Goal: Transaction & Acquisition: Purchase product/service

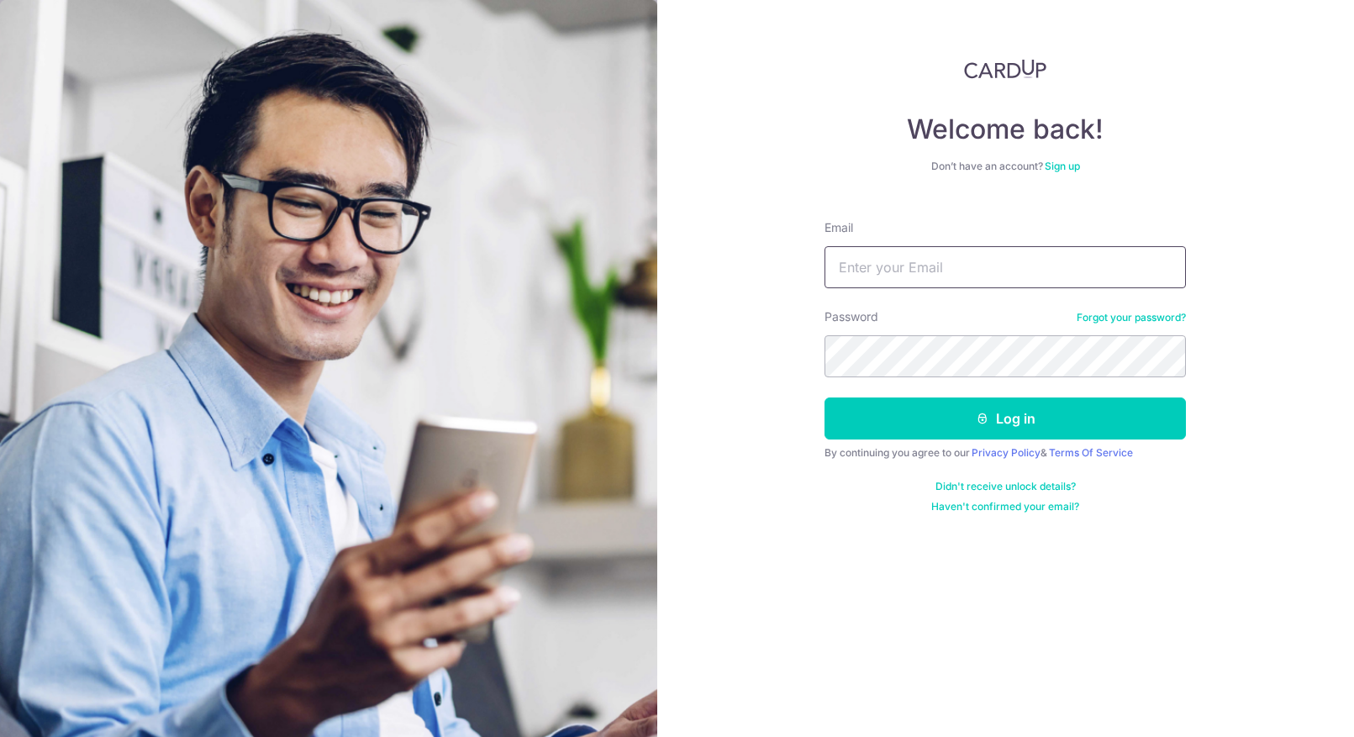
click at [917, 264] on input "Email" at bounding box center [1004, 267] width 361 height 42
type input "[PERSON_NAME][EMAIL_ADDRESS][DOMAIN_NAME]"
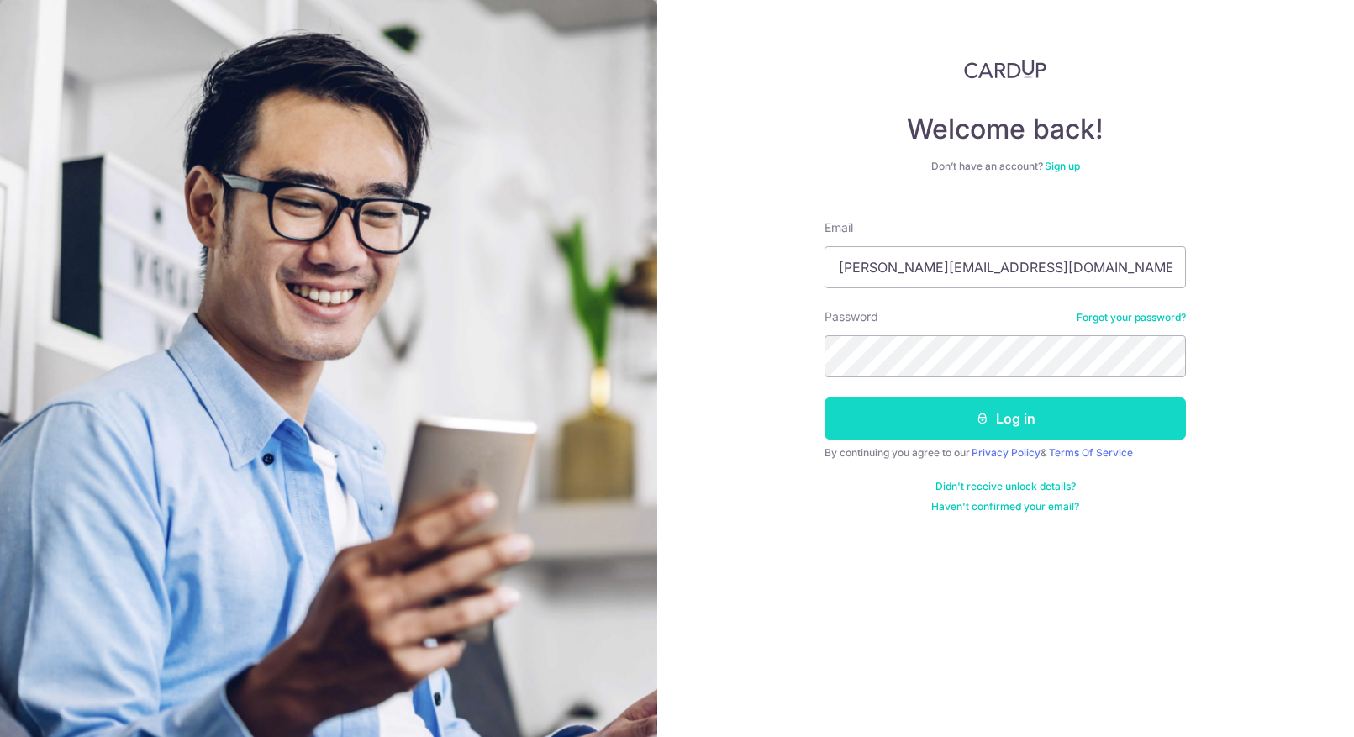
click at [989, 425] on button "Log in" at bounding box center [1004, 418] width 361 height 42
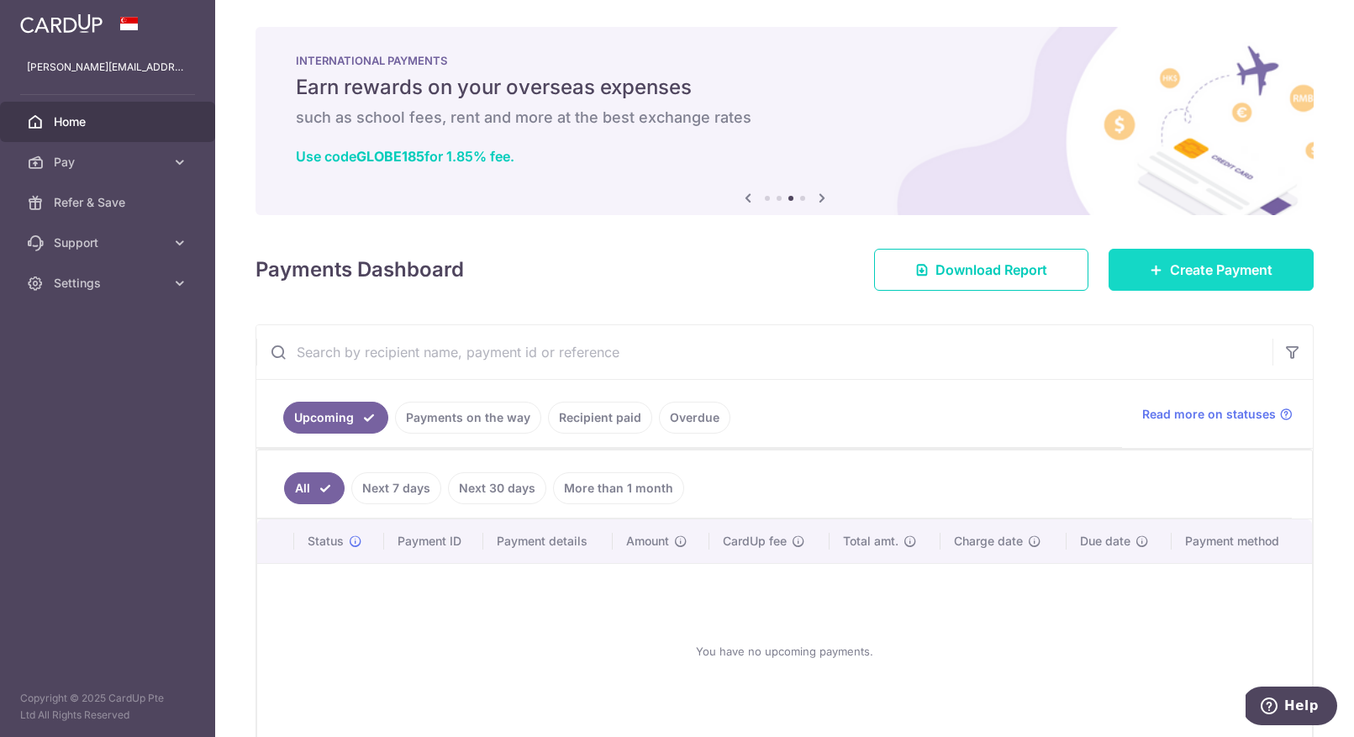
click at [1200, 268] on span "Create Payment" at bounding box center [1221, 270] width 103 height 20
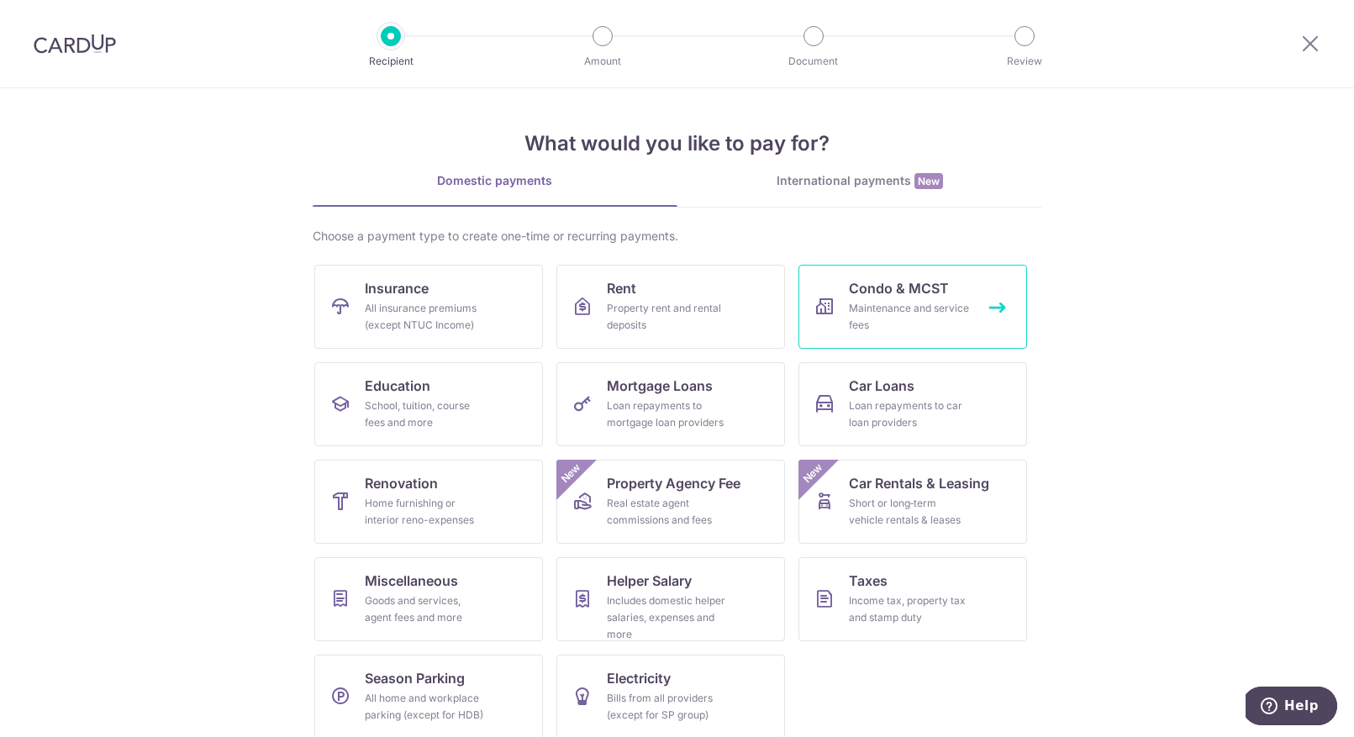
click at [896, 320] on div "Maintenance and service fees" at bounding box center [909, 317] width 121 height 34
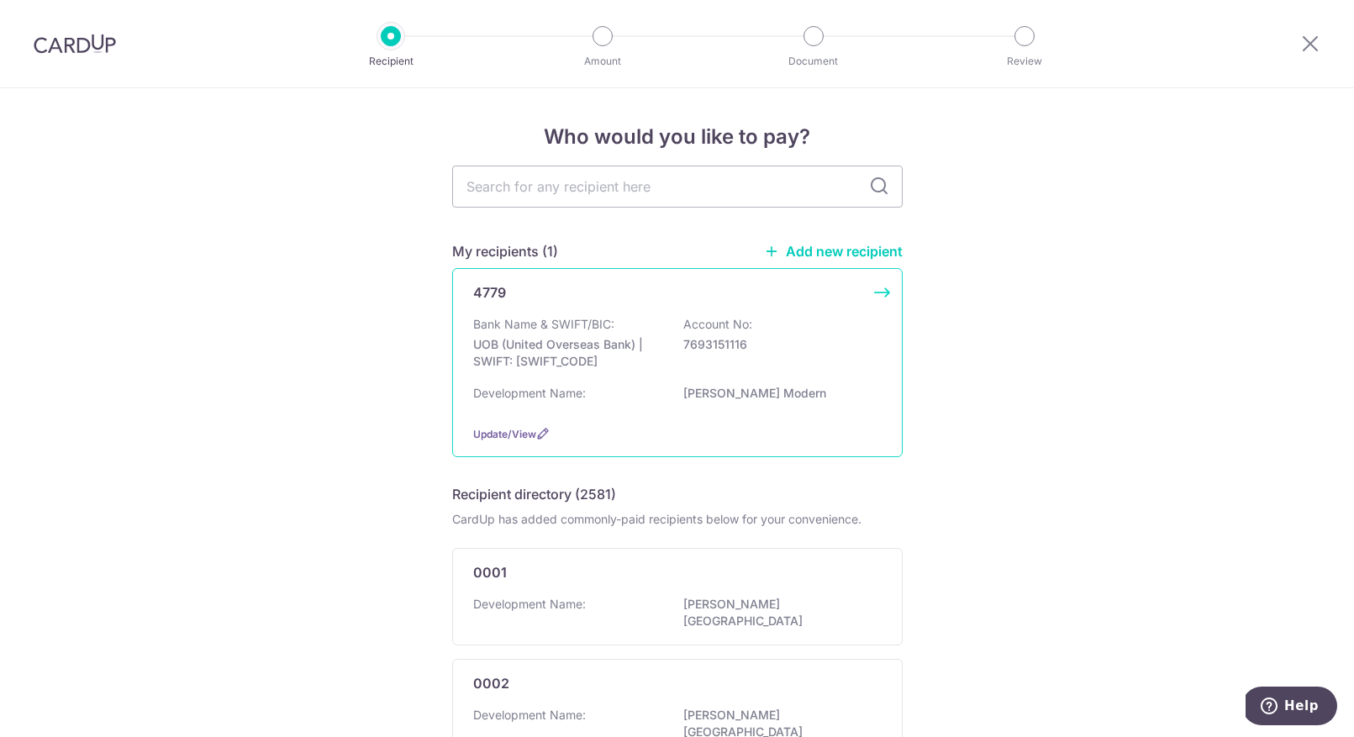
click at [614, 308] on div "4779 Bank Name & SWIFT/BIC: UOB (United Overseas Bank) | SWIFT: UOVBSGSGXXX Acc…" at bounding box center [677, 362] width 450 height 189
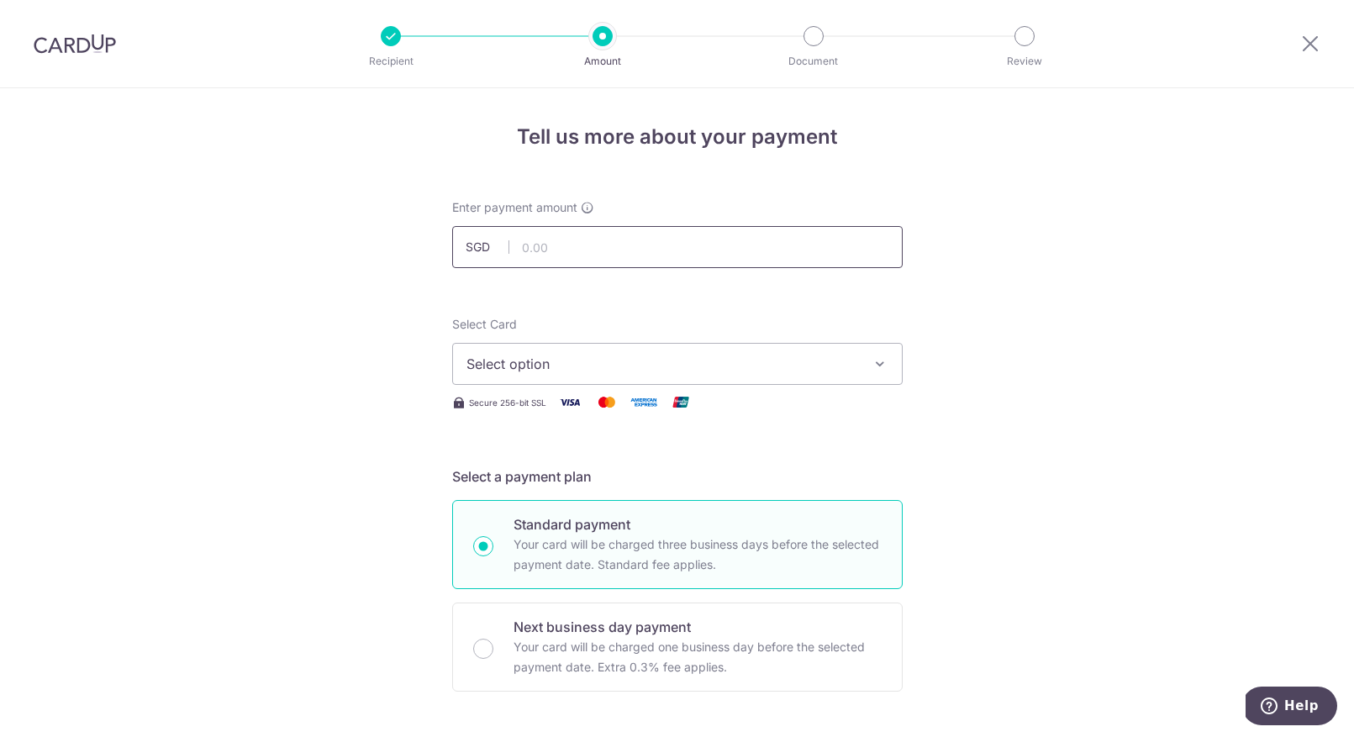
click at [565, 246] on input "text" at bounding box center [677, 247] width 450 height 42
type input "1,716.75"
click at [574, 366] on span "Select option" at bounding box center [662, 364] width 392 height 20
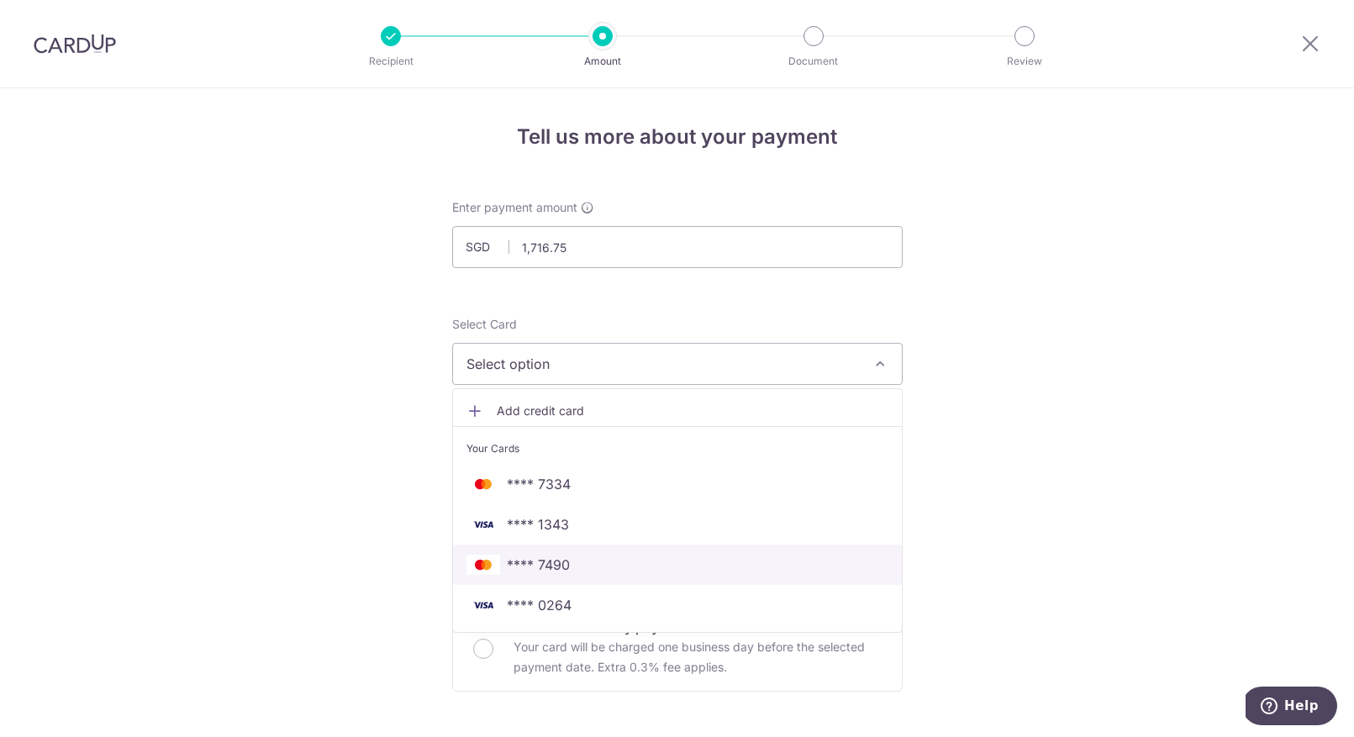
click at [588, 552] on link "**** 7490" at bounding box center [677, 564] width 449 height 40
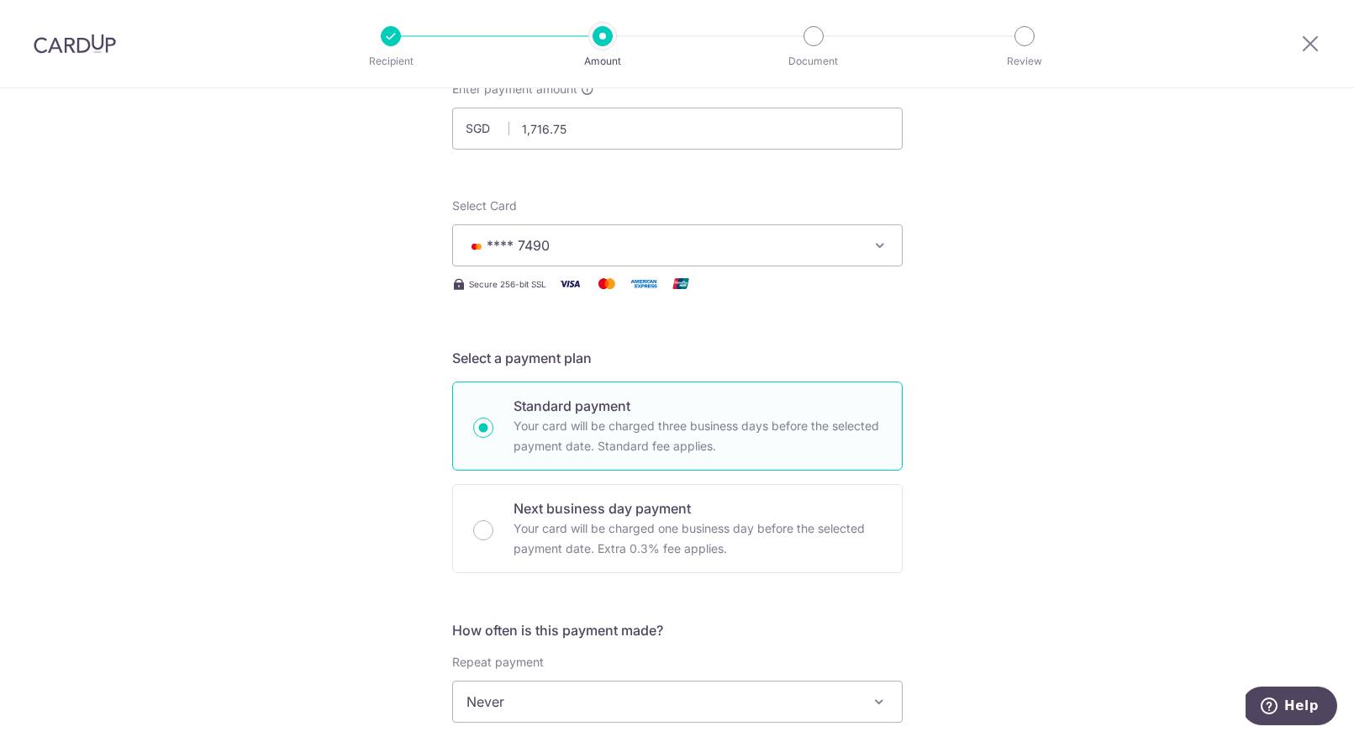
scroll to position [140, 0]
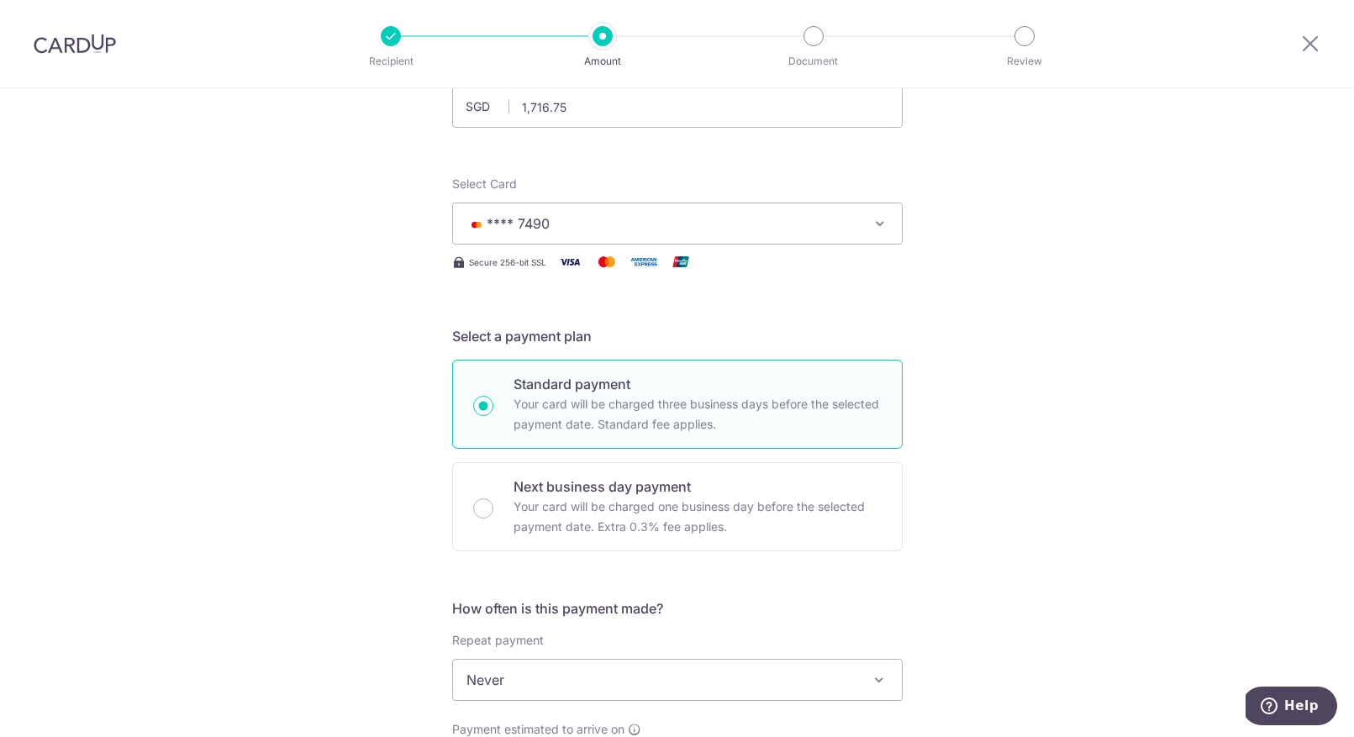
click at [828, 211] on button "**** 7490" at bounding box center [677, 223] width 450 height 42
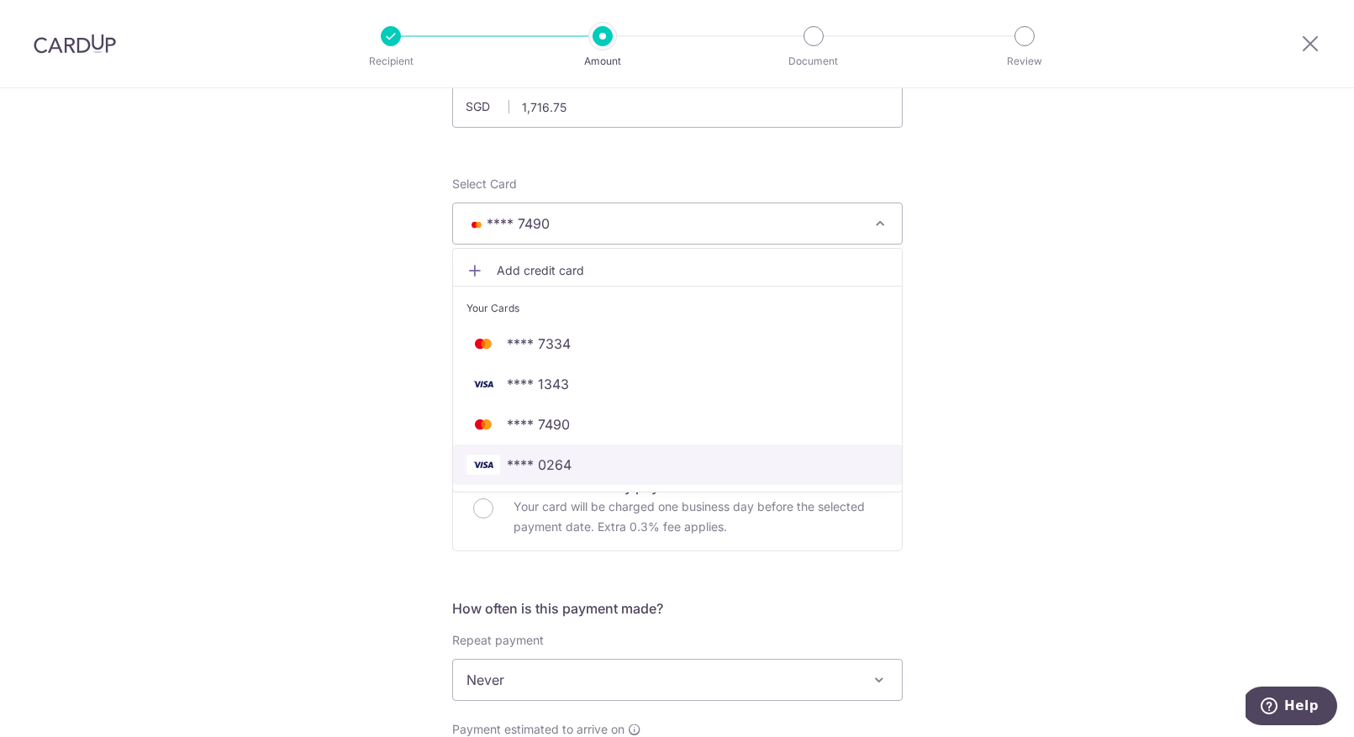
click at [645, 467] on span "**** 0264" at bounding box center [677, 465] width 422 height 20
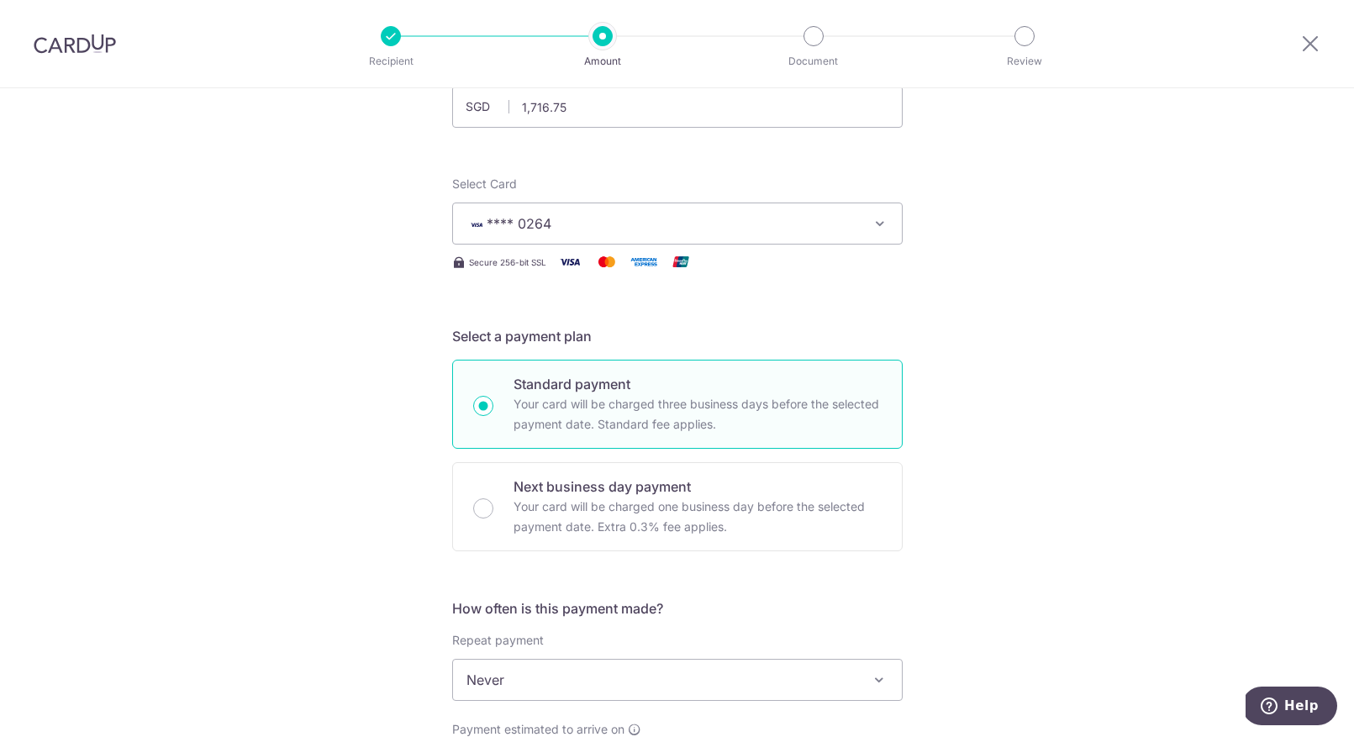
click at [995, 323] on div "Tell us more about your payment Enter payment amount SGD 1,716.75 1716.75 Selec…" at bounding box center [677, 708] width 1354 height 1520
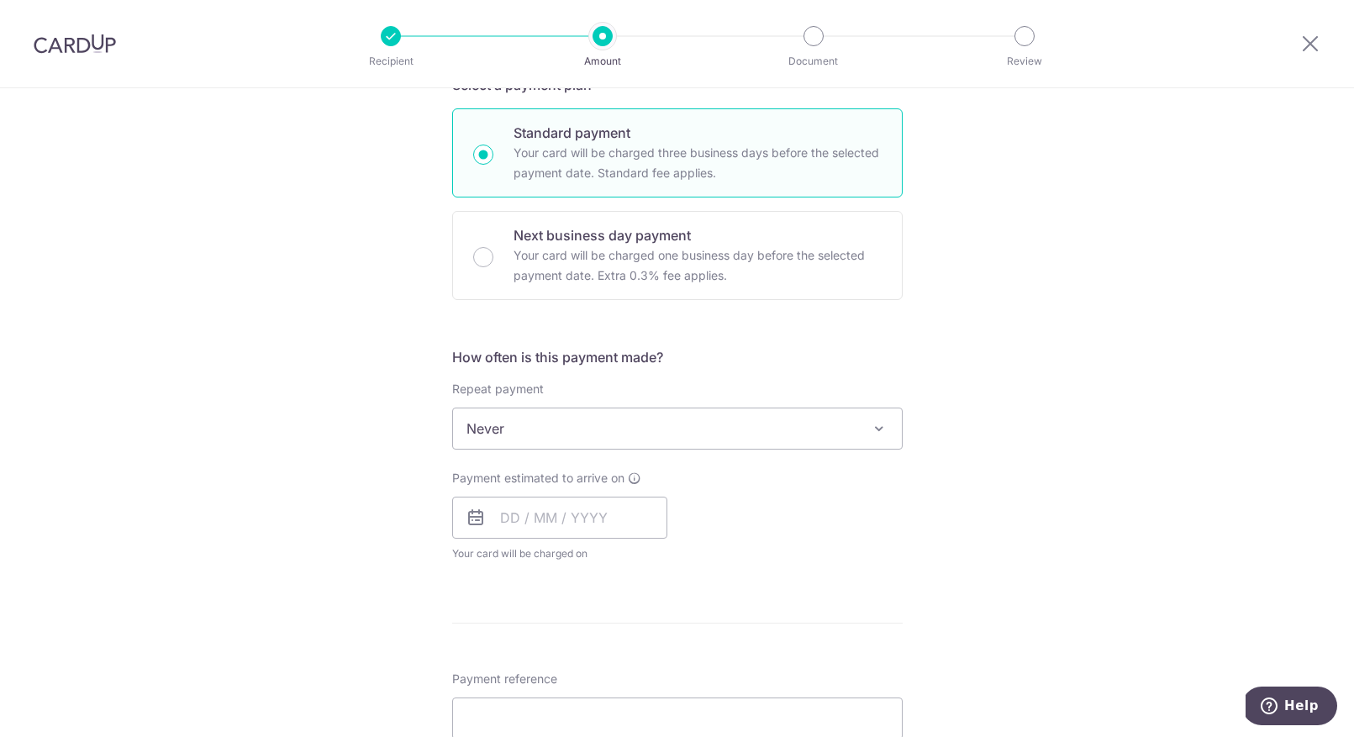
scroll to position [376, 0]
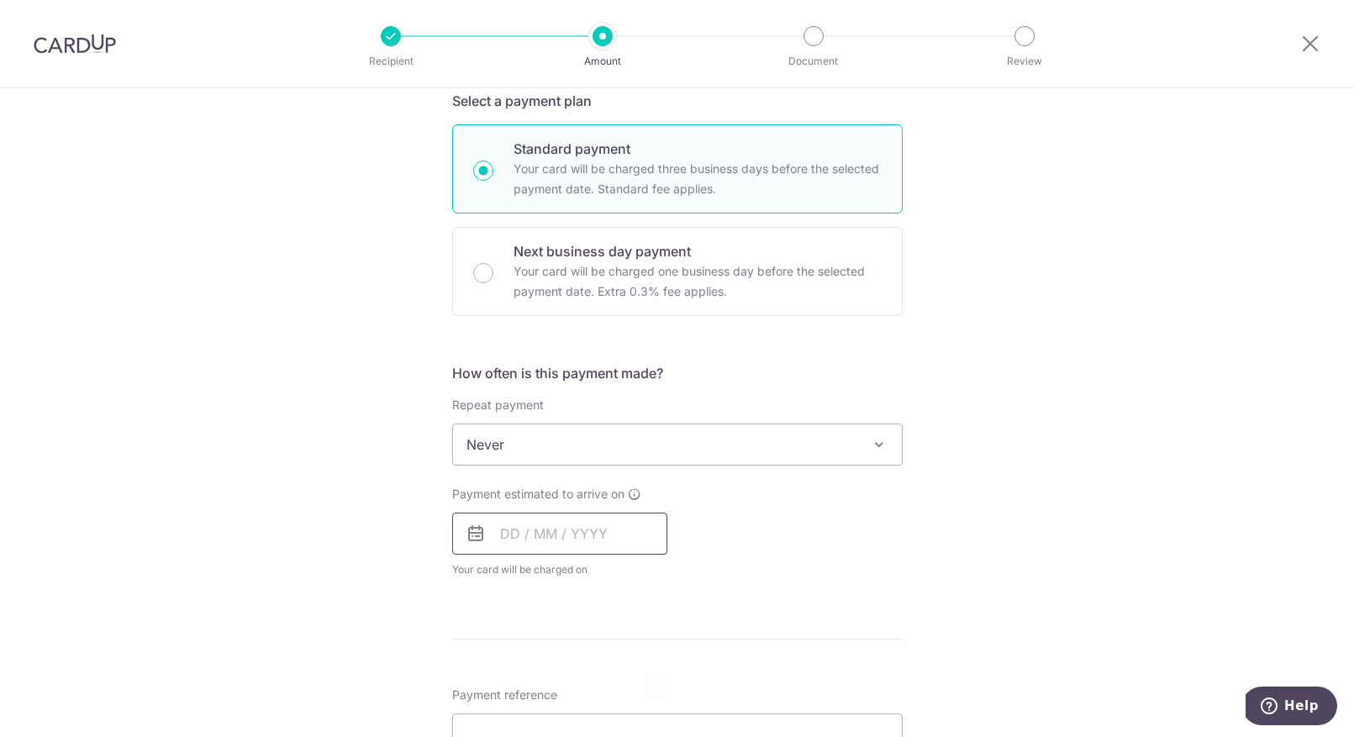
click at [505, 537] on input "text" at bounding box center [559, 534] width 215 height 42
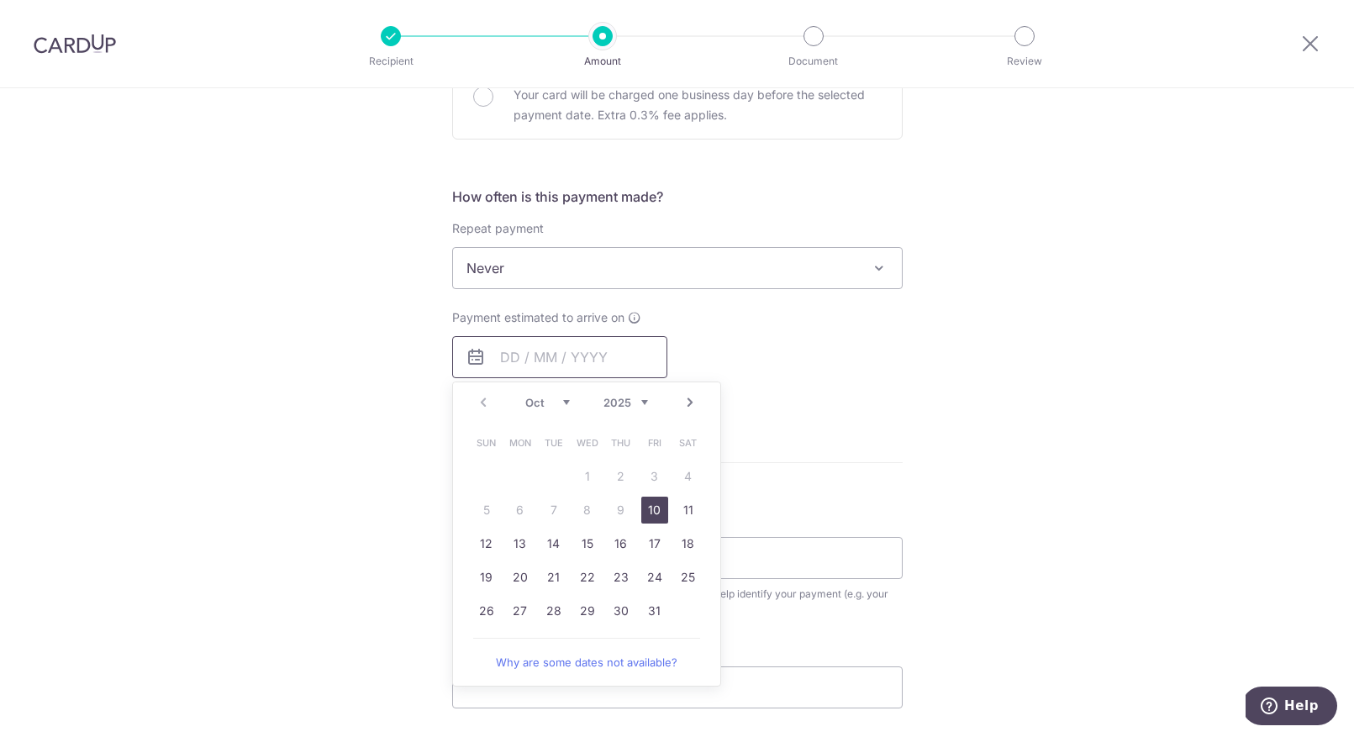
scroll to position [561, 0]
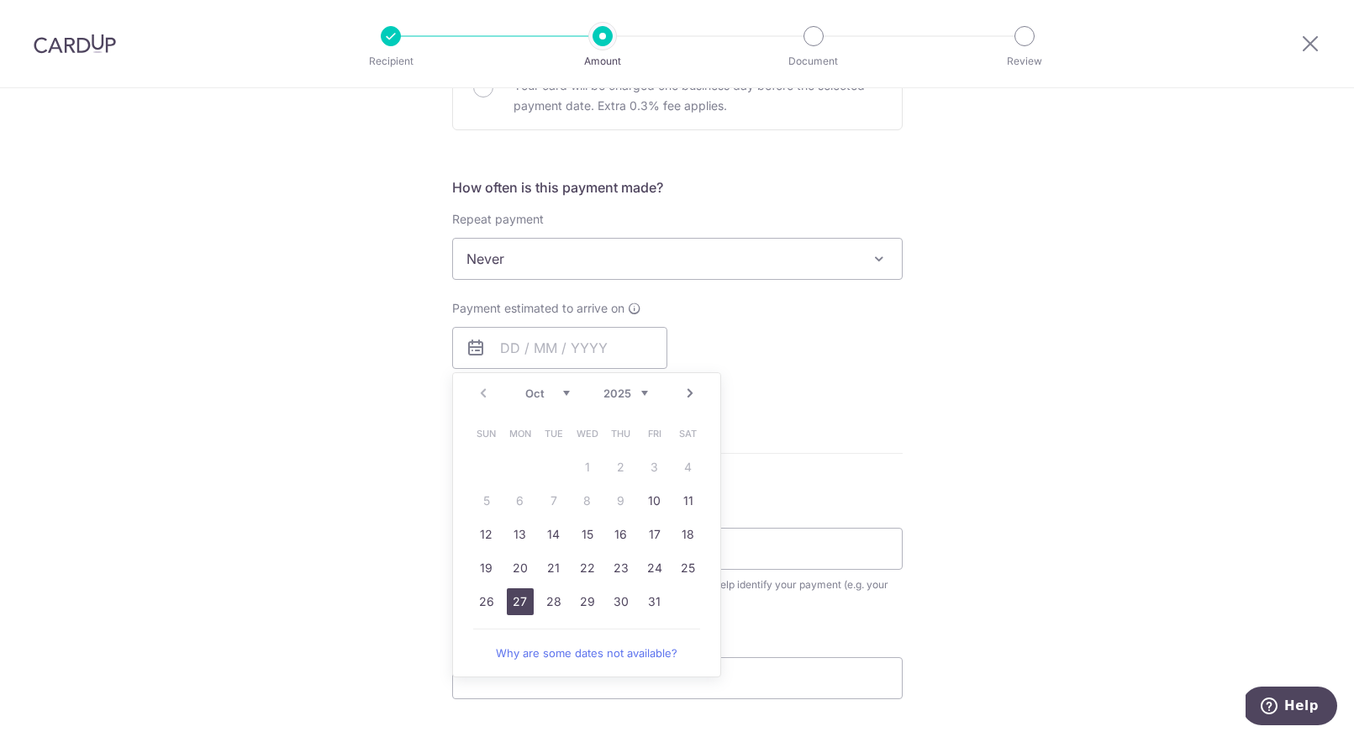
click at [521, 600] on link "27" at bounding box center [520, 601] width 27 height 27
type input "[DATE]"
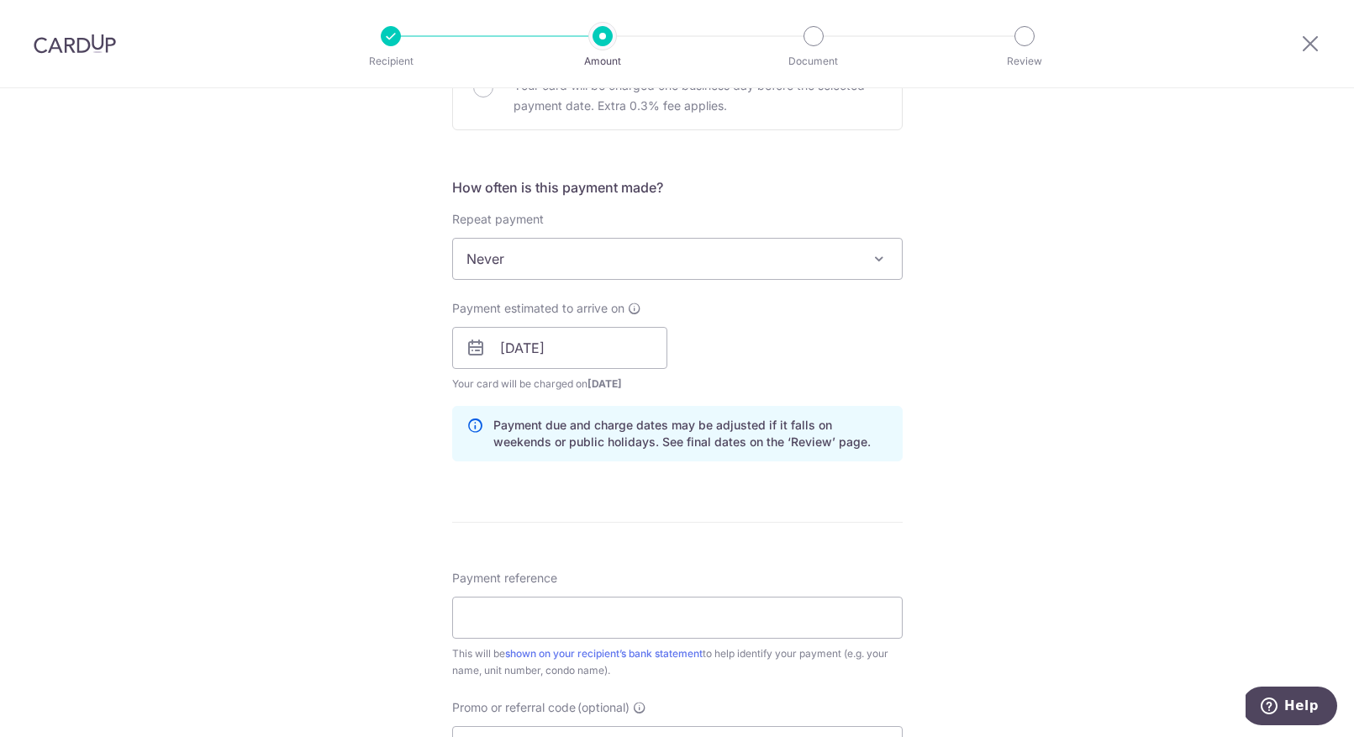
click at [961, 446] on div "Tell us more about your payment Enter payment amount SGD 1,716.75 1716.75 Selec…" at bounding box center [677, 321] width 1354 height 1589
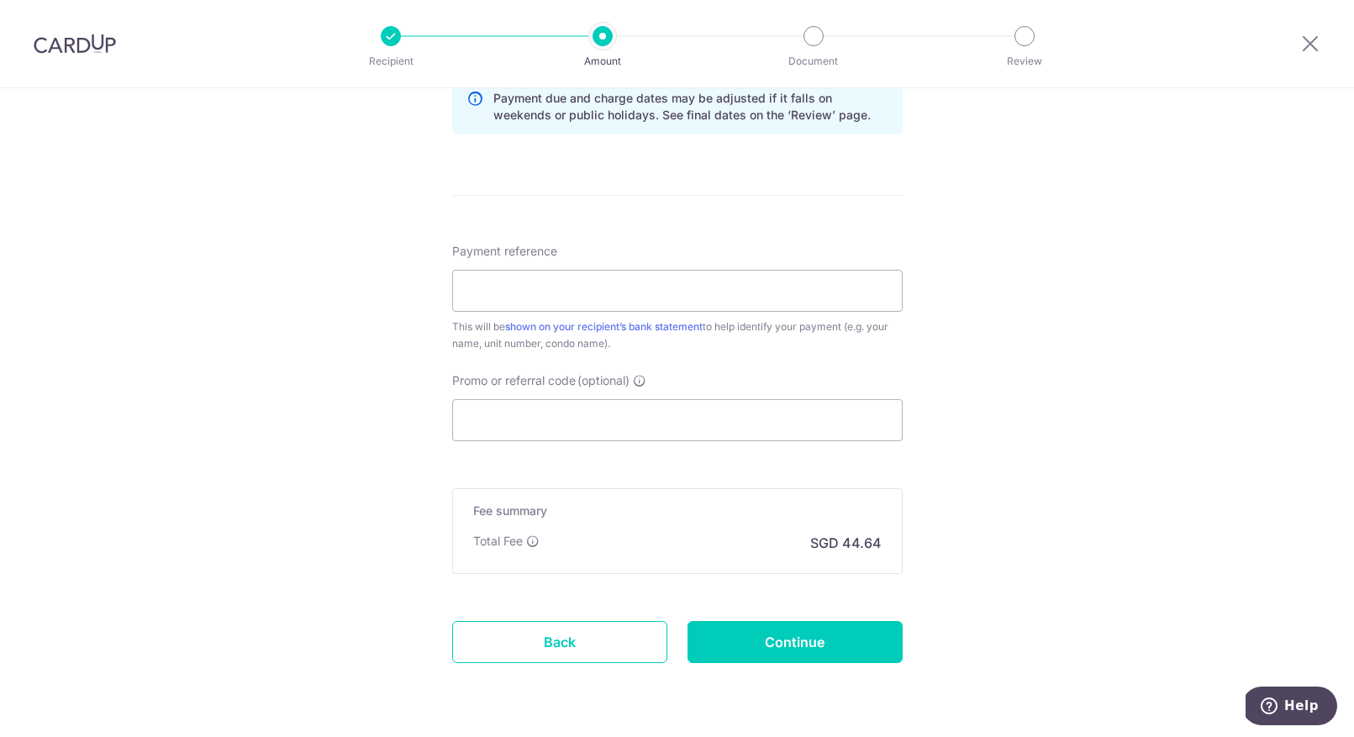
scroll to position [922, 0]
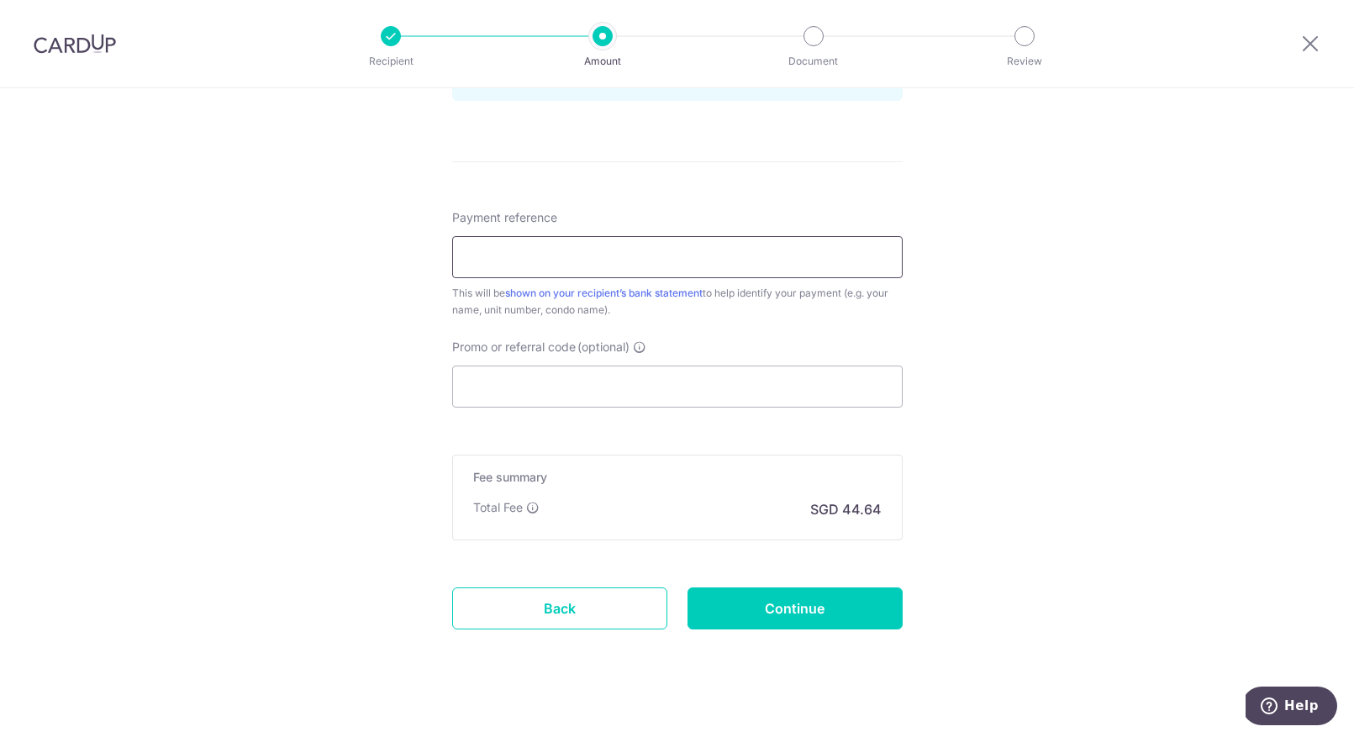
click at [681, 246] on input "Payment reference" at bounding box center [677, 257] width 450 height 42
type input "MM2107"
click at [791, 614] on input "Continue" at bounding box center [794, 608] width 215 height 42
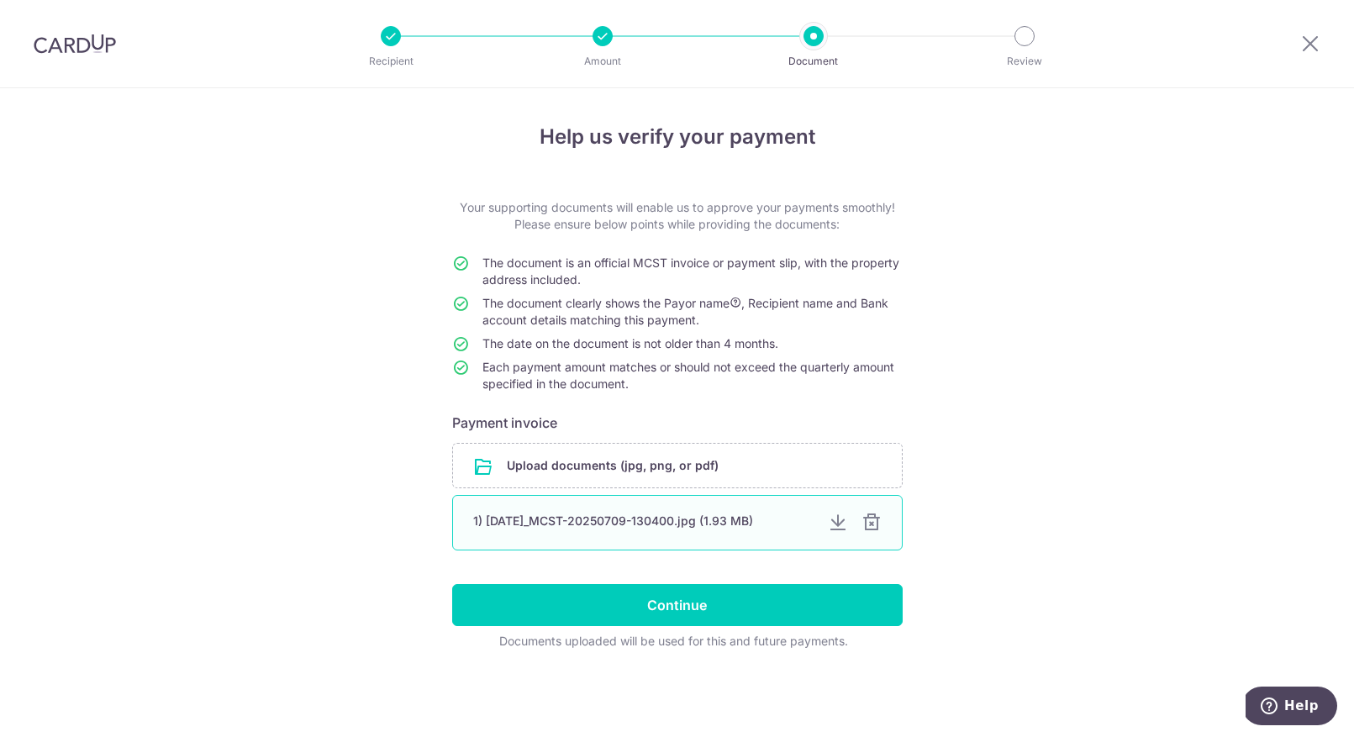
click at [873, 520] on div at bounding box center [871, 523] width 20 height 20
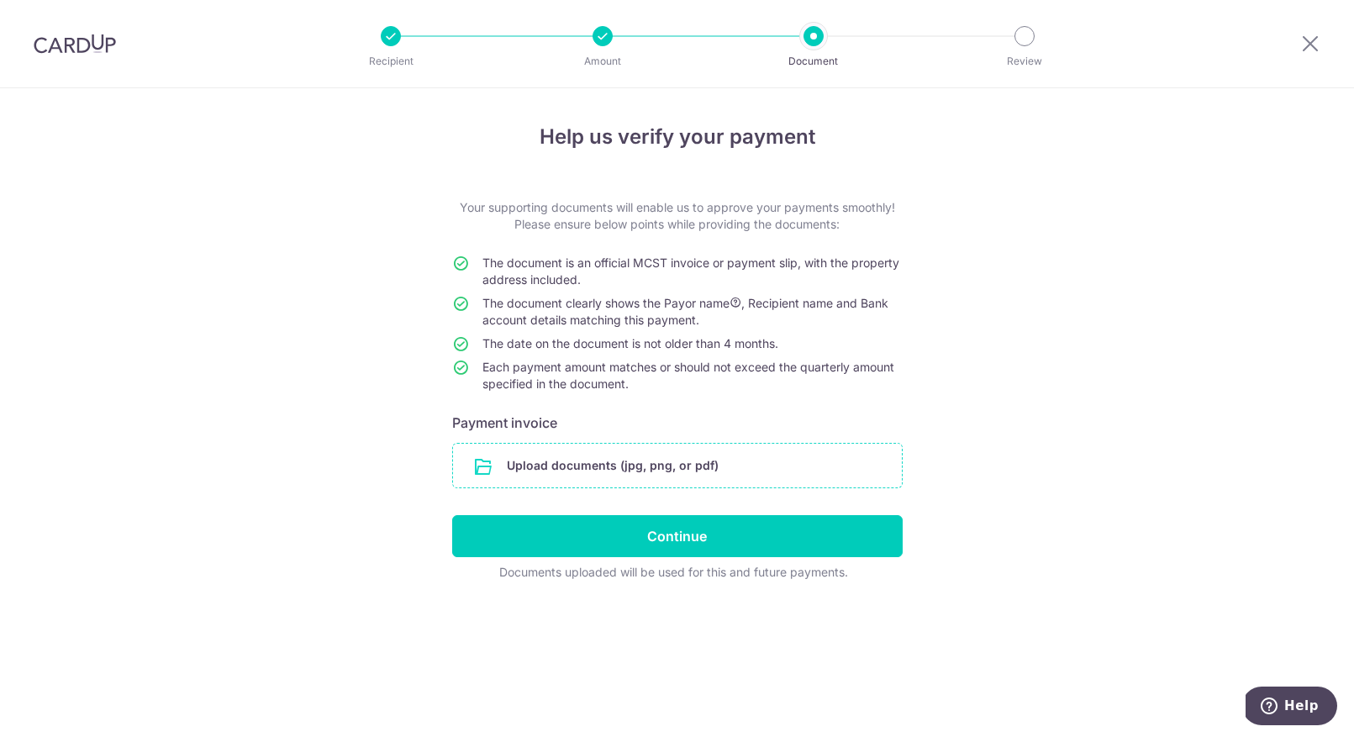
click at [630, 471] on input "file" at bounding box center [677, 466] width 449 height 44
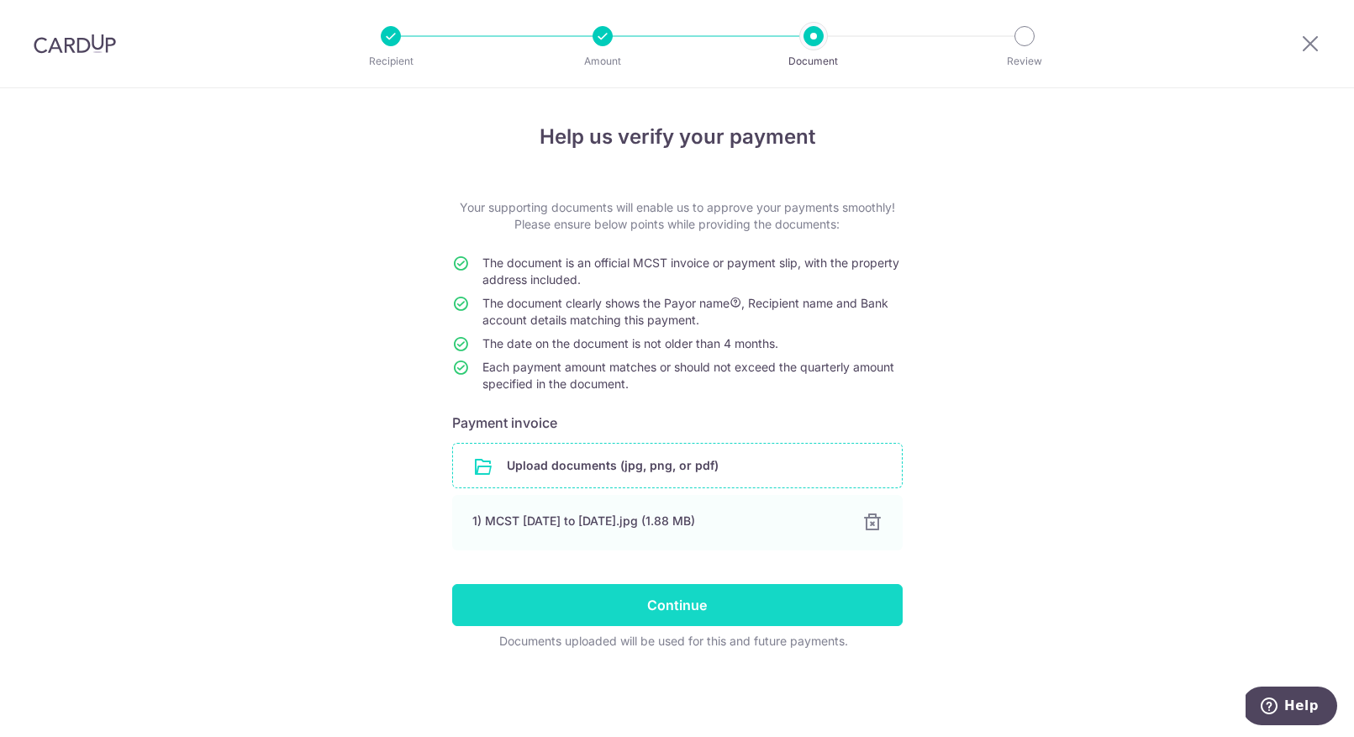
click at [700, 599] on input "Continue" at bounding box center [677, 605] width 450 height 42
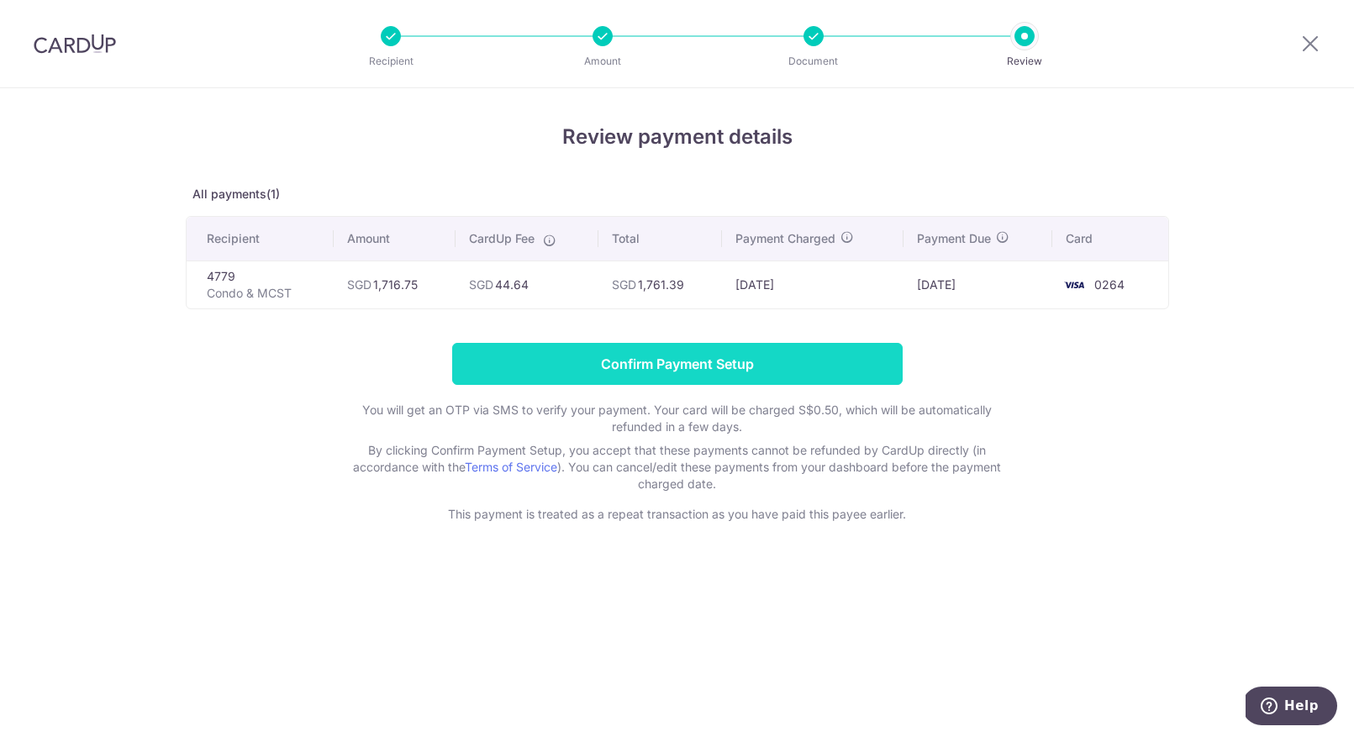
click at [730, 355] on input "Confirm Payment Setup" at bounding box center [677, 364] width 450 height 42
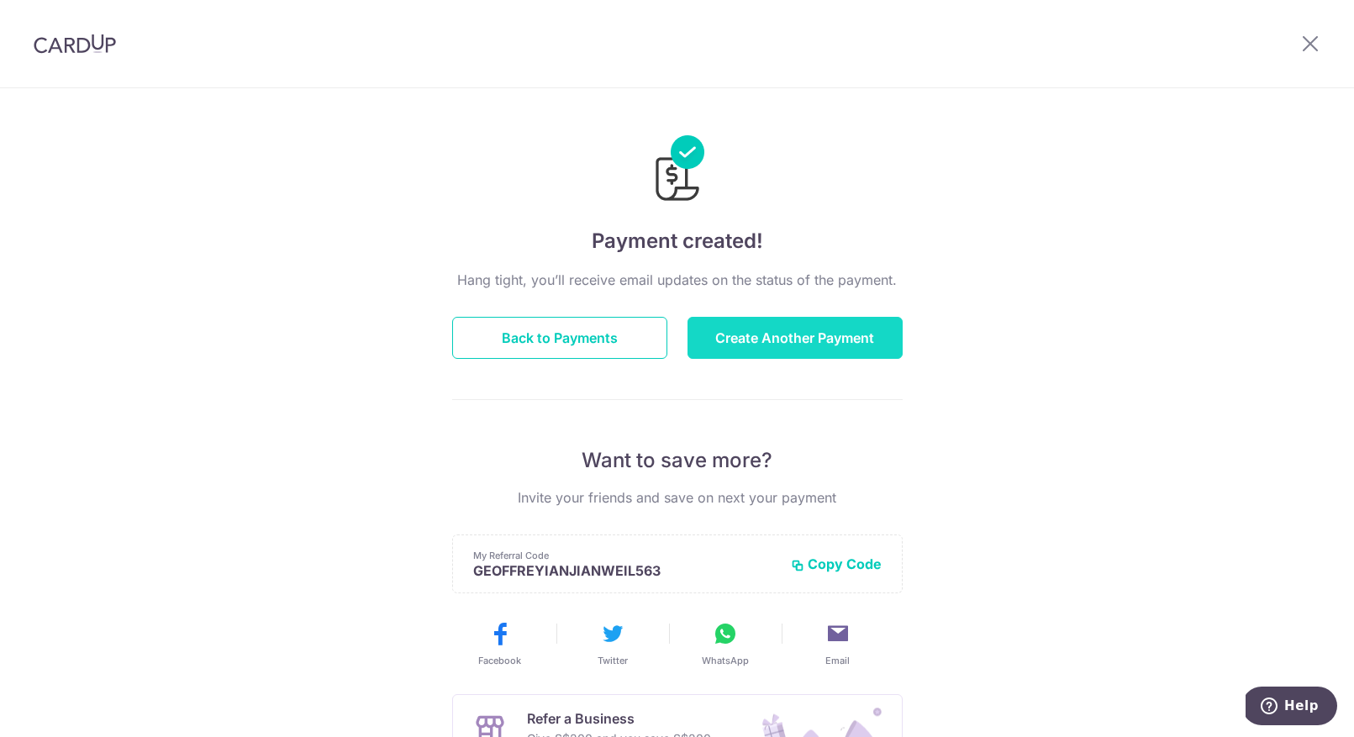
click at [755, 333] on button "Create Another Payment" at bounding box center [794, 338] width 215 height 42
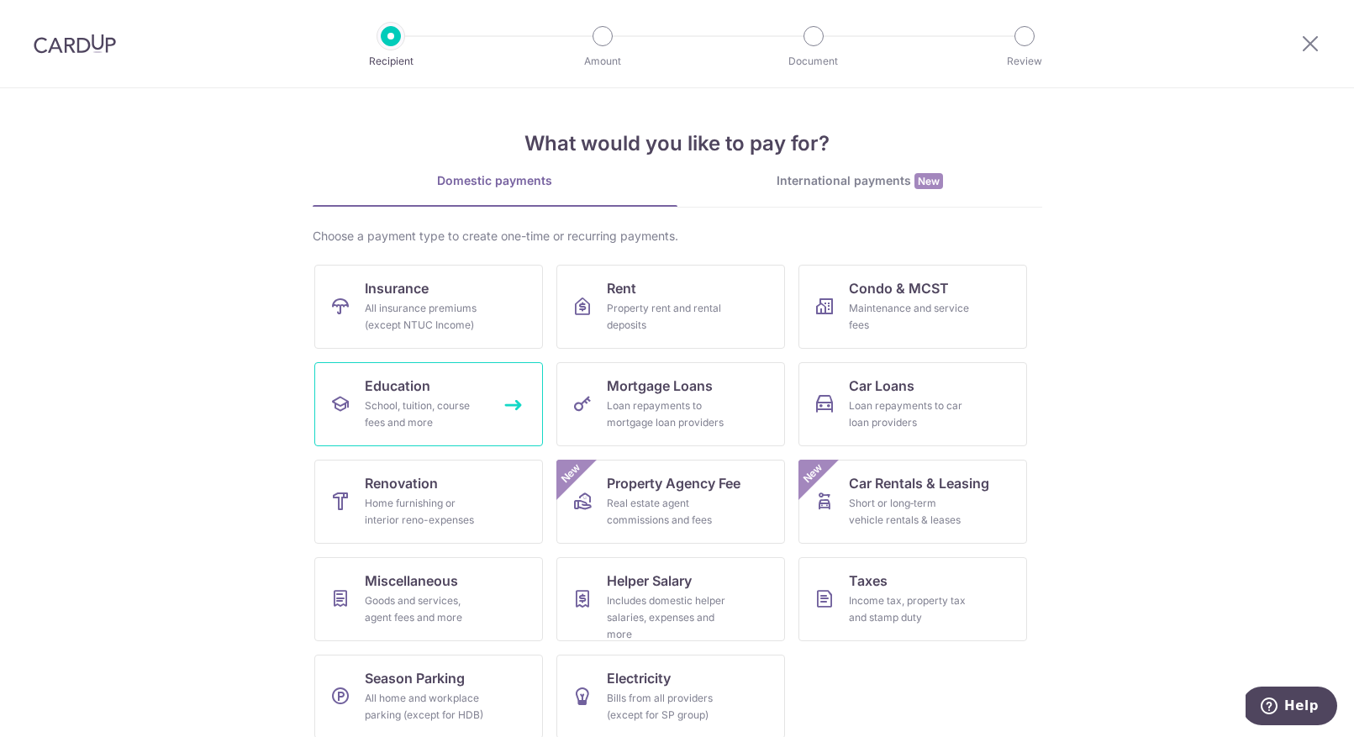
scroll to position [15, 0]
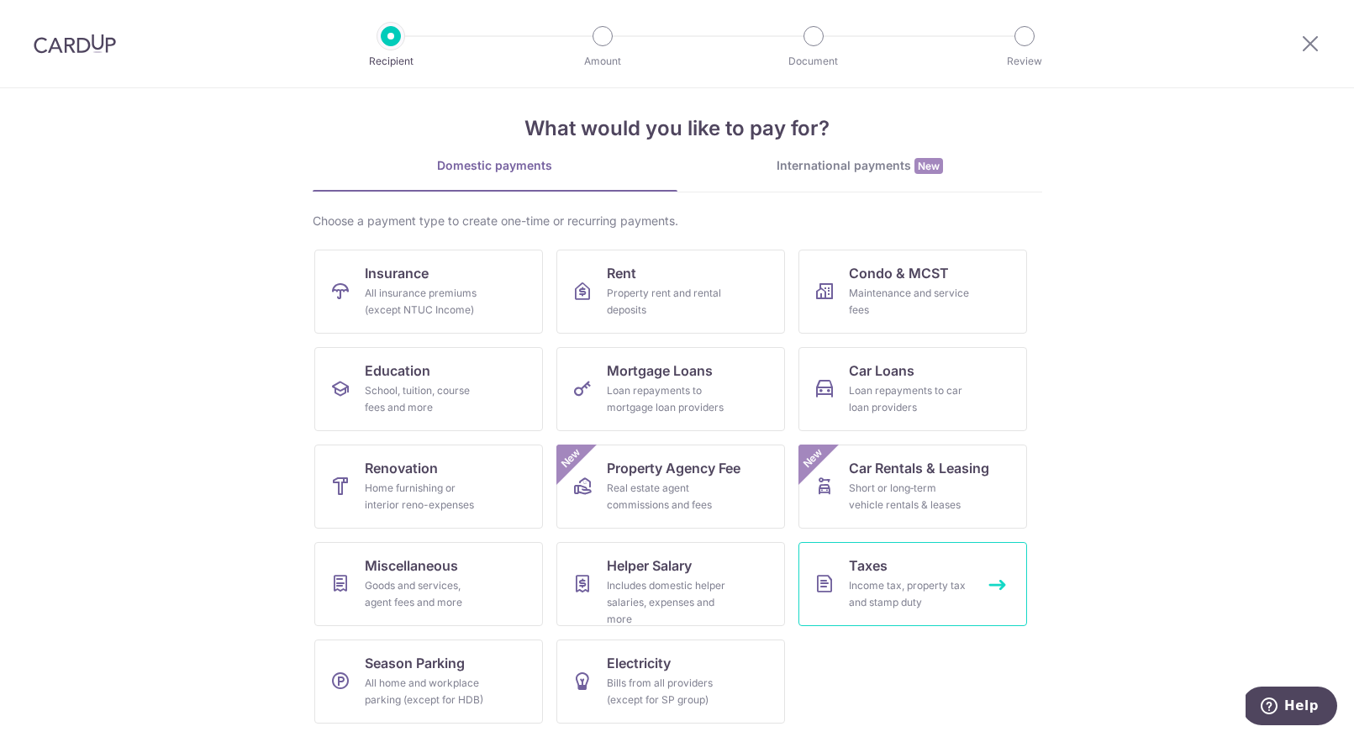
click at [900, 578] on div "Income tax, property tax and stamp duty" at bounding box center [909, 594] width 121 height 34
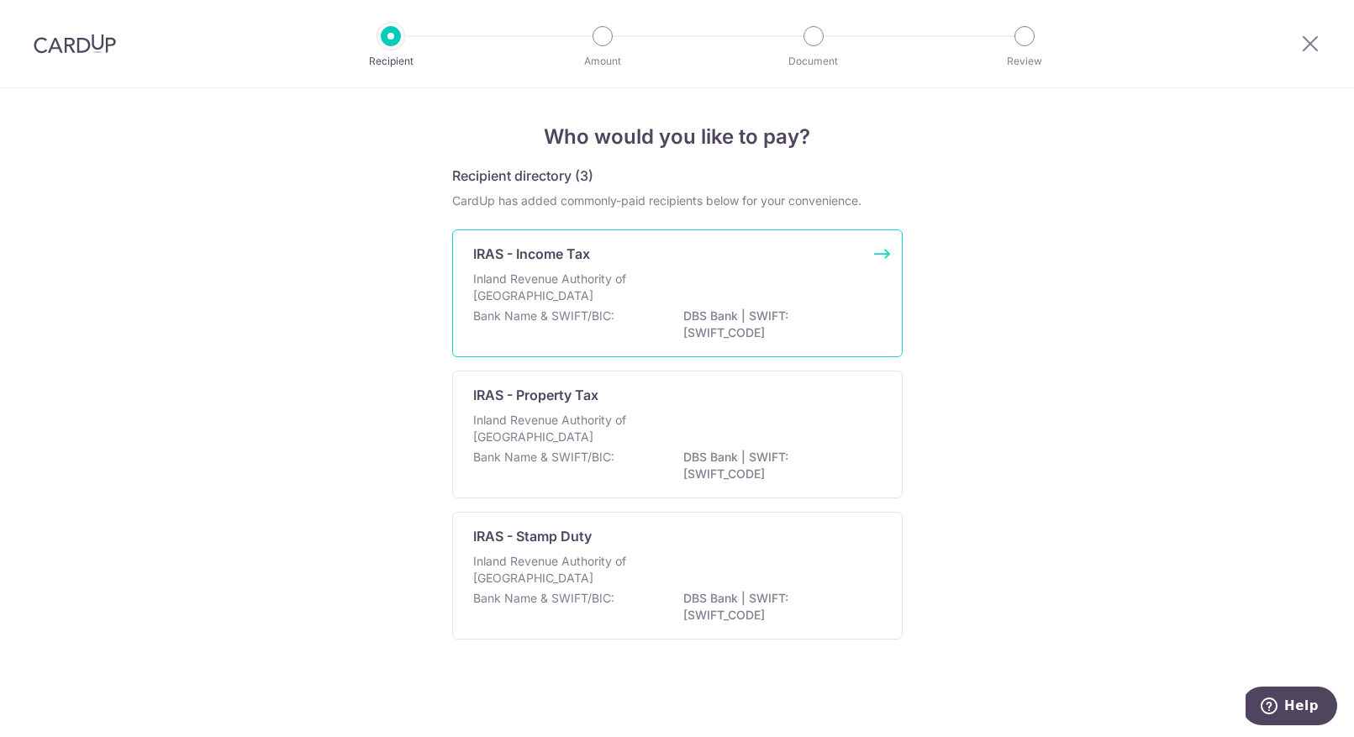
click at [608, 292] on p "Inland Revenue Authority of Singapore" at bounding box center [562, 288] width 178 height 34
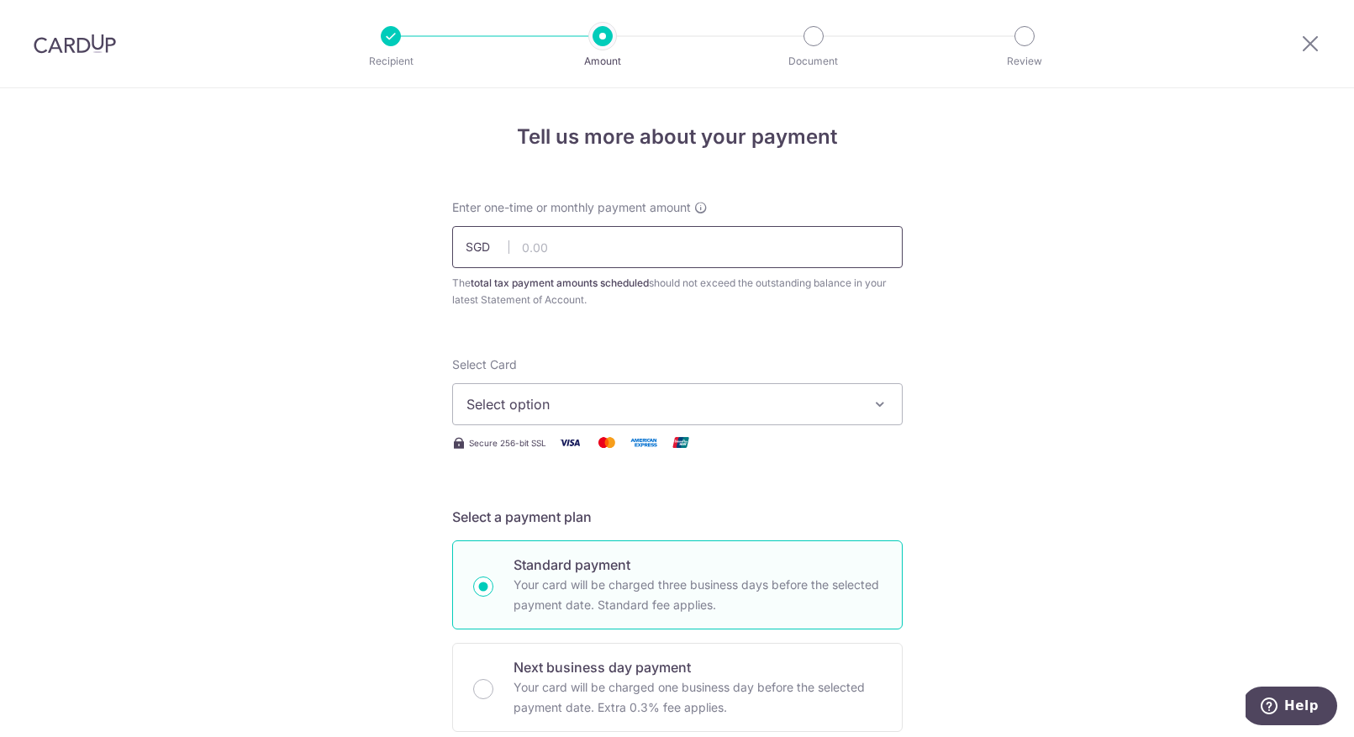
click at [630, 242] on input "text" at bounding box center [677, 247] width 450 height 42
type input "2,584.55"
click at [739, 396] on span "Select option" at bounding box center [662, 404] width 392 height 20
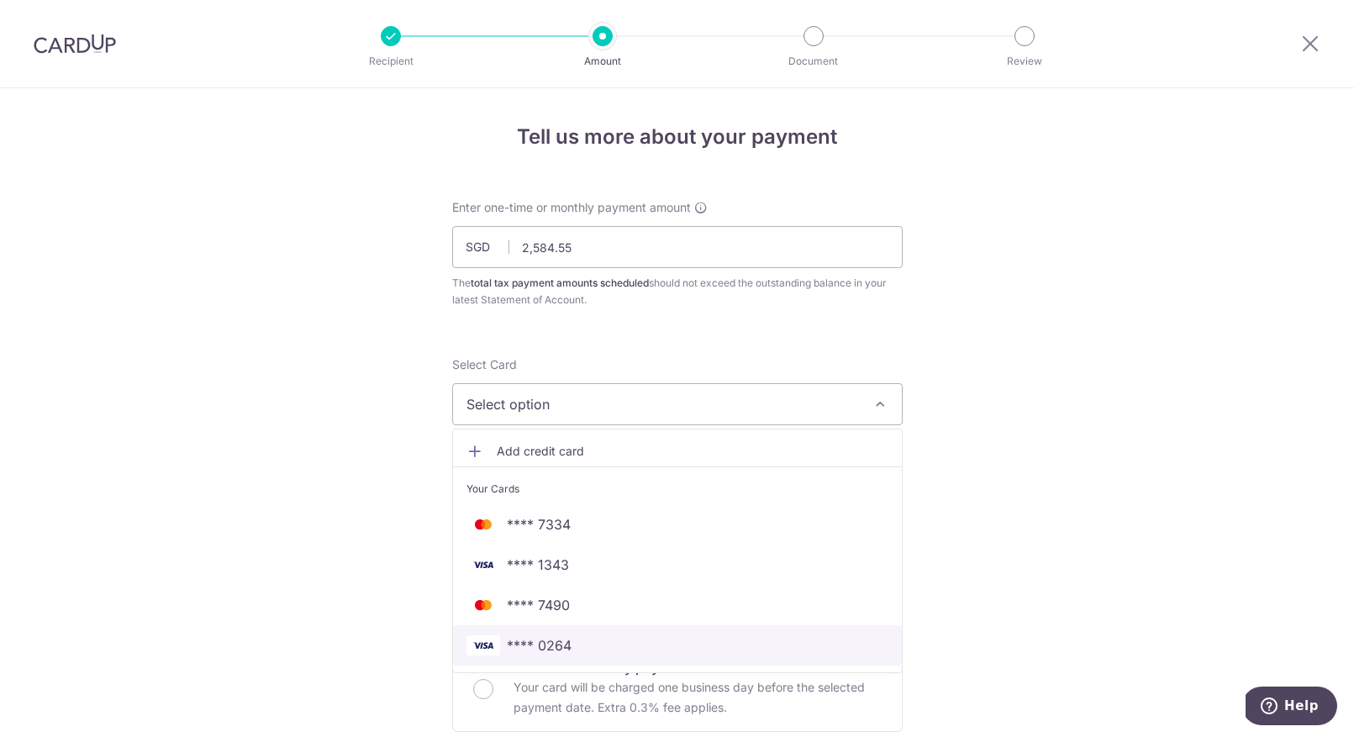
click at [584, 643] on span "**** 0264" at bounding box center [677, 645] width 422 height 20
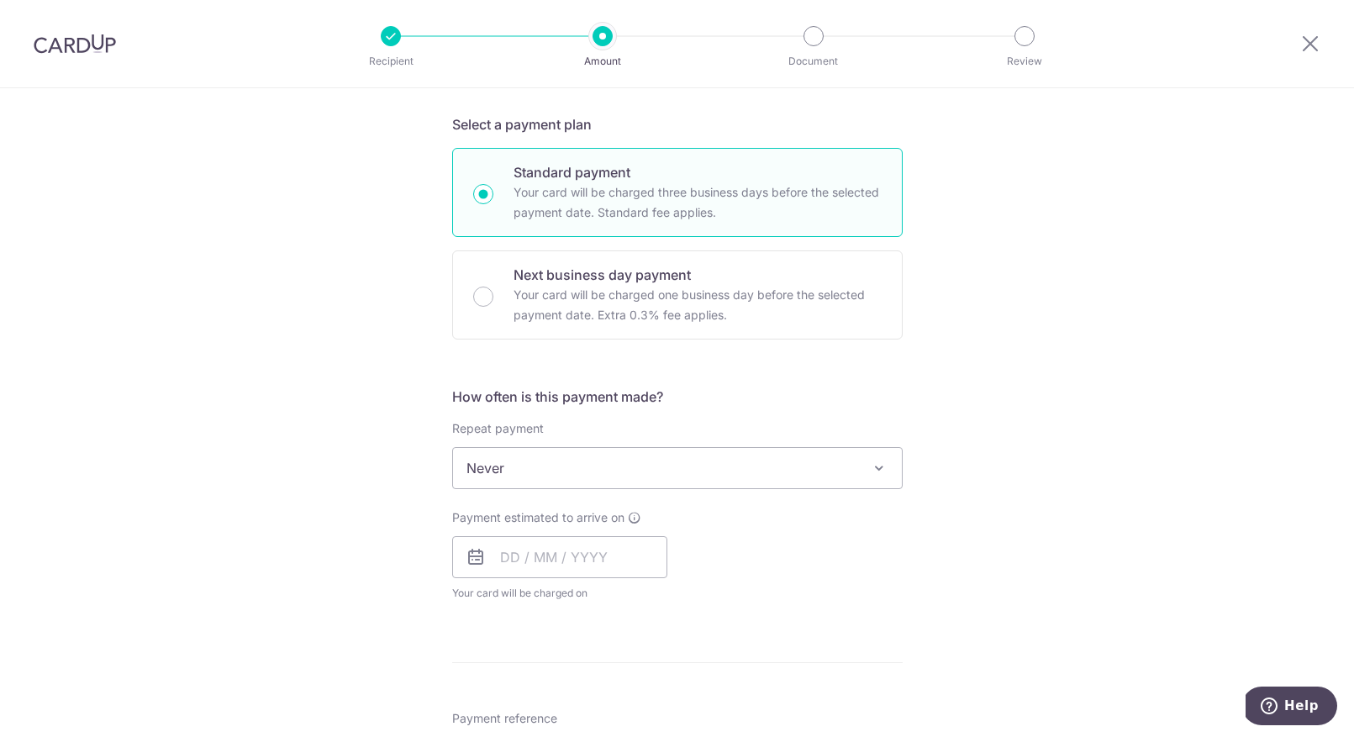
scroll to position [397, 0]
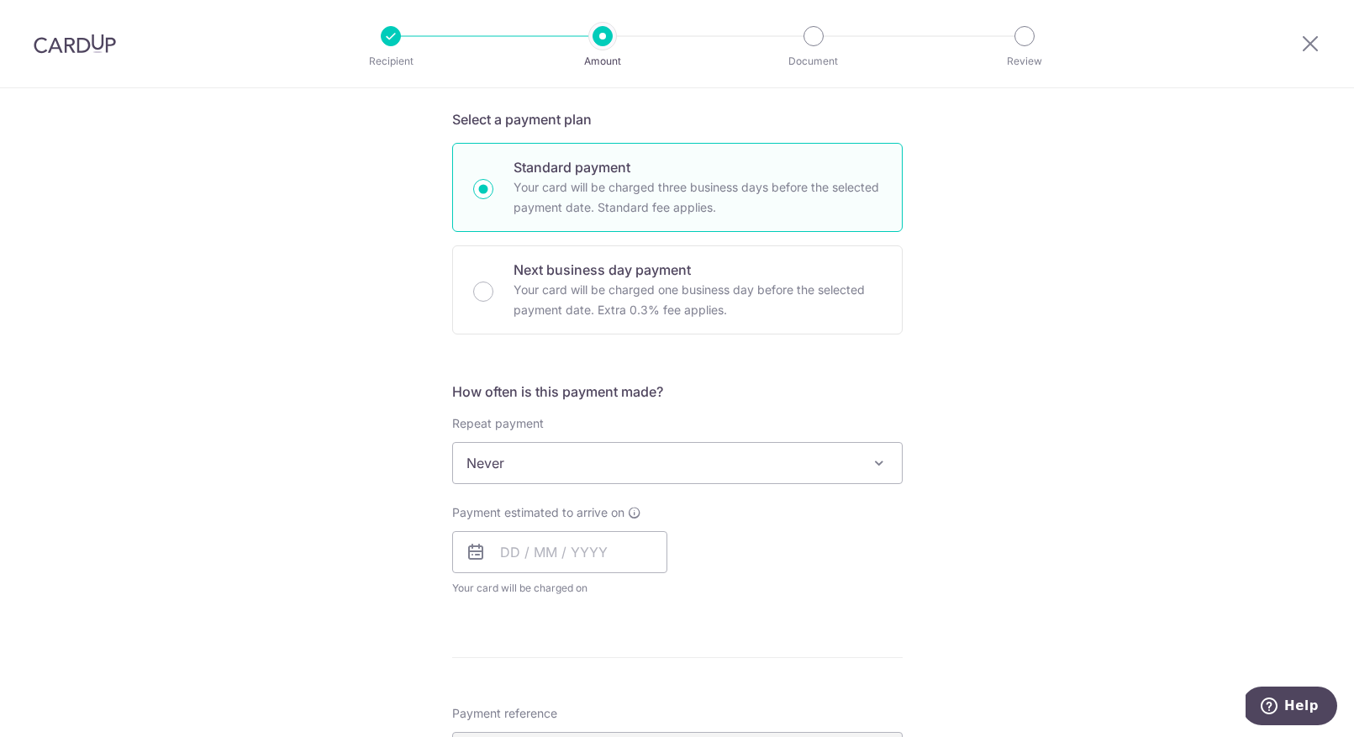
click at [629, 462] on span "Never" at bounding box center [677, 463] width 449 height 40
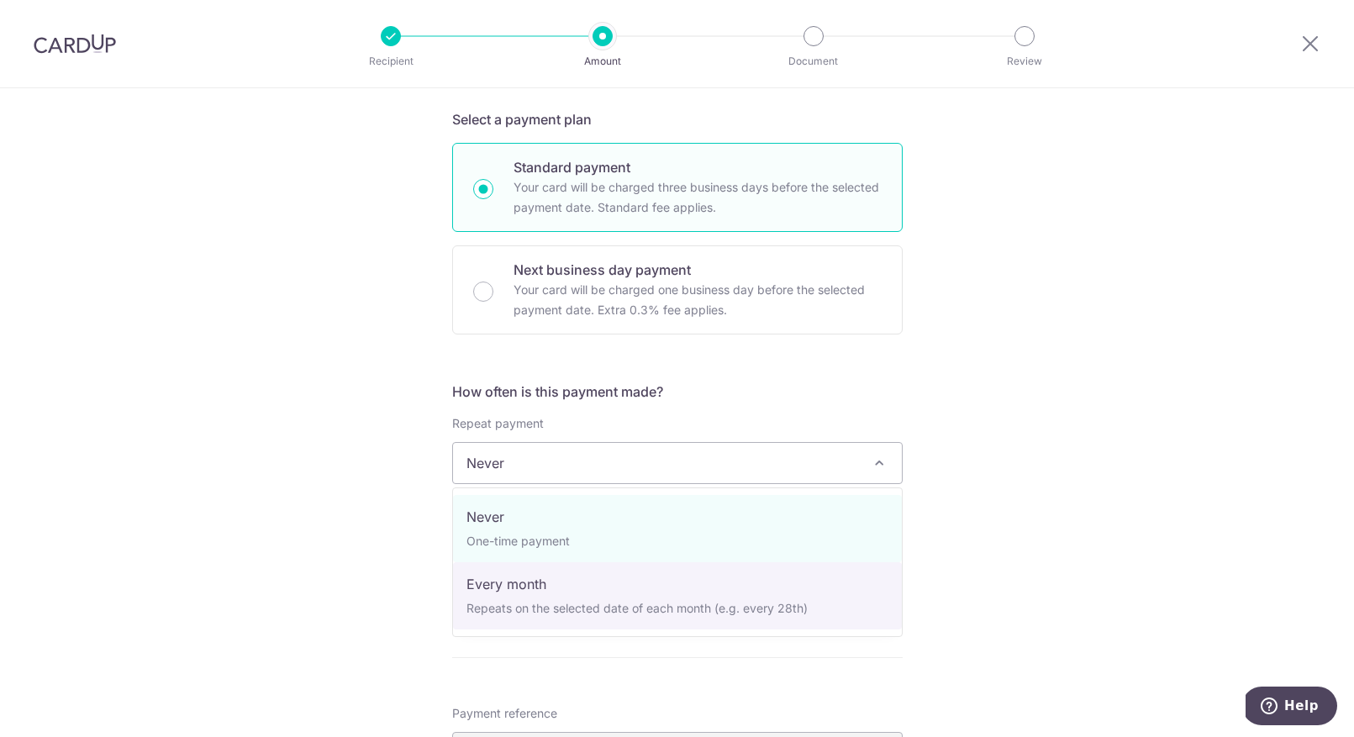
select select "3"
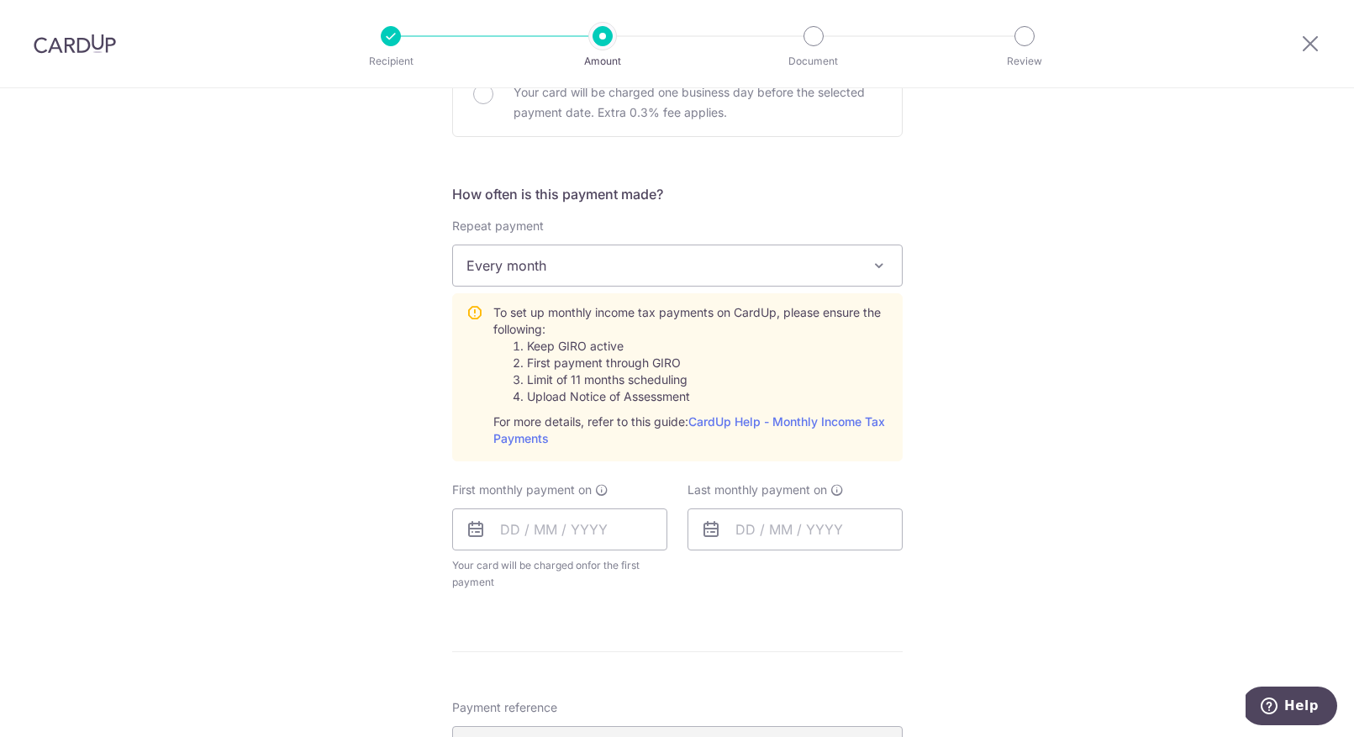
scroll to position [636, 0]
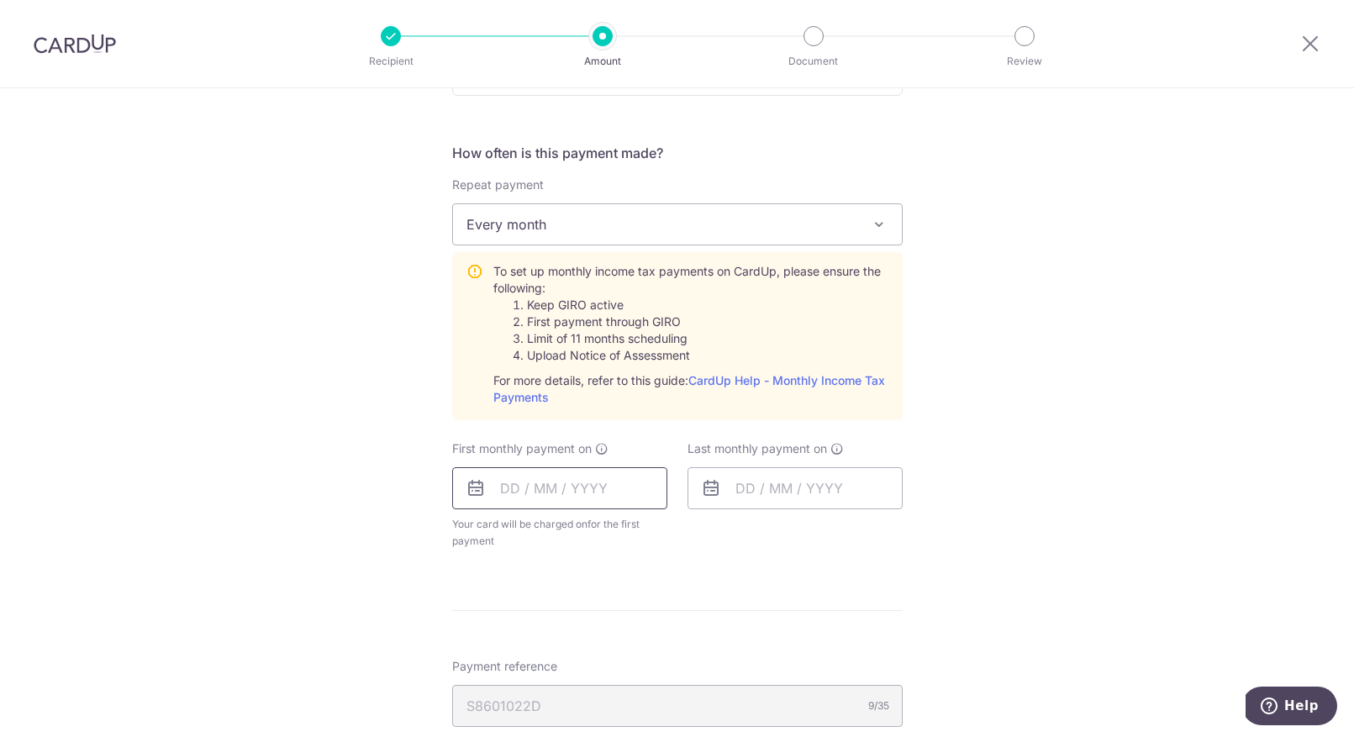
click at [497, 488] on input "text" at bounding box center [559, 488] width 215 height 42
click at [1034, 591] on div "Tell us more about your payment Enter one-time or monthly payment amount SGD 2,…" at bounding box center [677, 328] width 1354 height 1752
click at [513, 480] on input "text" at bounding box center [559, 488] width 215 height 42
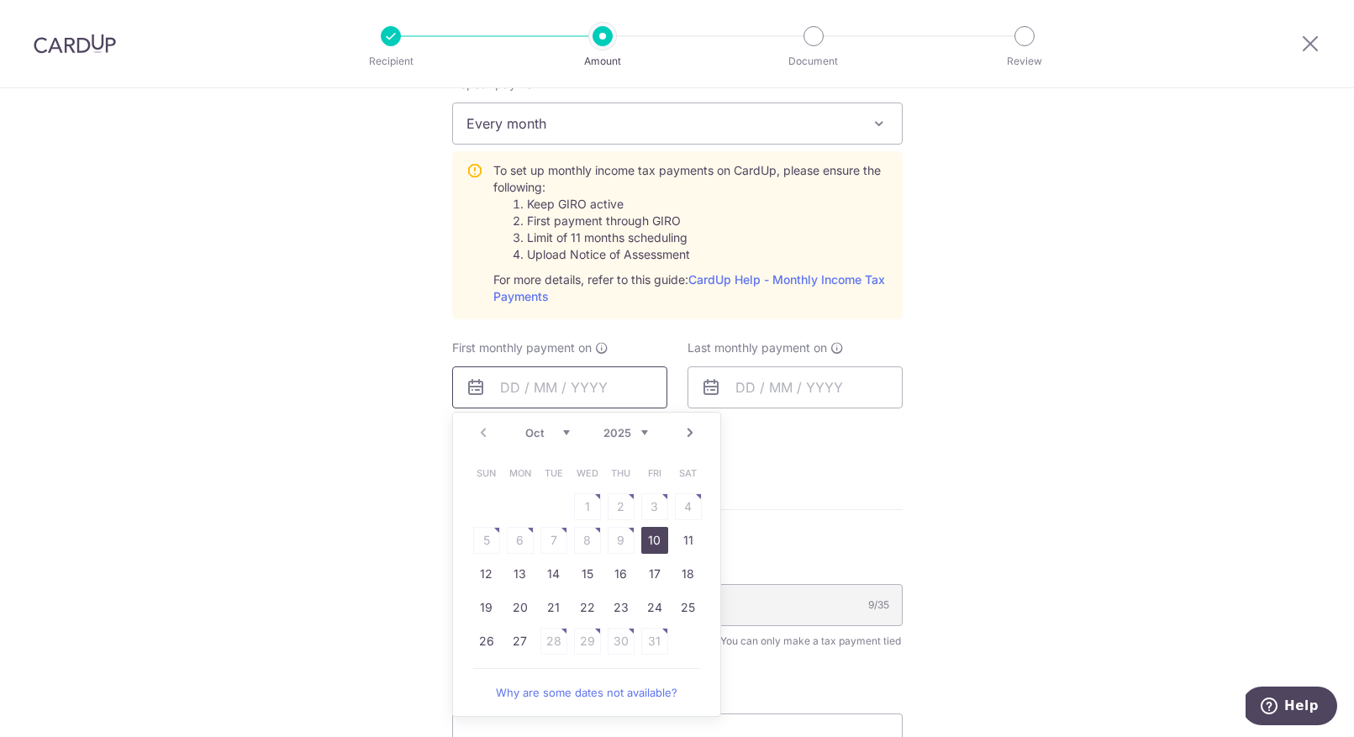
scroll to position [745, 0]
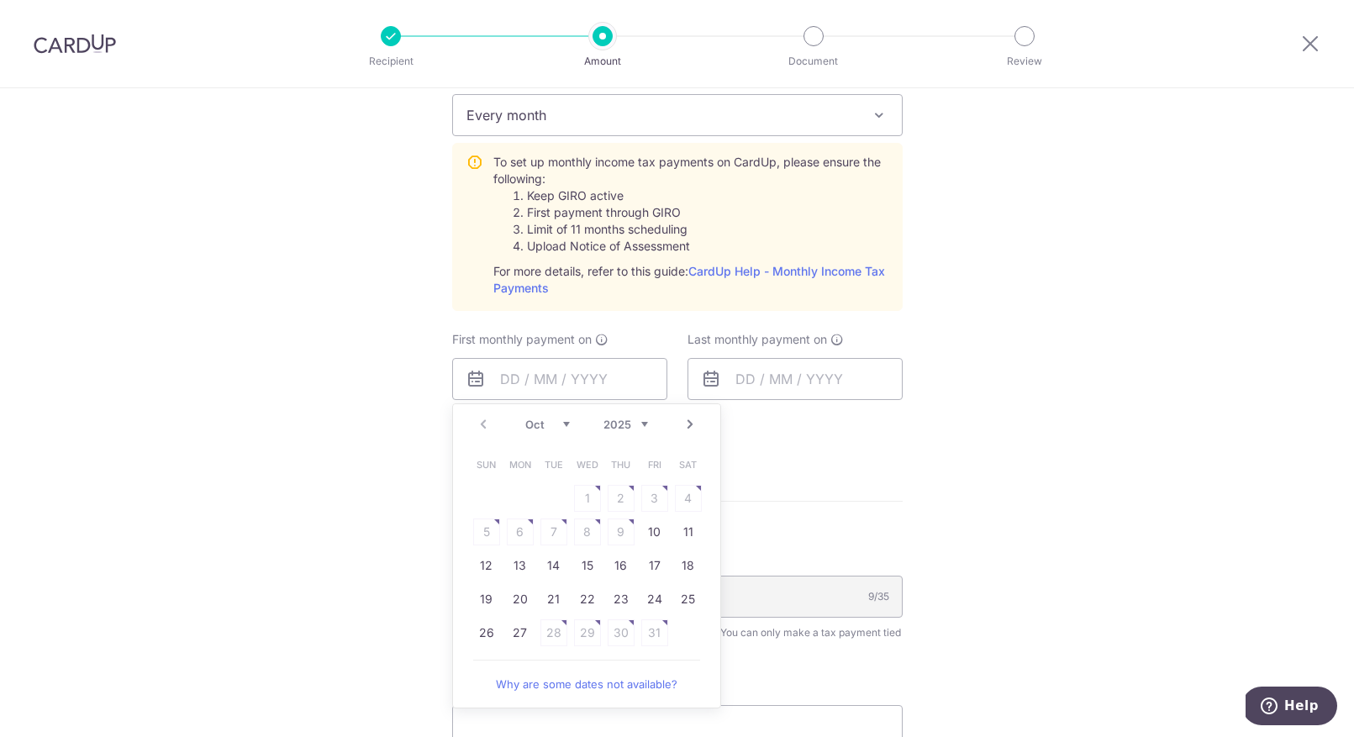
click at [691, 423] on link "Next" at bounding box center [690, 424] width 20 height 20
click at [482, 433] on link "Prev" at bounding box center [483, 424] width 20 height 20
click at [695, 425] on link "Next" at bounding box center [690, 424] width 20 height 20
click at [688, 423] on link "Next" at bounding box center [690, 424] width 20 height 20
click at [482, 427] on link "Prev" at bounding box center [483, 424] width 20 height 20
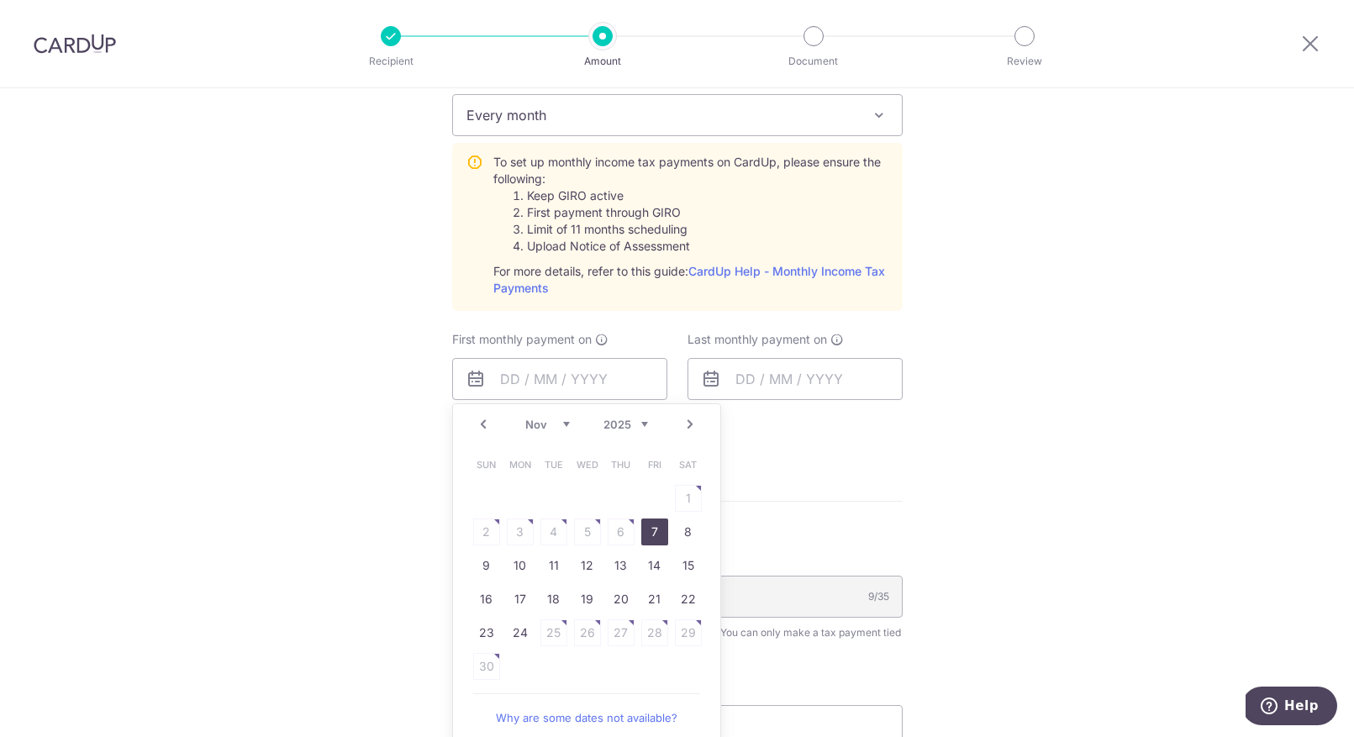
click at [656, 532] on link "7" at bounding box center [654, 531] width 27 height 27
type input "[DATE]"
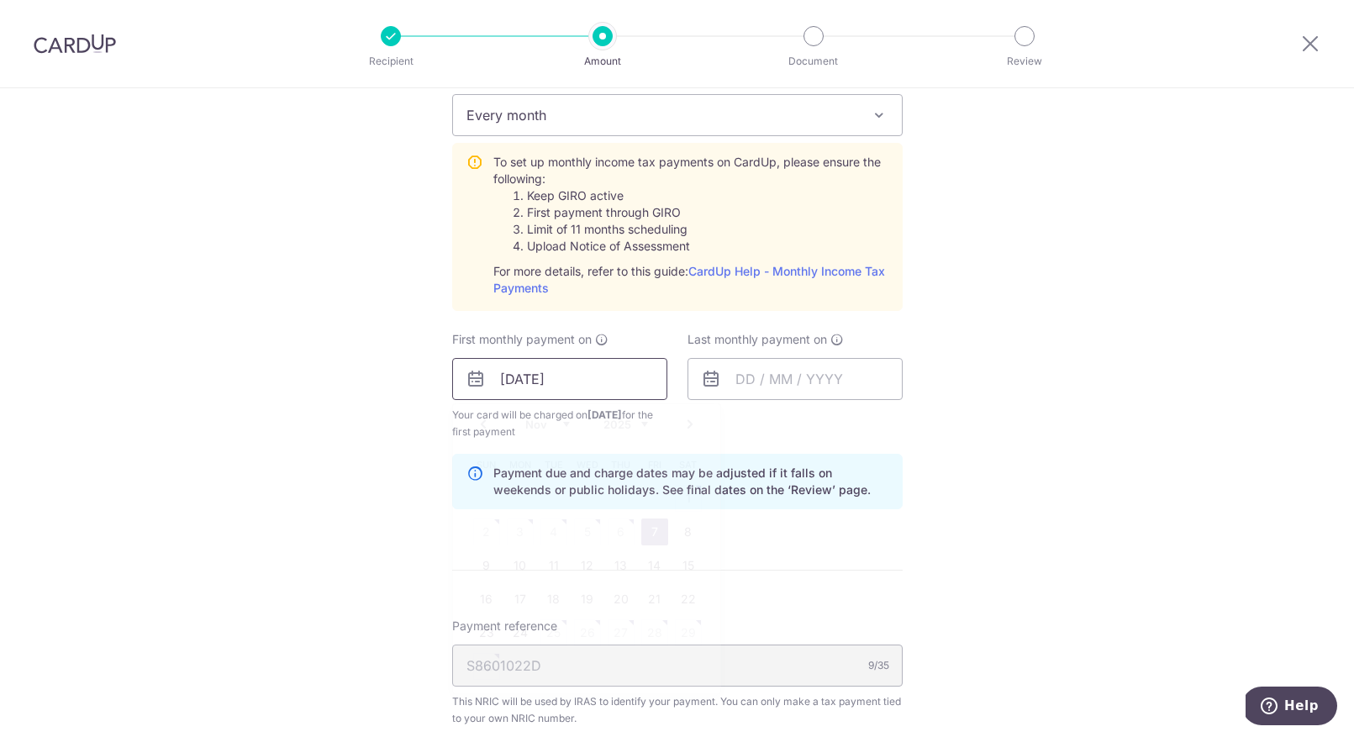
click at [603, 376] on input "[DATE]" at bounding box center [559, 379] width 215 height 42
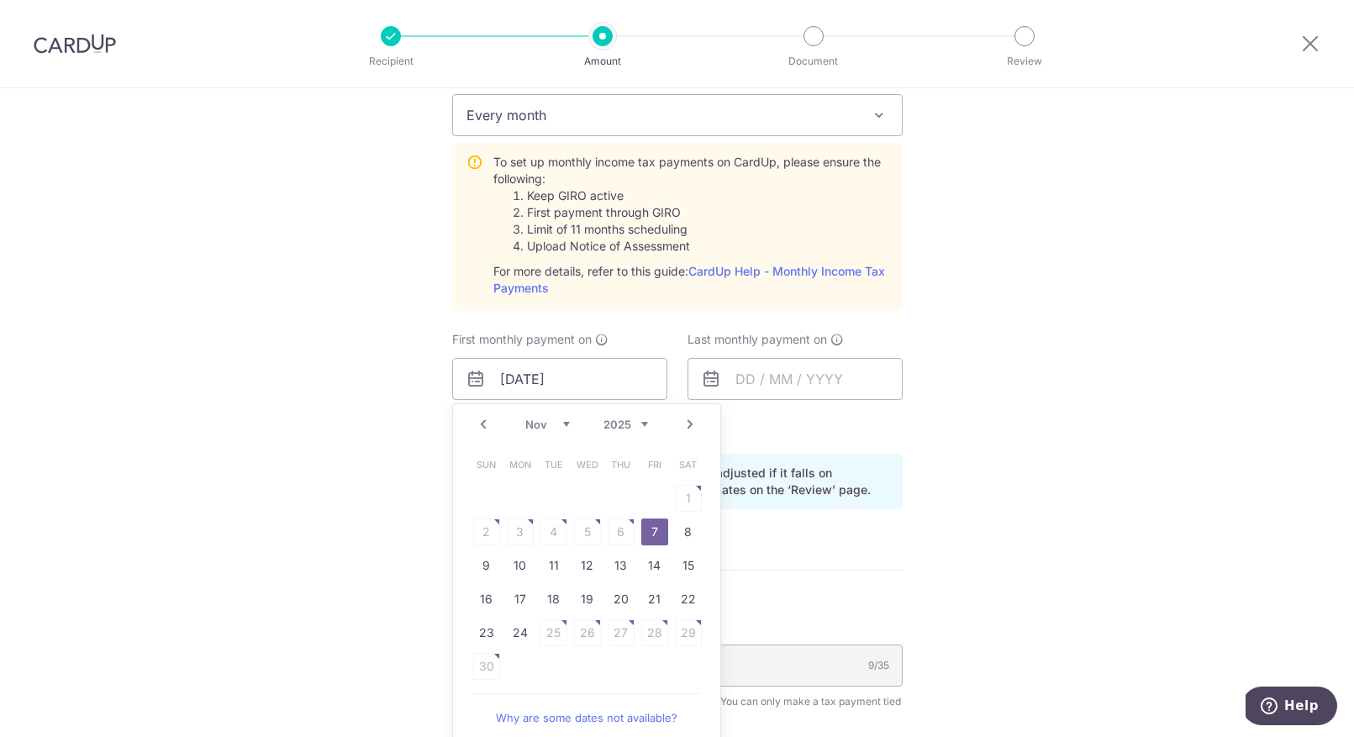
click at [656, 535] on link "7" at bounding box center [654, 531] width 27 height 27
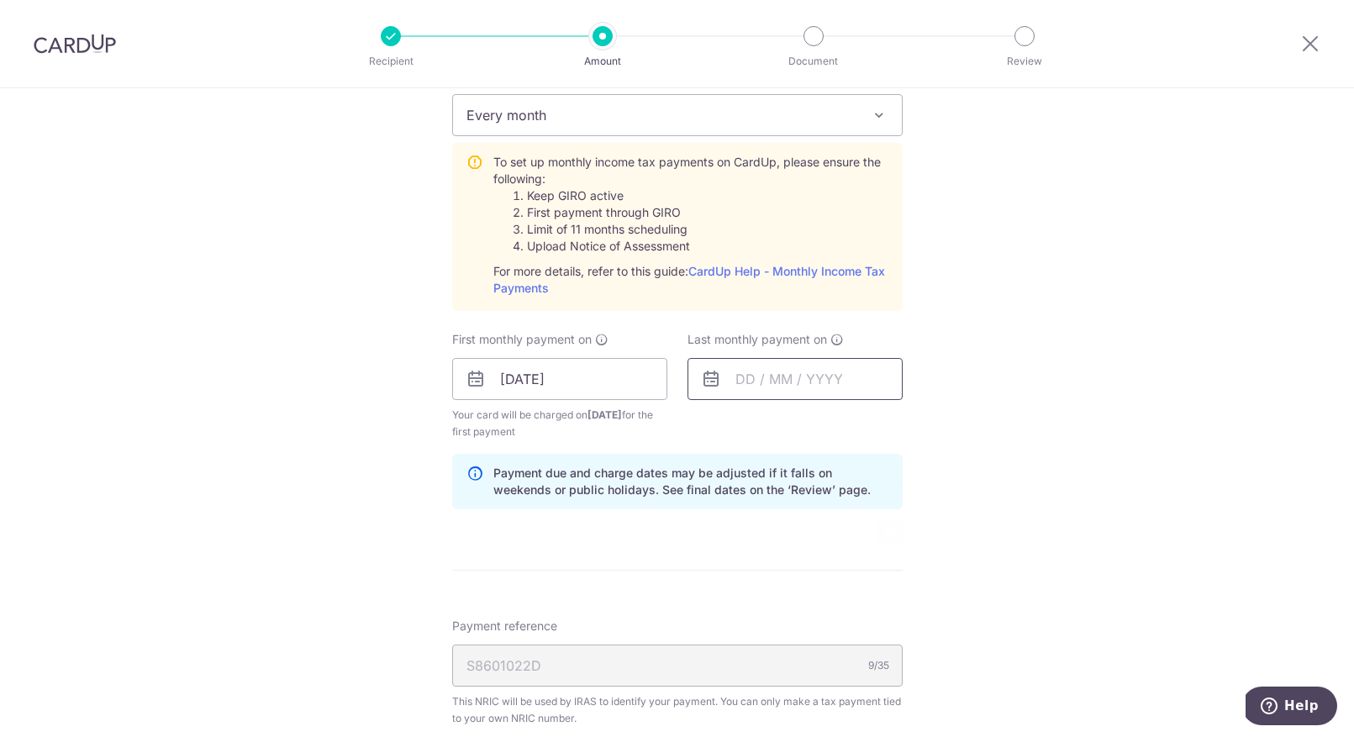
click at [797, 374] on input "text" at bounding box center [794, 379] width 215 height 42
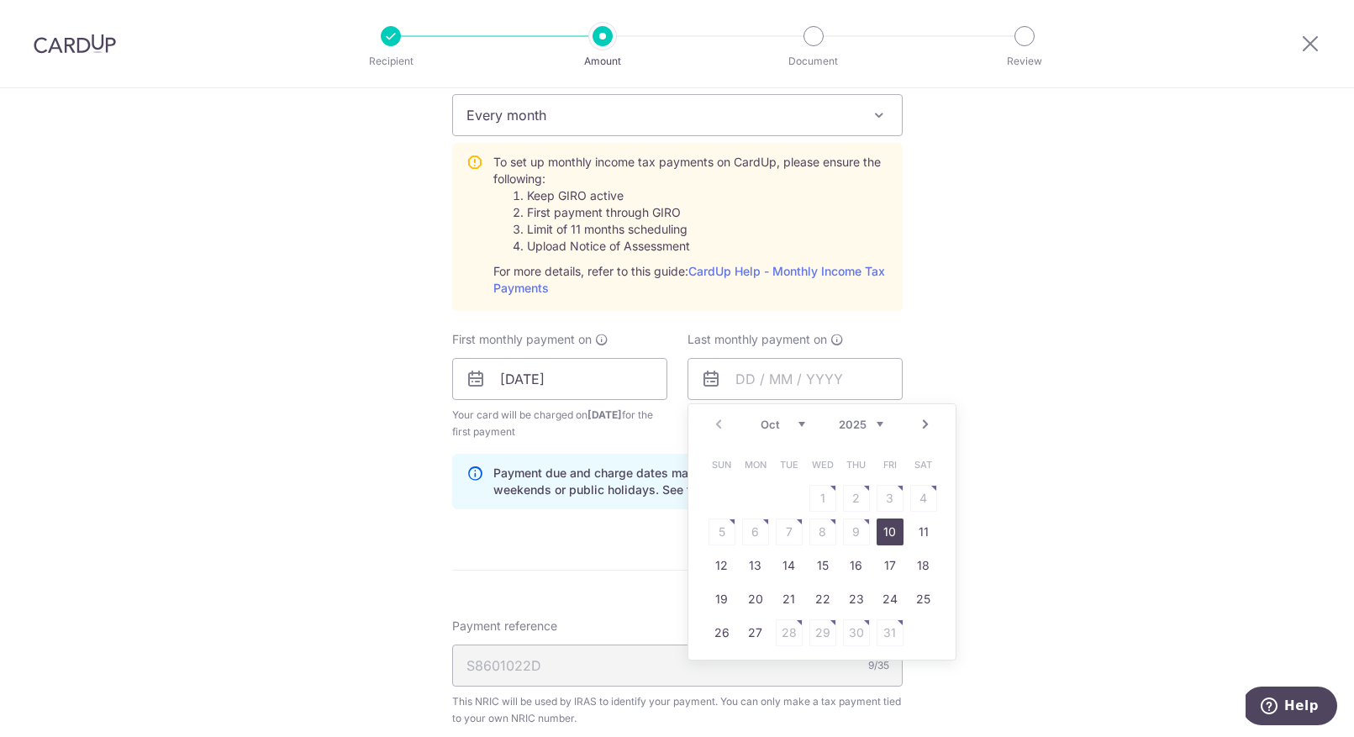
click at [926, 423] on link "Next" at bounding box center [925, 424] width 20 height 20
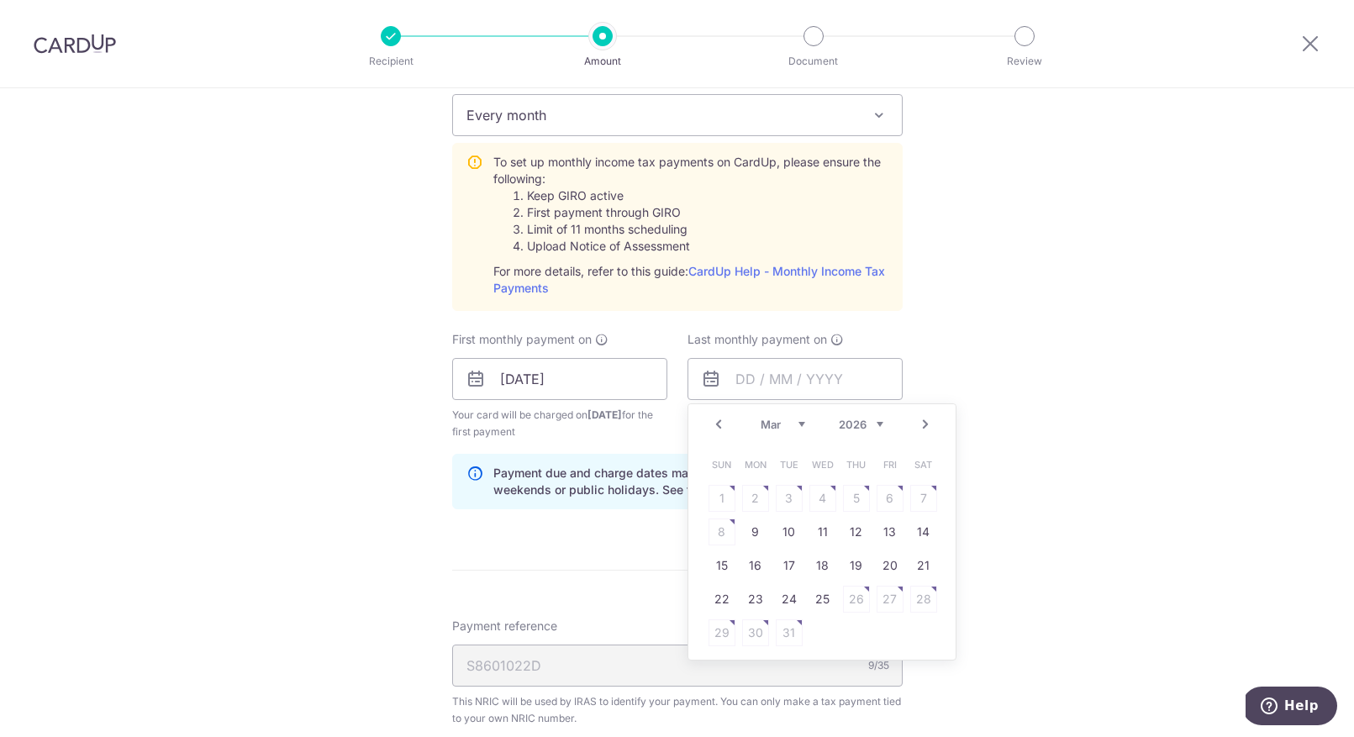
click at [926, 423] on link "Next" at bounding box center [925, 424] width 20 height 20
click at [716, 426] on link "Prev" at bounding box center [718, 424] width 20 height 20
click at [755, 539] on link "9" at bounding box center [755, 531] width 27 height 27
type input "09/03/2026"
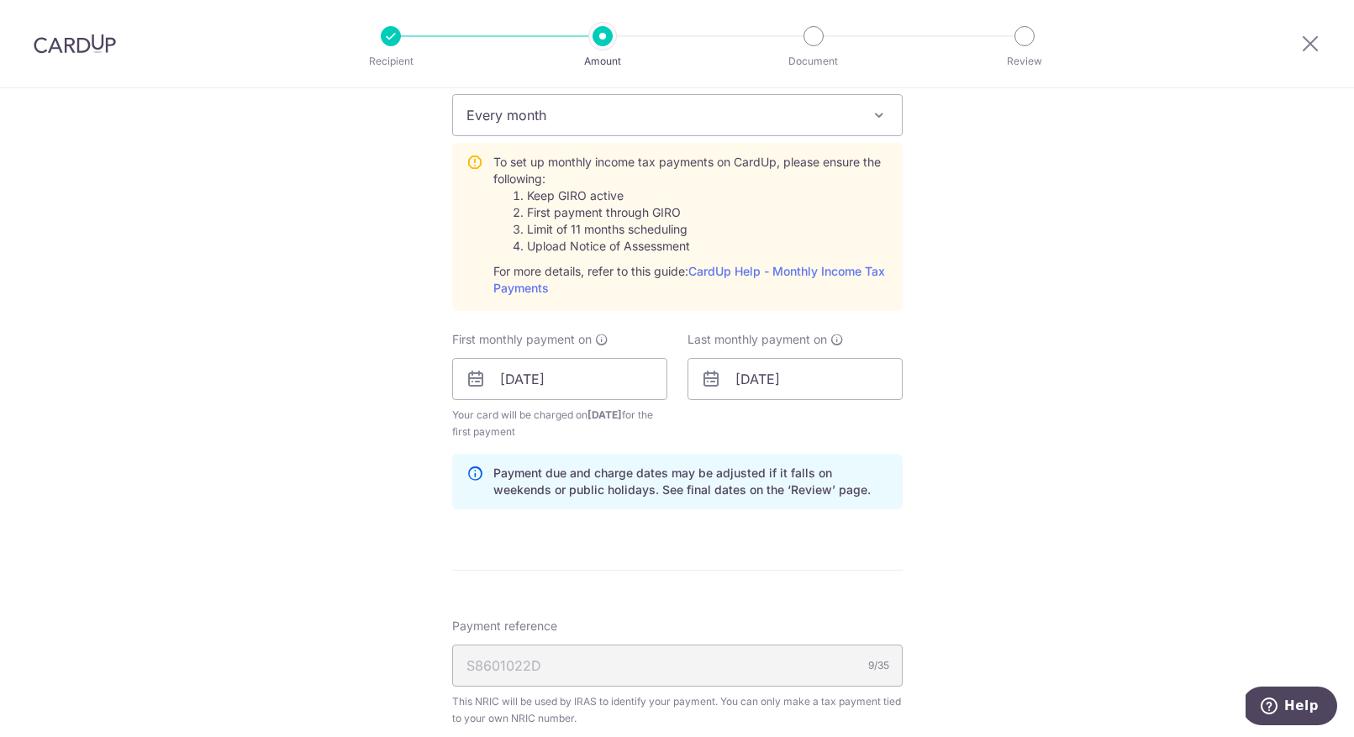
click at [1095, 402] on div "Tell us more about your payment Enter one-time or monthly payment amount SGD 2,…" at bounding box center [677, 253] width 1354 height 1821
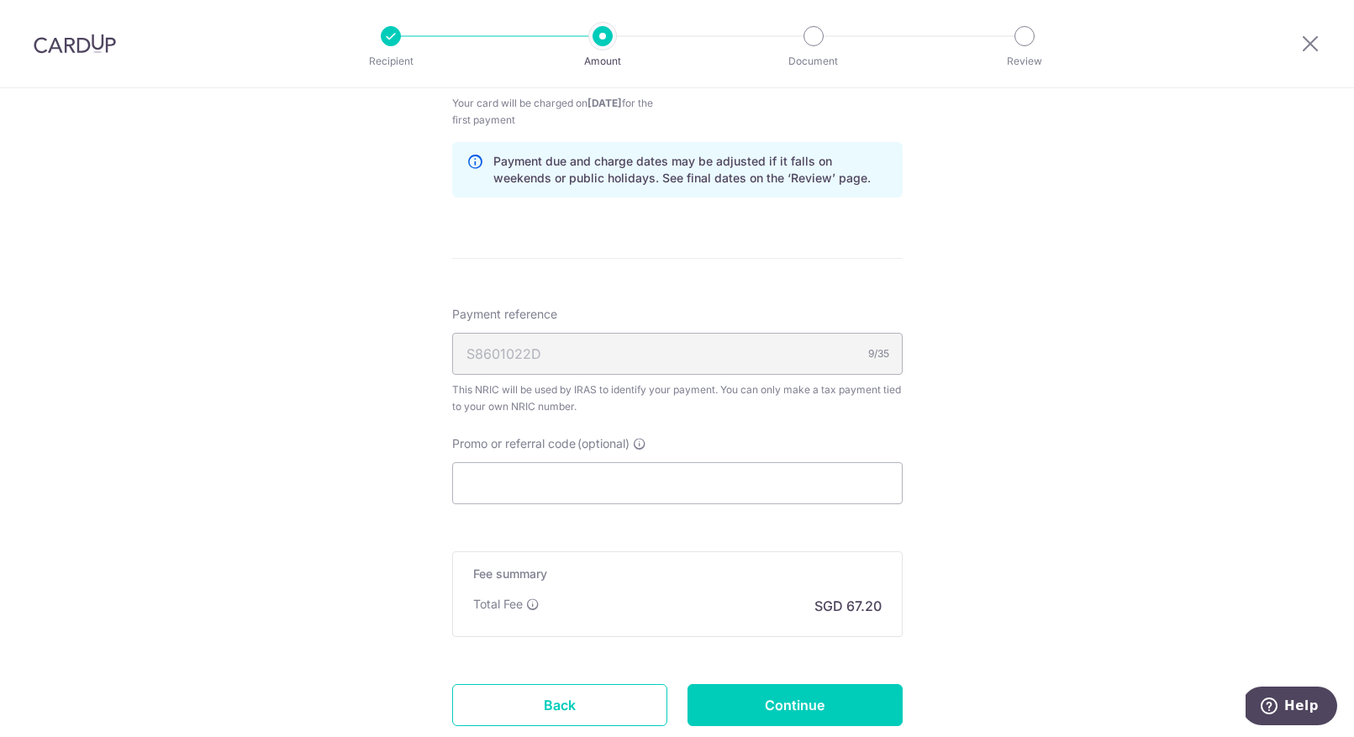
scroll to position [1069, 0]
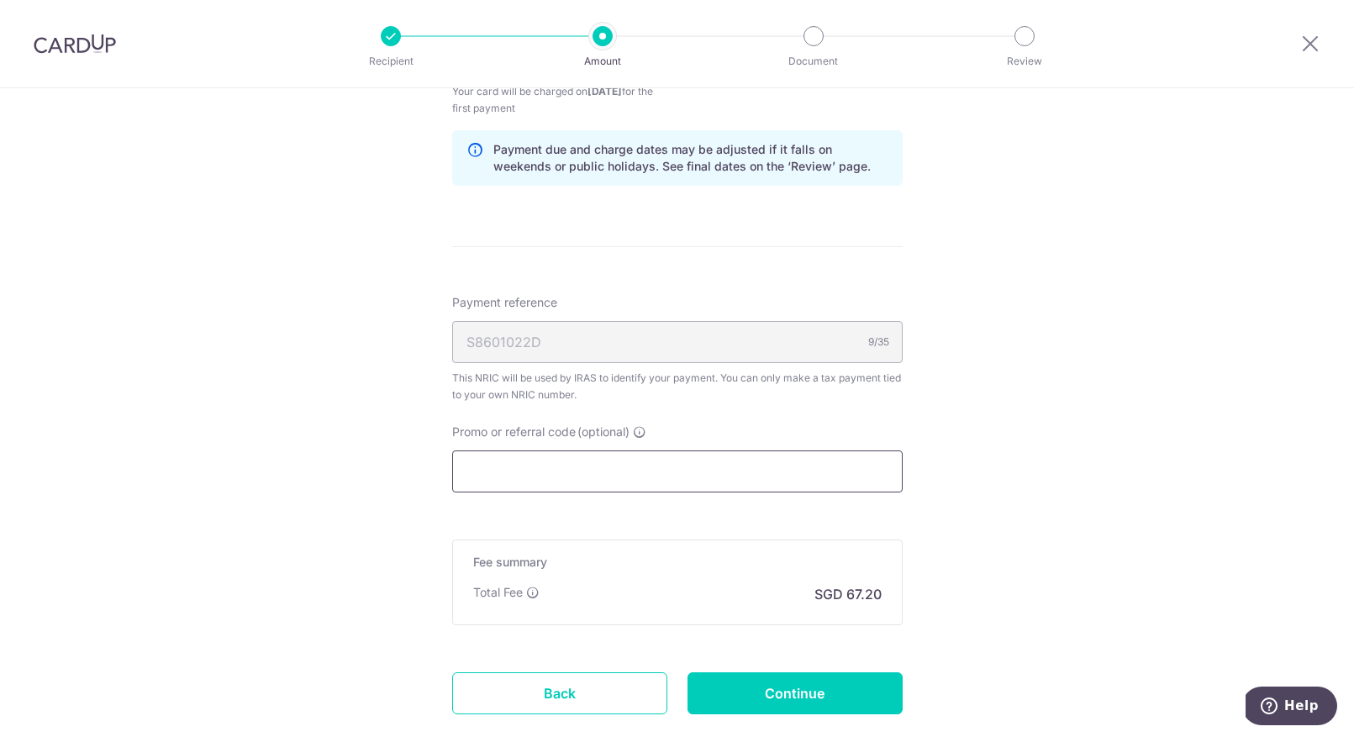
click at [633, 476] on input "Promo or referral code (optional)" at bounding box center [677, 471] width 450 height 42
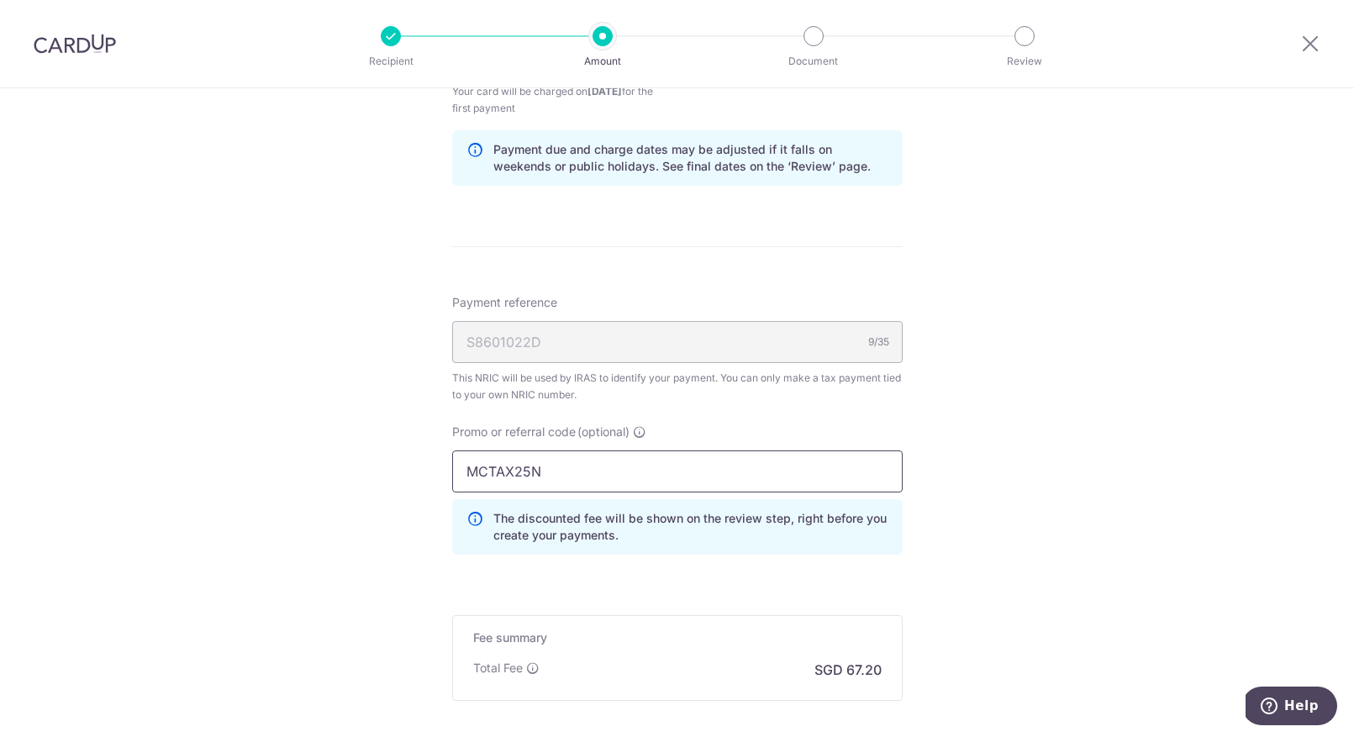
type input "MCTAX25N"
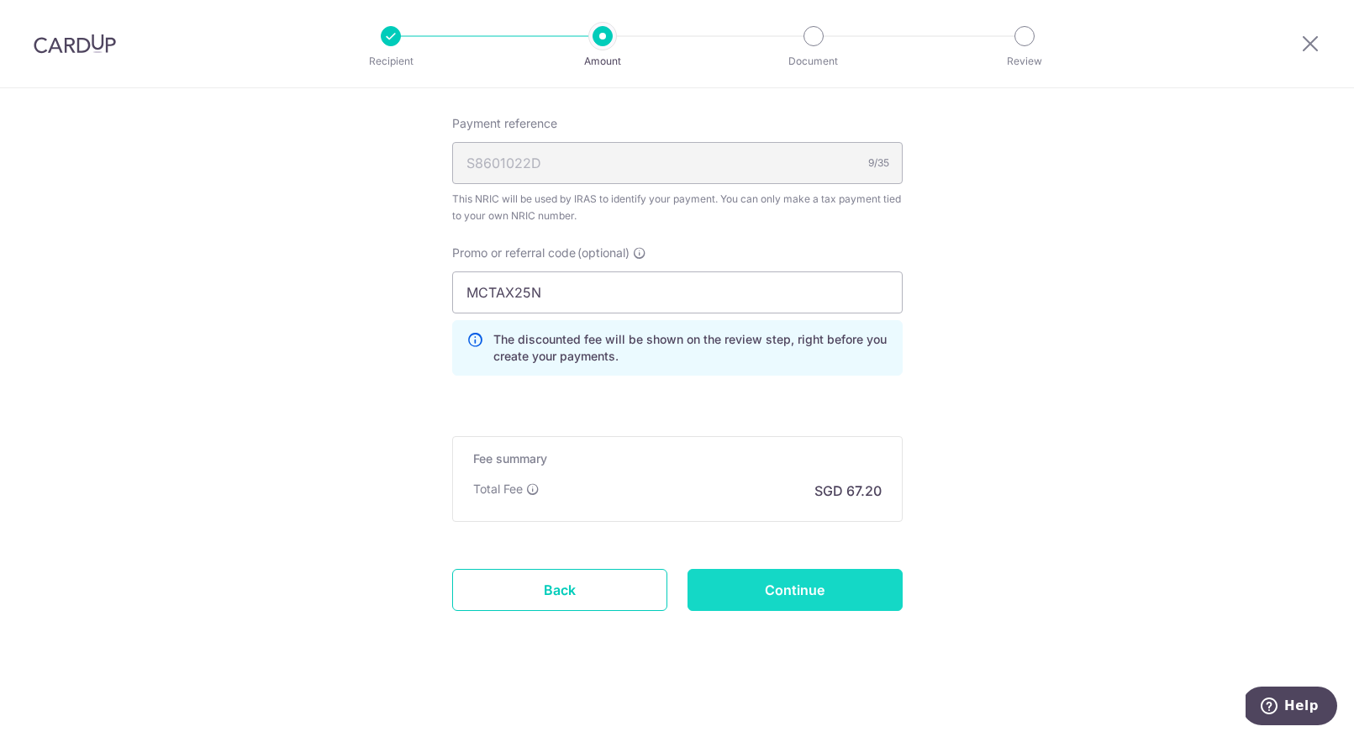
click at [808, 594] on input "Continue" at bounding box center [794, 590] width 215 height 42
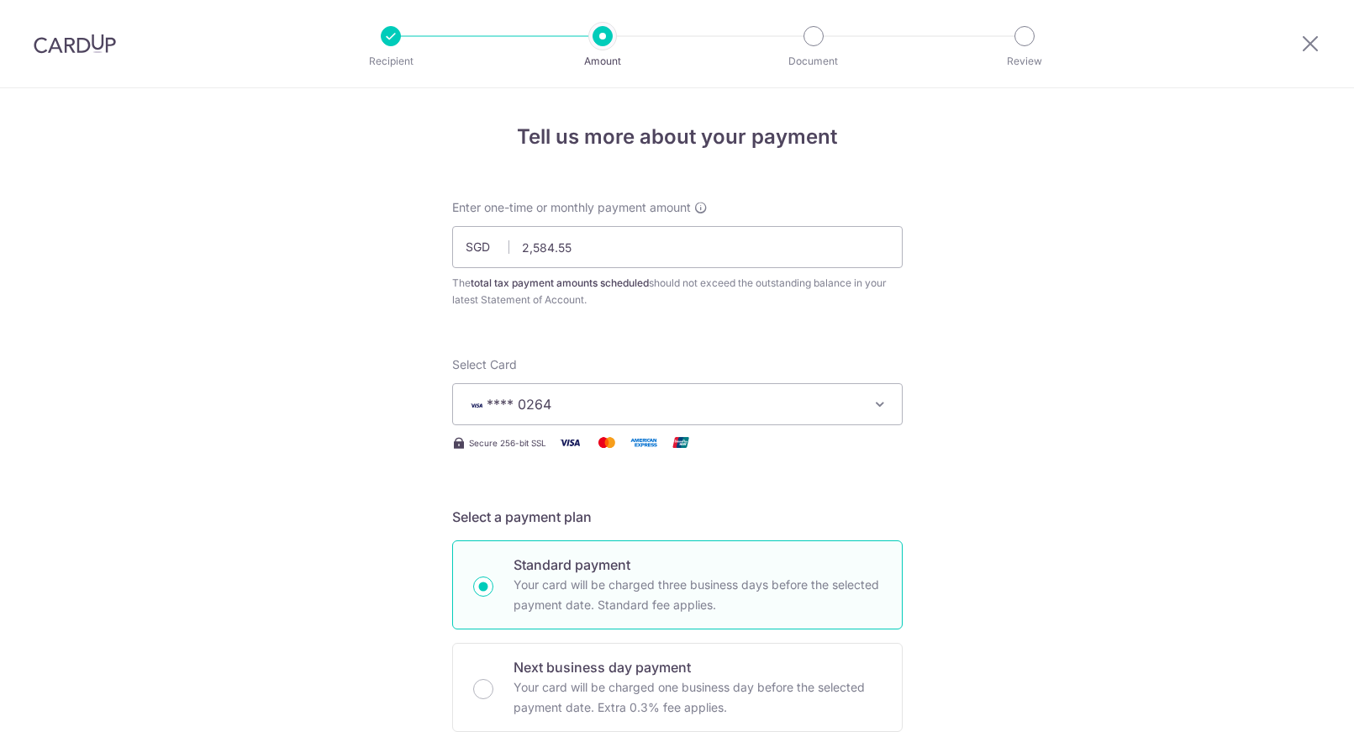
scroll to position [1011, 0]
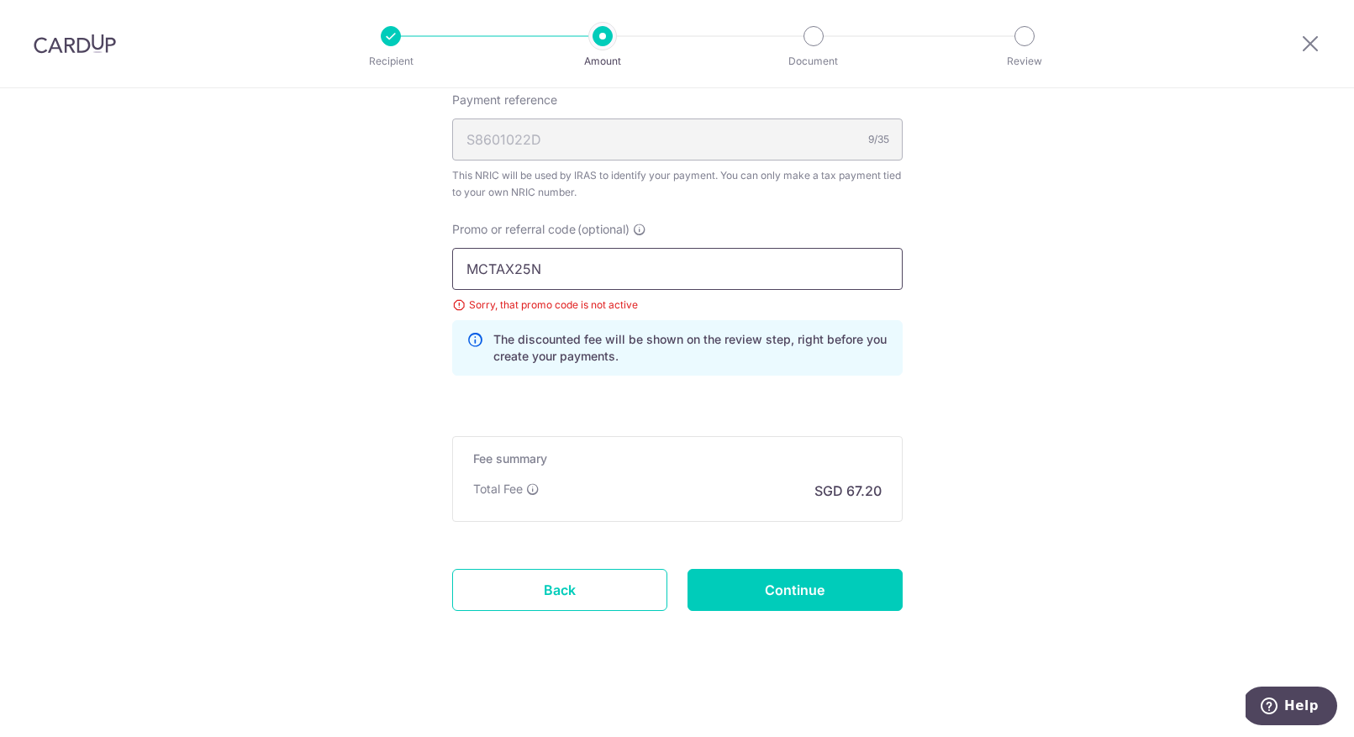
click at [628, 288] on input "MCTAX25N" at bounding box center [677, 269] width 450 height 42
drag, startPoint x: 624, startPoint y: 281, endPoint x: 250, endPoint y: 255, distance: 374.8
paste input "VTAX25R"
type input "VTAX25R"
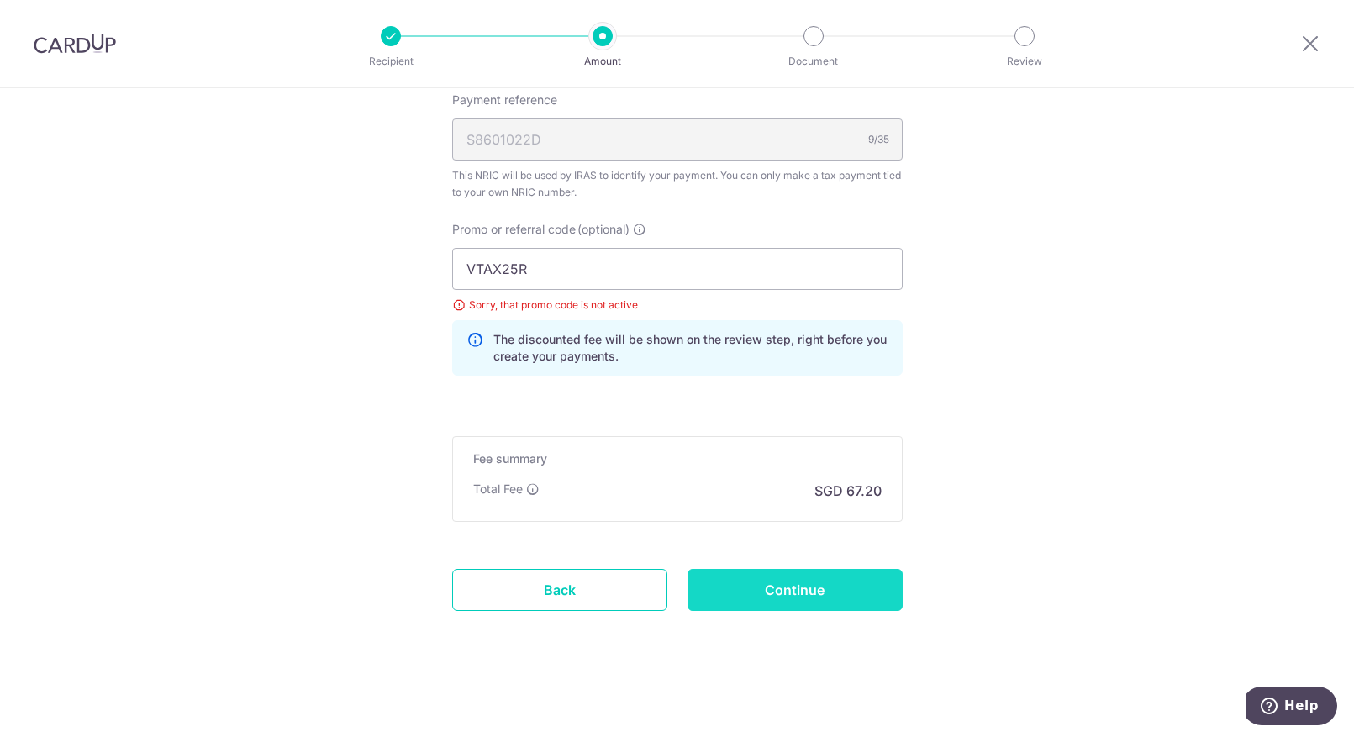
click at [809, 580] on input "Continue" at bounding box center [794, 590] width 215 height 42
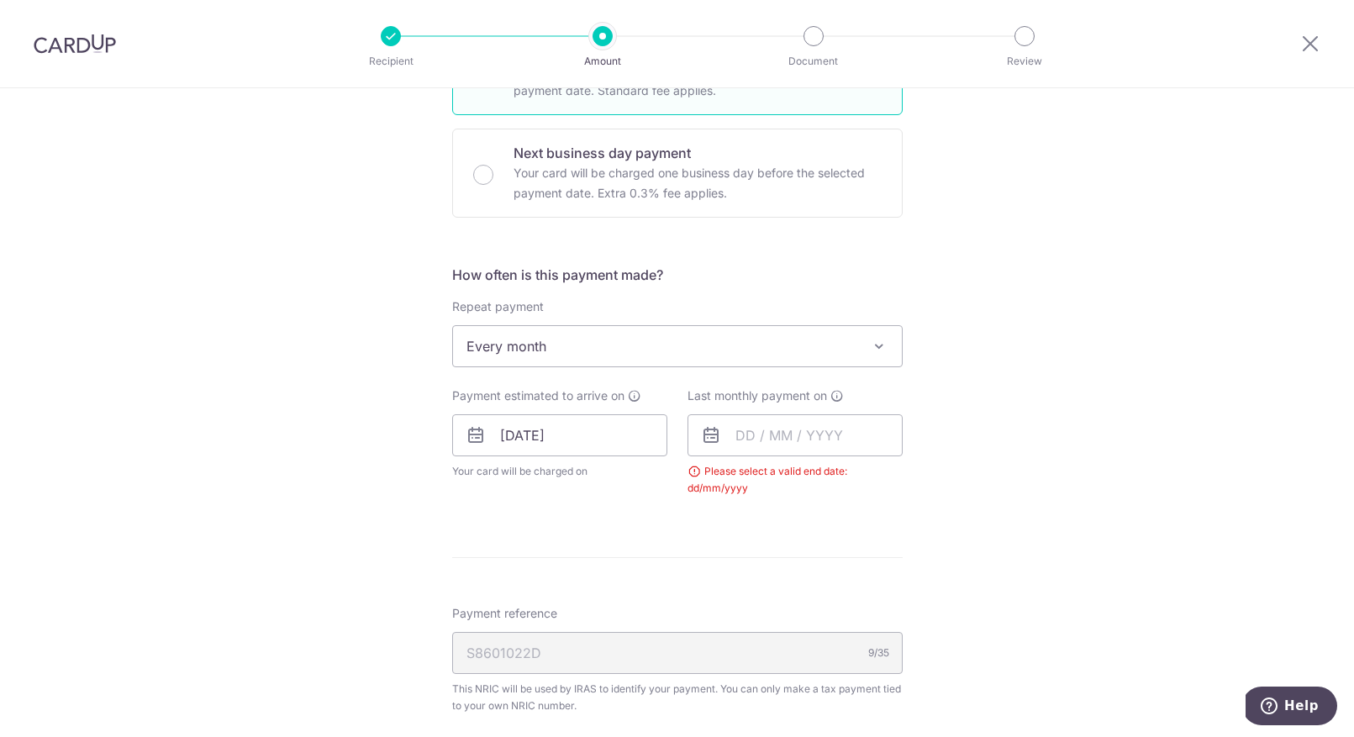
scroll to position [515, 0]
click at [746, 427] on input "text" at bounding box center [794, 434] width 215 height 42
click at [924, 480] on link "Next" at bounding box center [925, 480] width 20 height 20
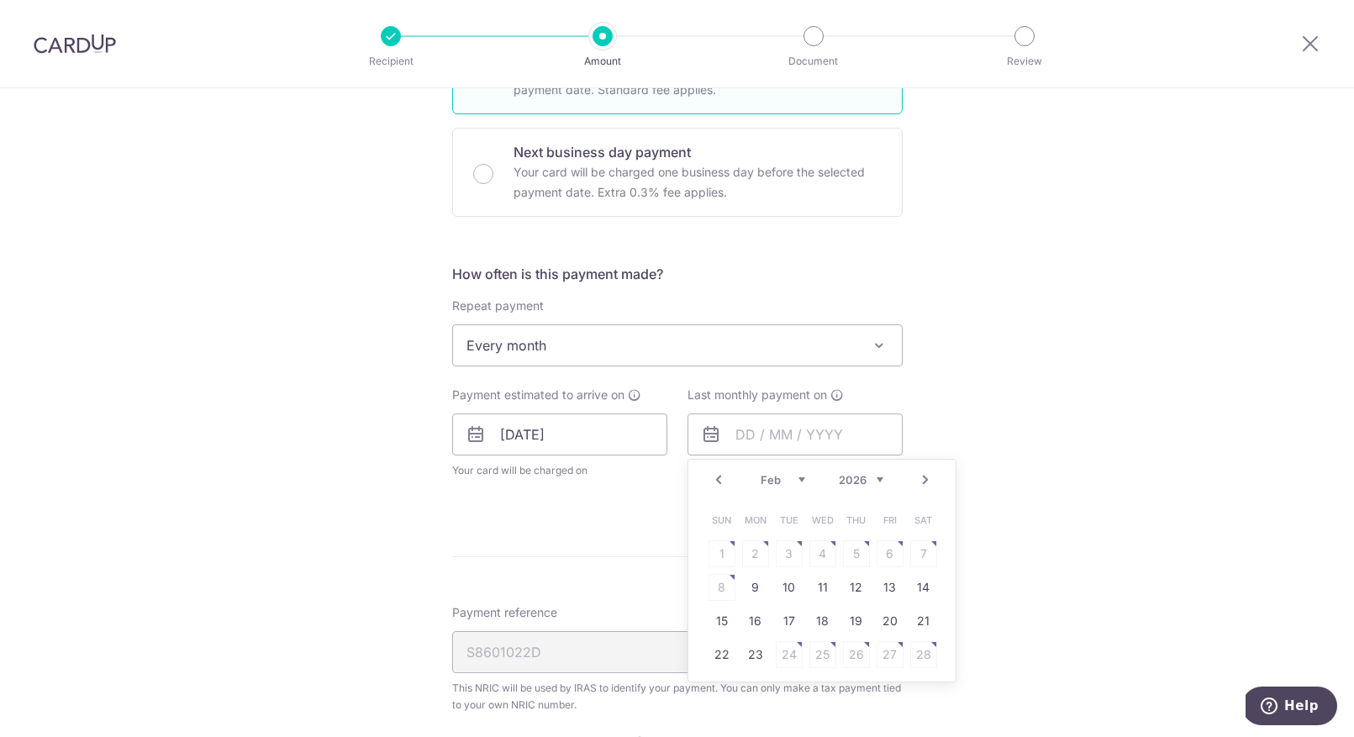
click at [924, 480] on link "Next" at bounding box center [925, 480] width 20 height 20
click at [754, 589] on link "9" at bounding box center [755, 587] width 27 height 27
type input "09/03/2026"
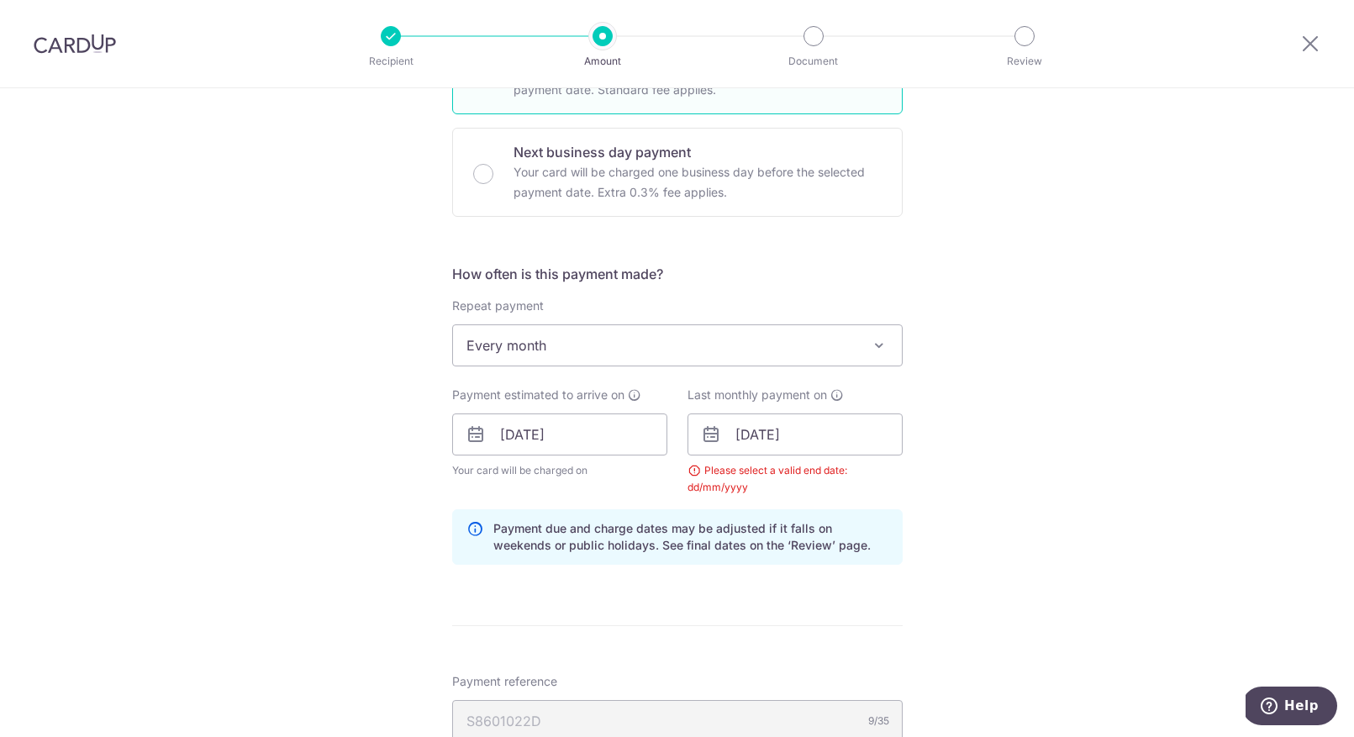
click at [1055, 514] on div "Tell us more about your payment Enter one-time or monthly payment amount SGD 2,…" at bounding box center [677, 396] width 1354 height 1646
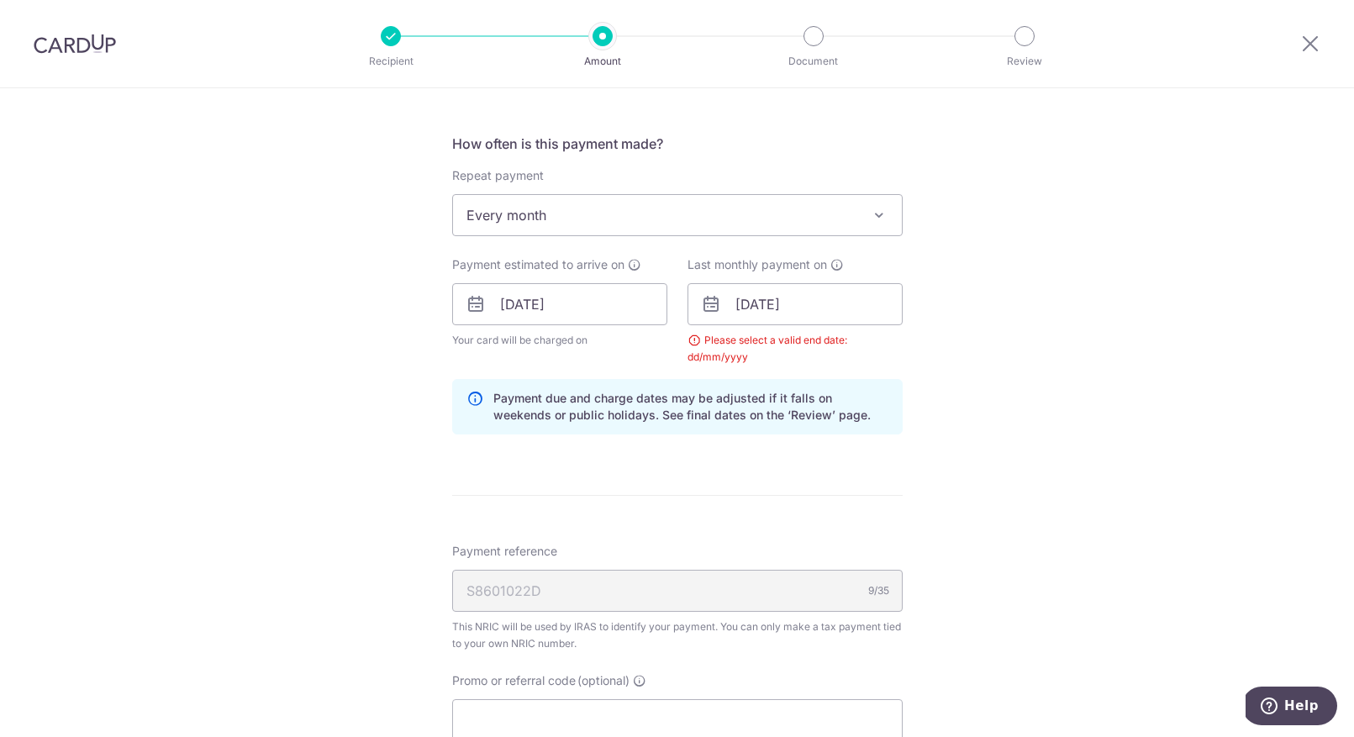
scroll to position [651, 0]
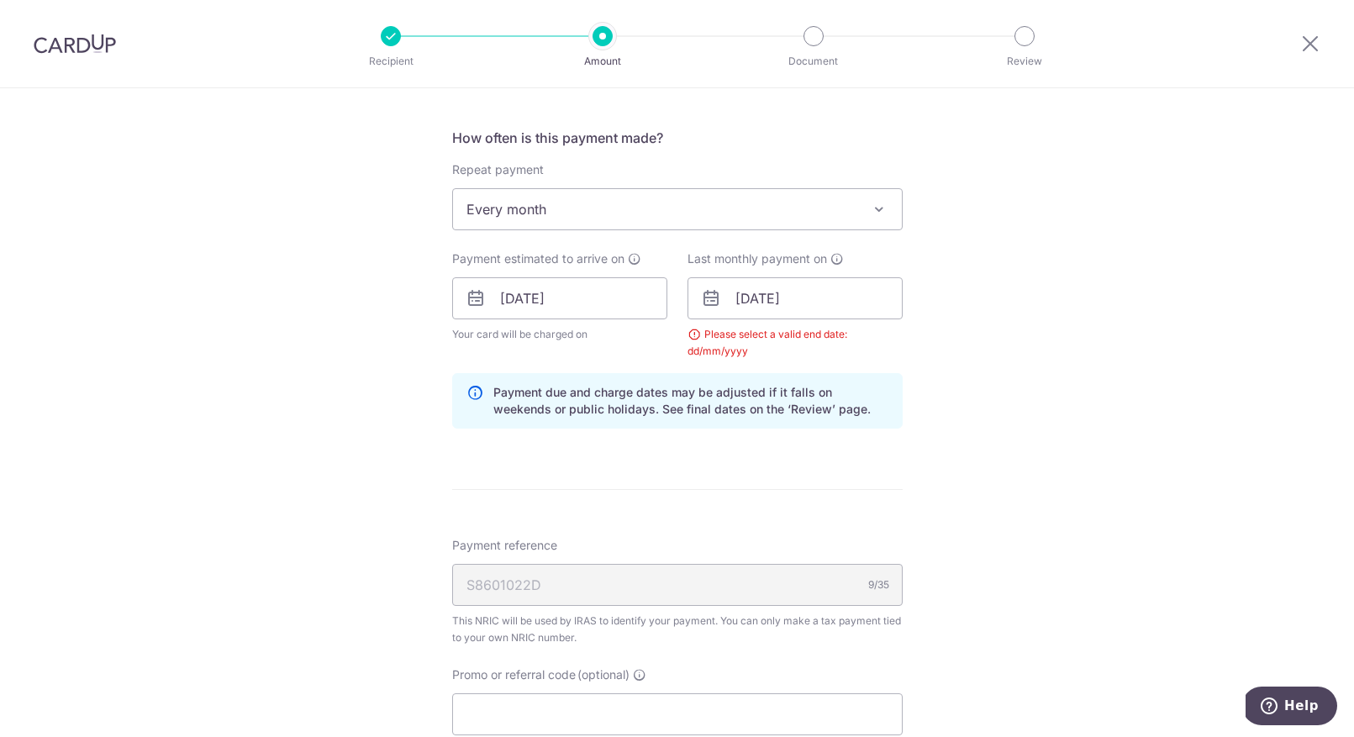
click at [845, 351] on div "Please select a valid end date: dd/mm/yyyy" at bounding box center [794, 343] width 215 height 34
click at [579, 718] on input "Promo or referral code (optional)" at bounding box center [677, 714] width 450 height 42
type input "VTAX25R"
click at [1041, 660] on div "Tell us more about your payment Enter one-time or monthly payment amount SGD 2,…" at bounding box center [677, 298] width 1354 height 1722
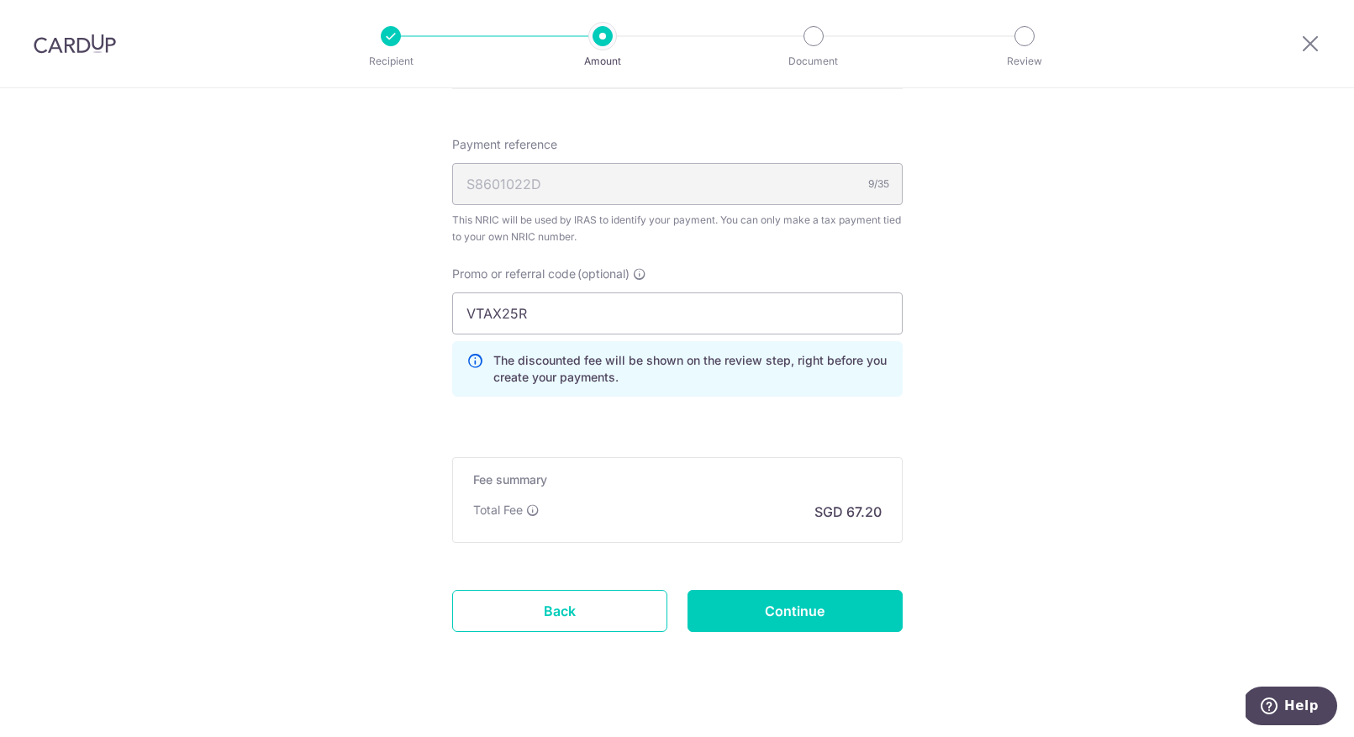
scroll to position [1073, 0]
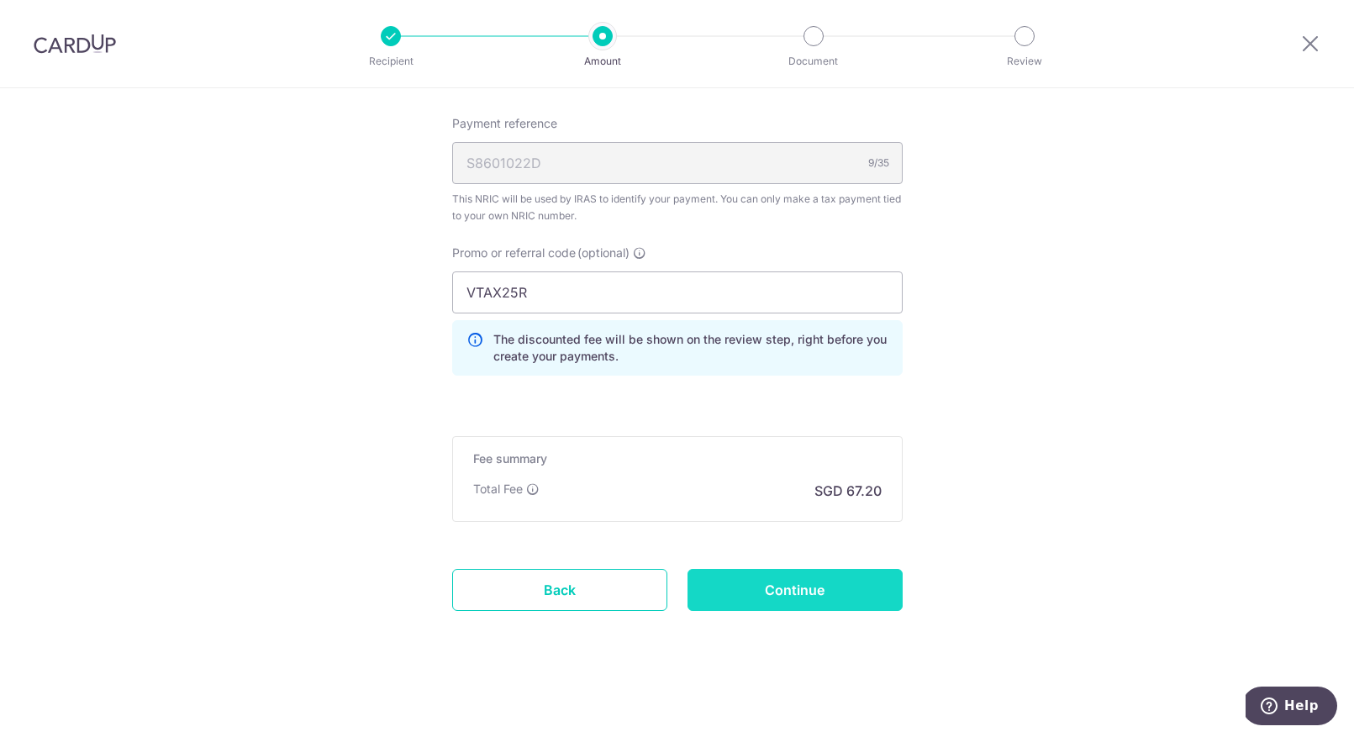
click at [799, 585] on input "Continue" at bounding box center [794, 590] width 215 height 42
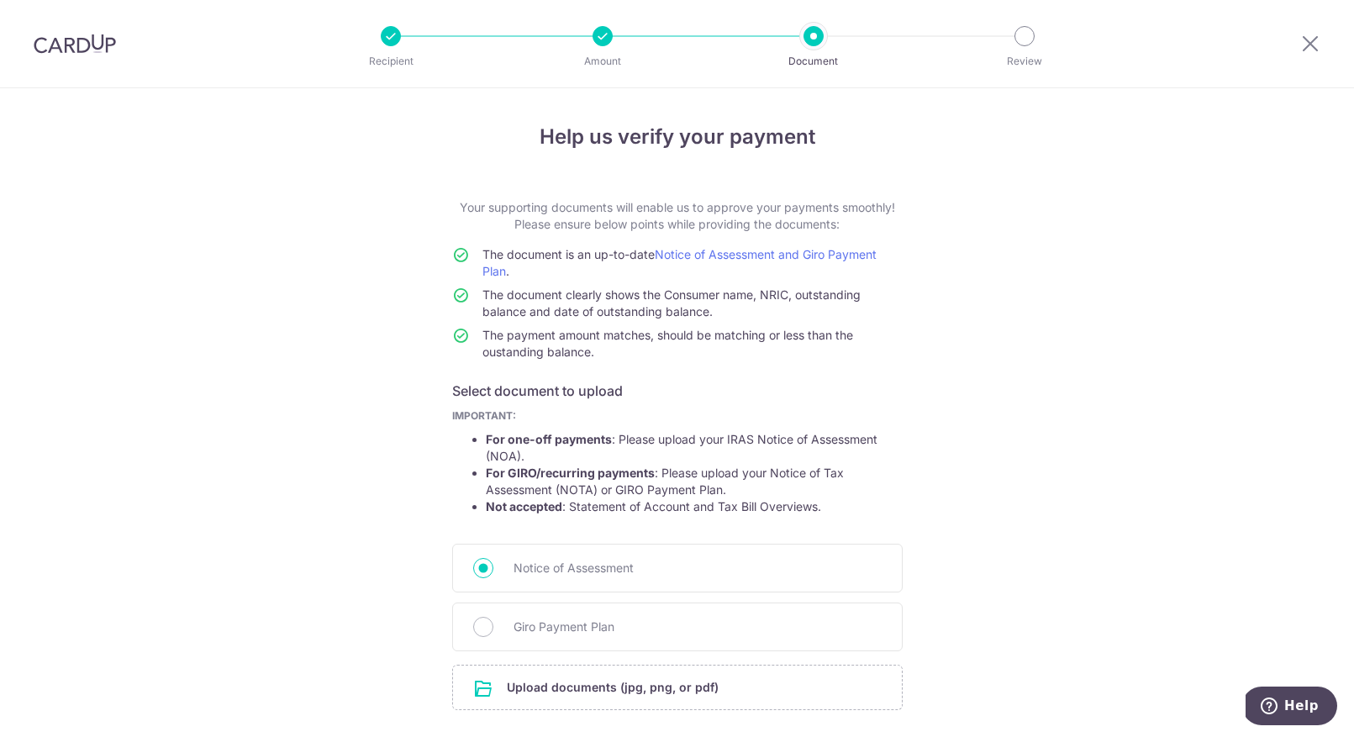
scroll to position [121, 0]
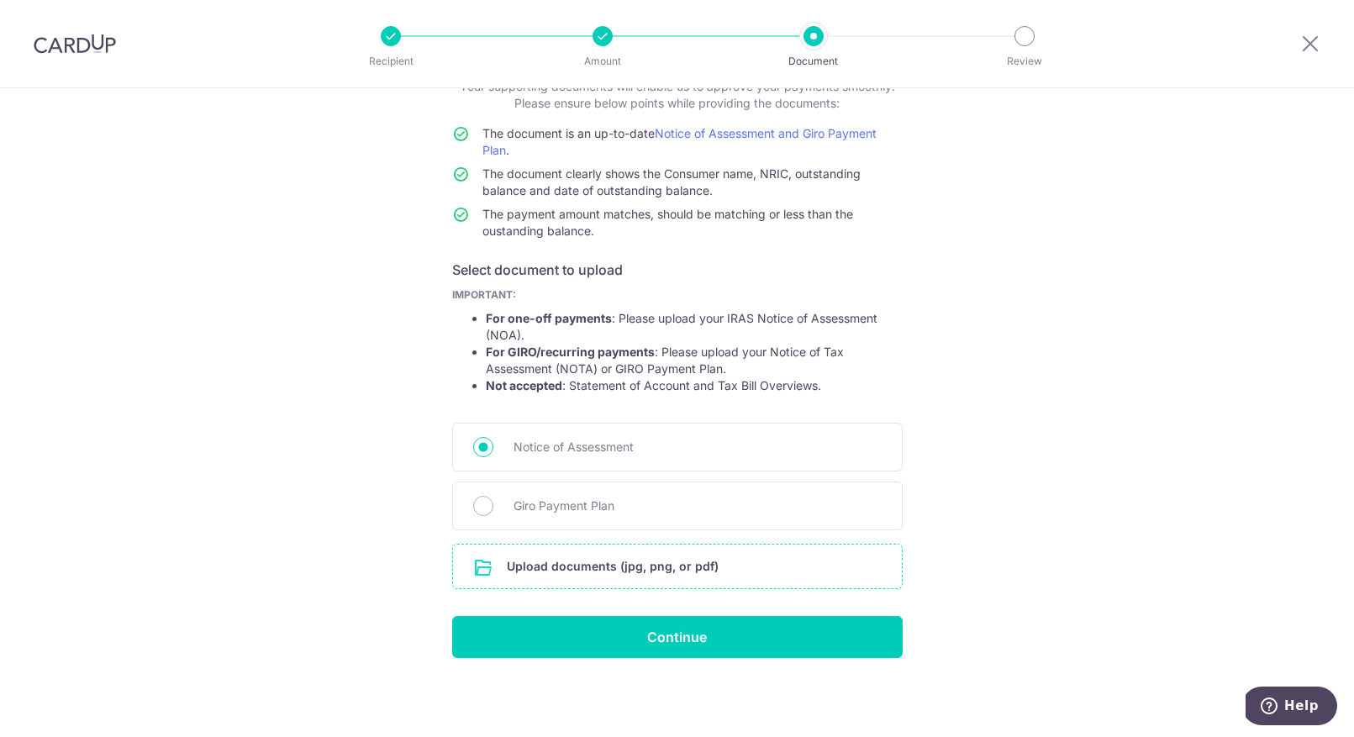
click at [586, 566] on input "file" at bounding box center [677, 566] width 449 height 44
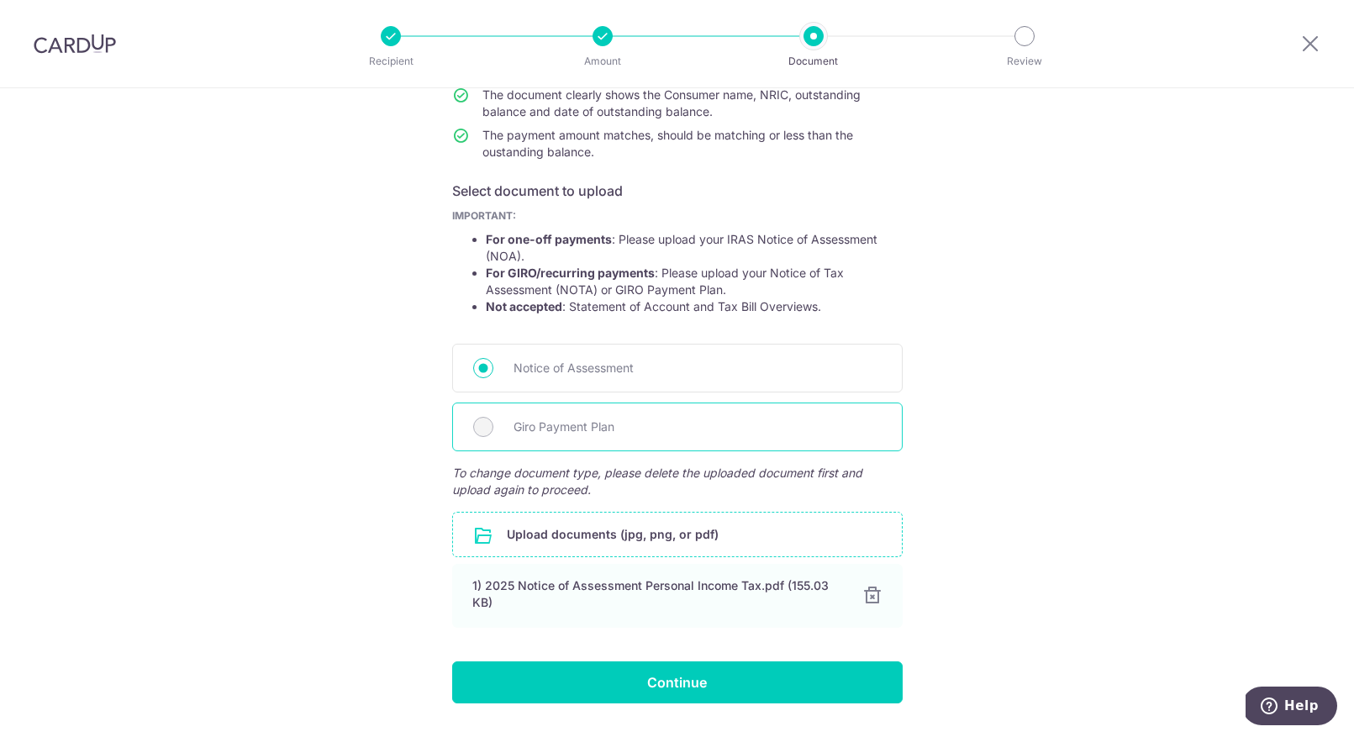
scroll to position [245, 0]
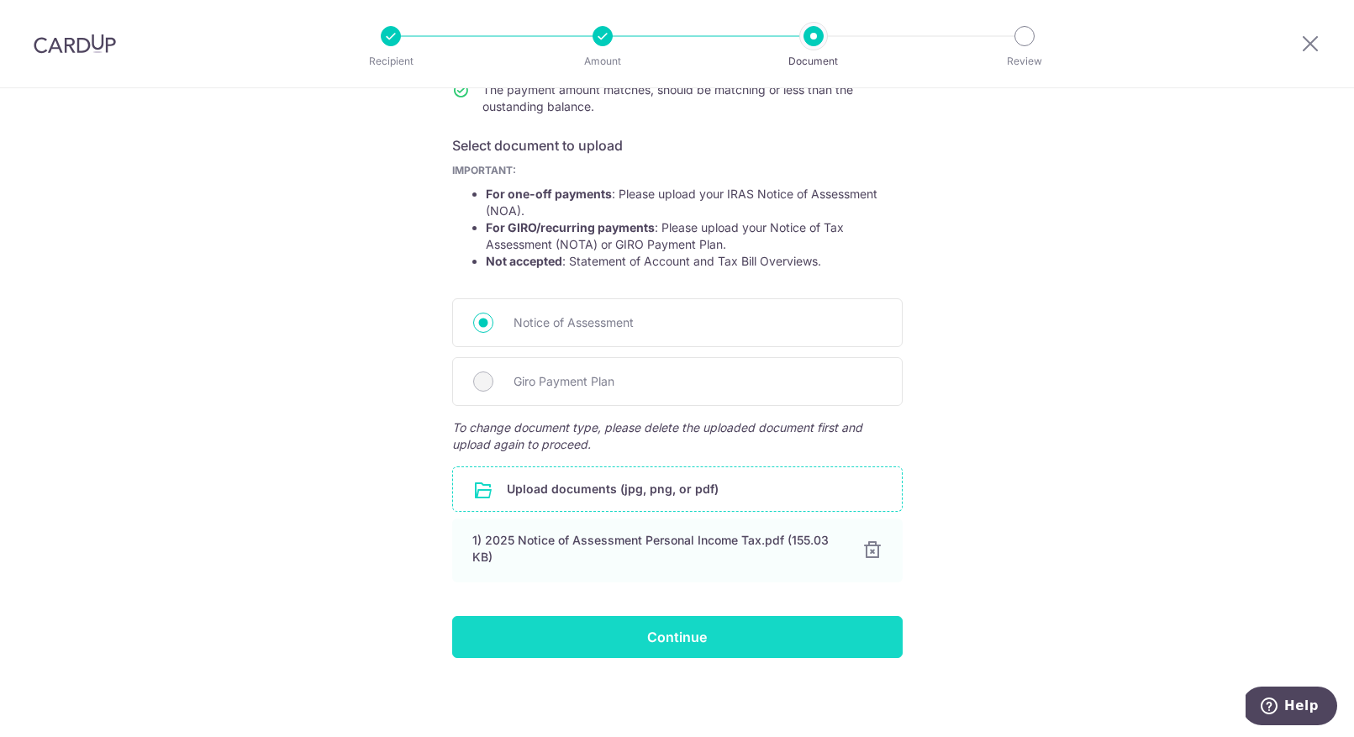
click at [655, 636] on input "Continue" at bounding box center [677, 637] width 450 height 42
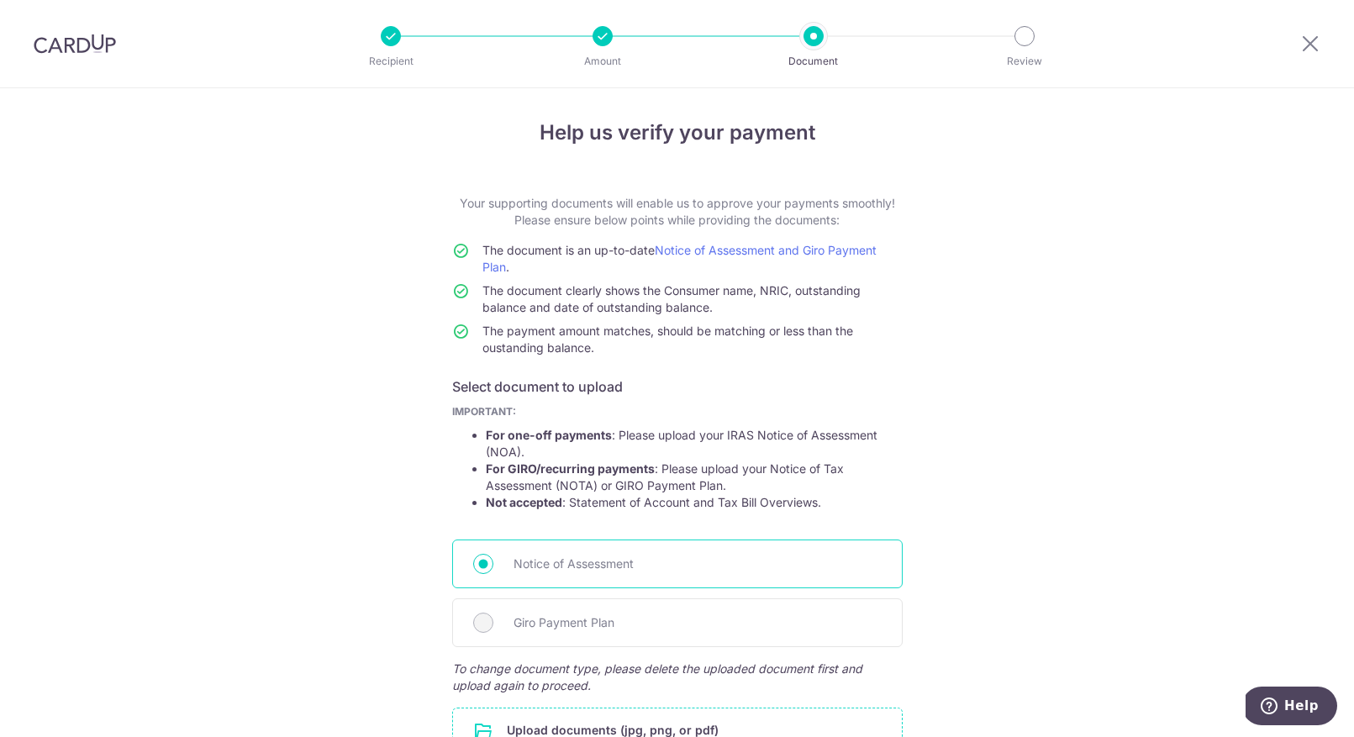
scroll to position [0, 0]
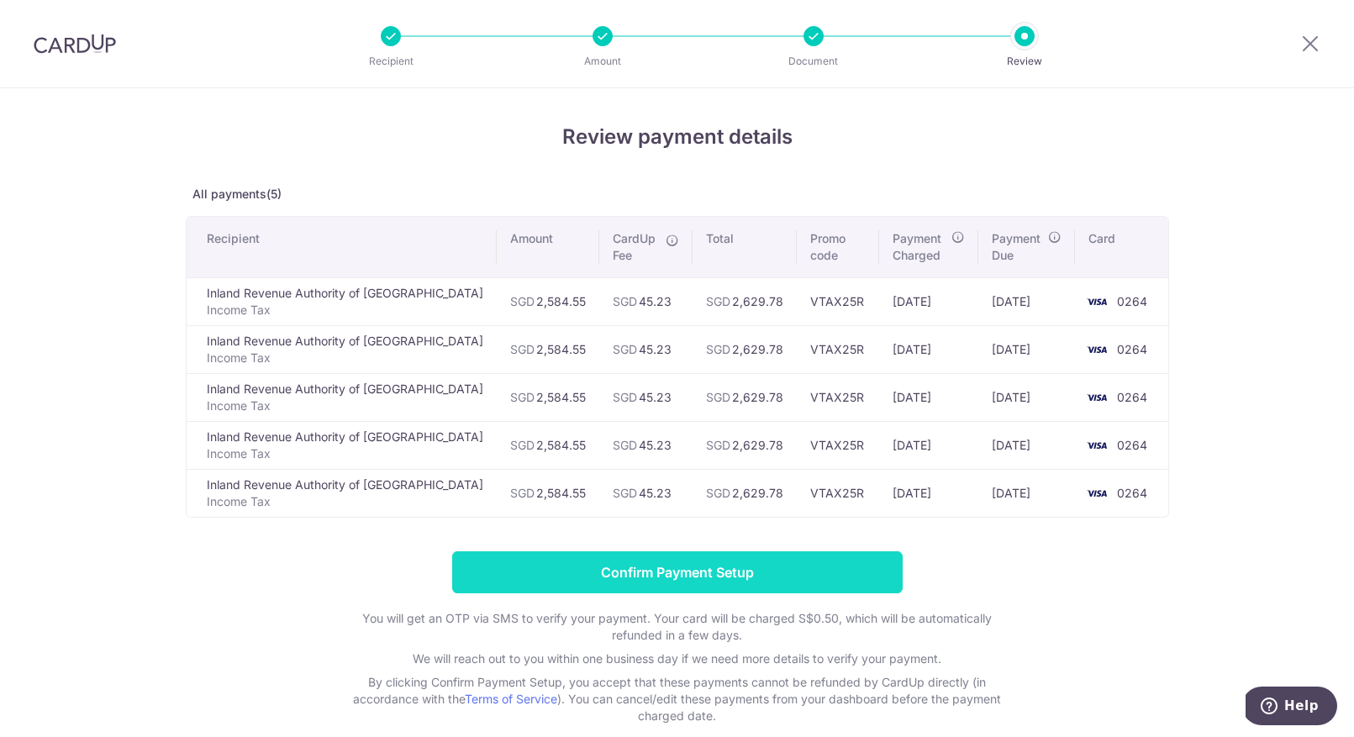
click at [761, 574] on input "Confirm Payment Setup" at bounding box center [677, 572] width 450 height 42
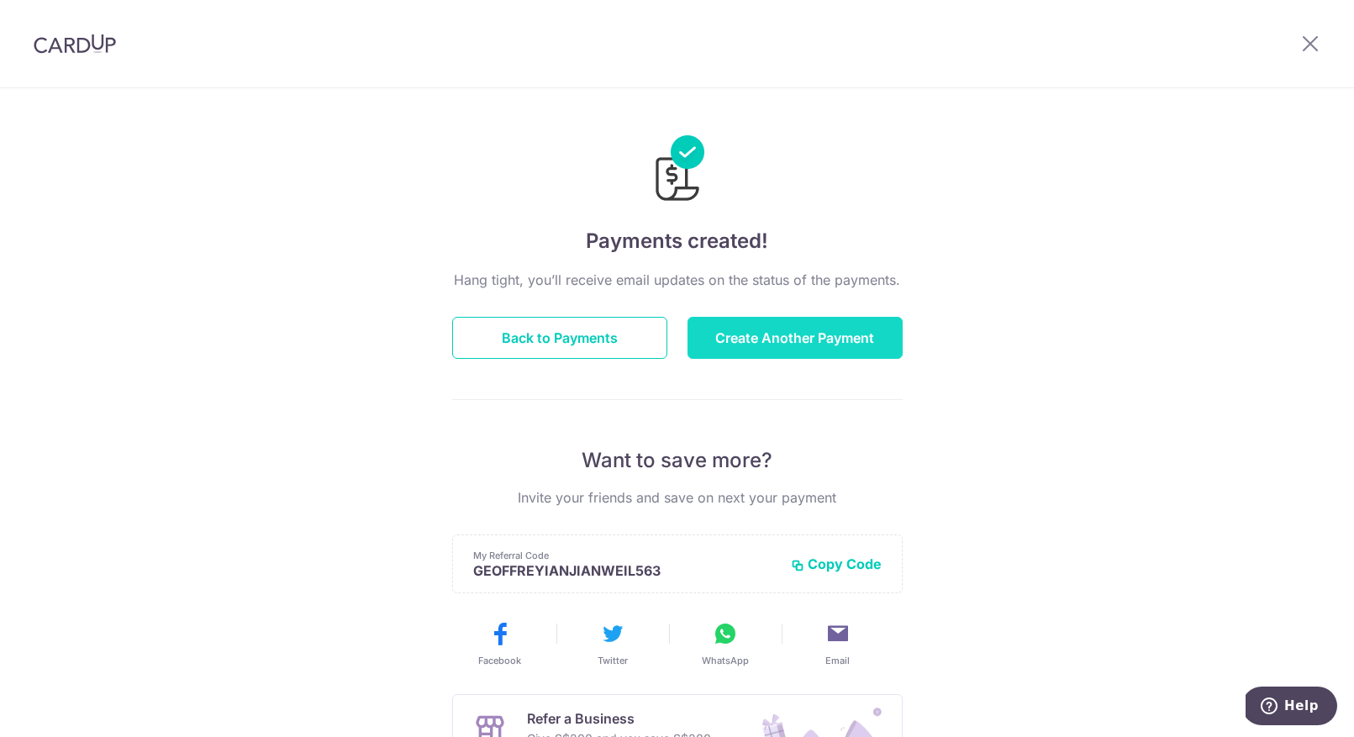
click at [745, 332] on button "Create Another Payment" at bounding box center [794, 338] width 215 height 42
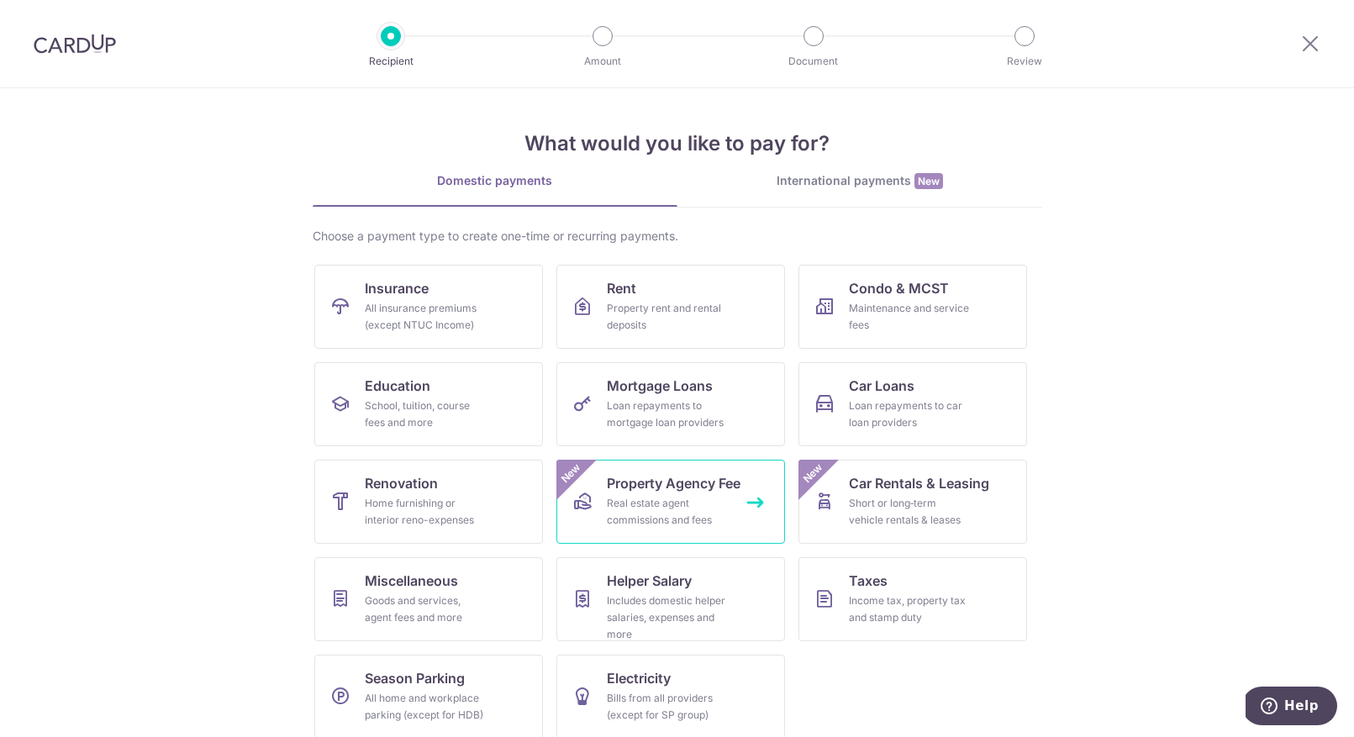
scroll to position [15, 0]
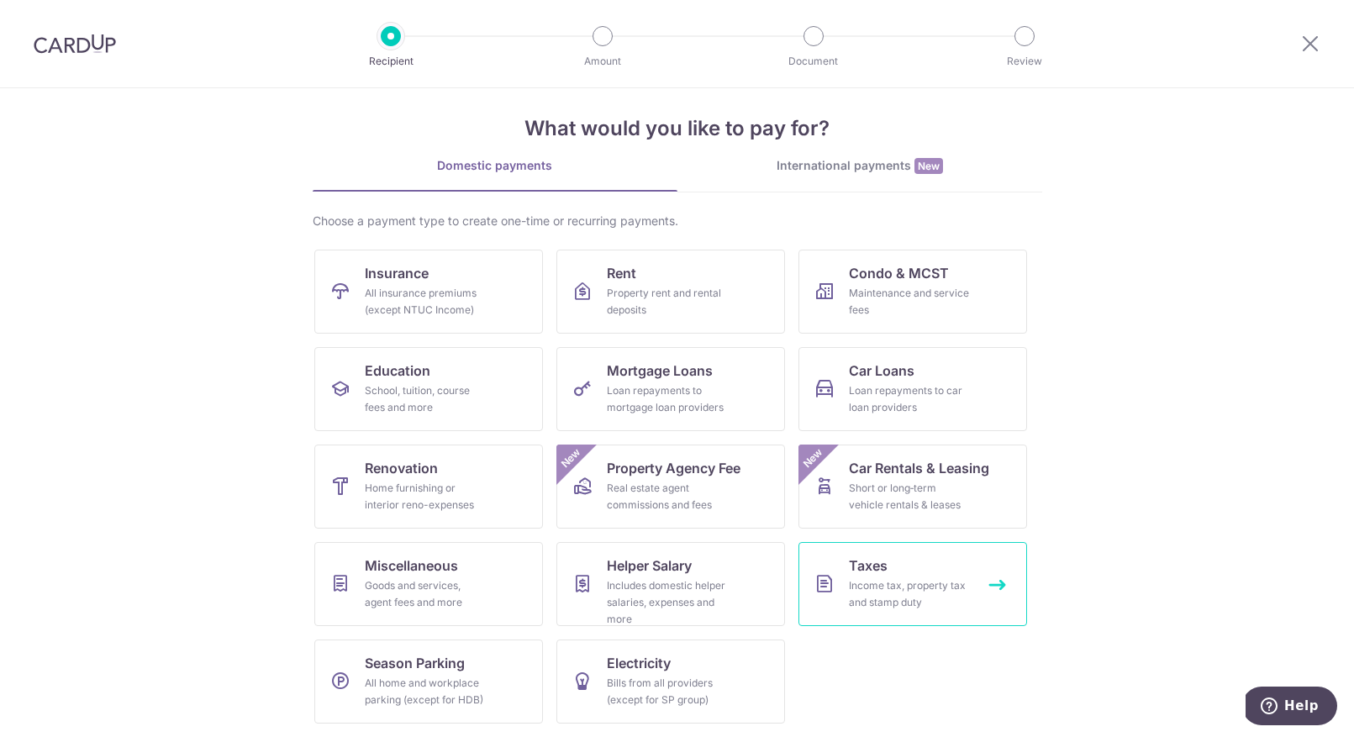
click at [928, 581] on div "Income tax, property tax and stamp duty" at bounding box center [909, 594] width 121 height 34
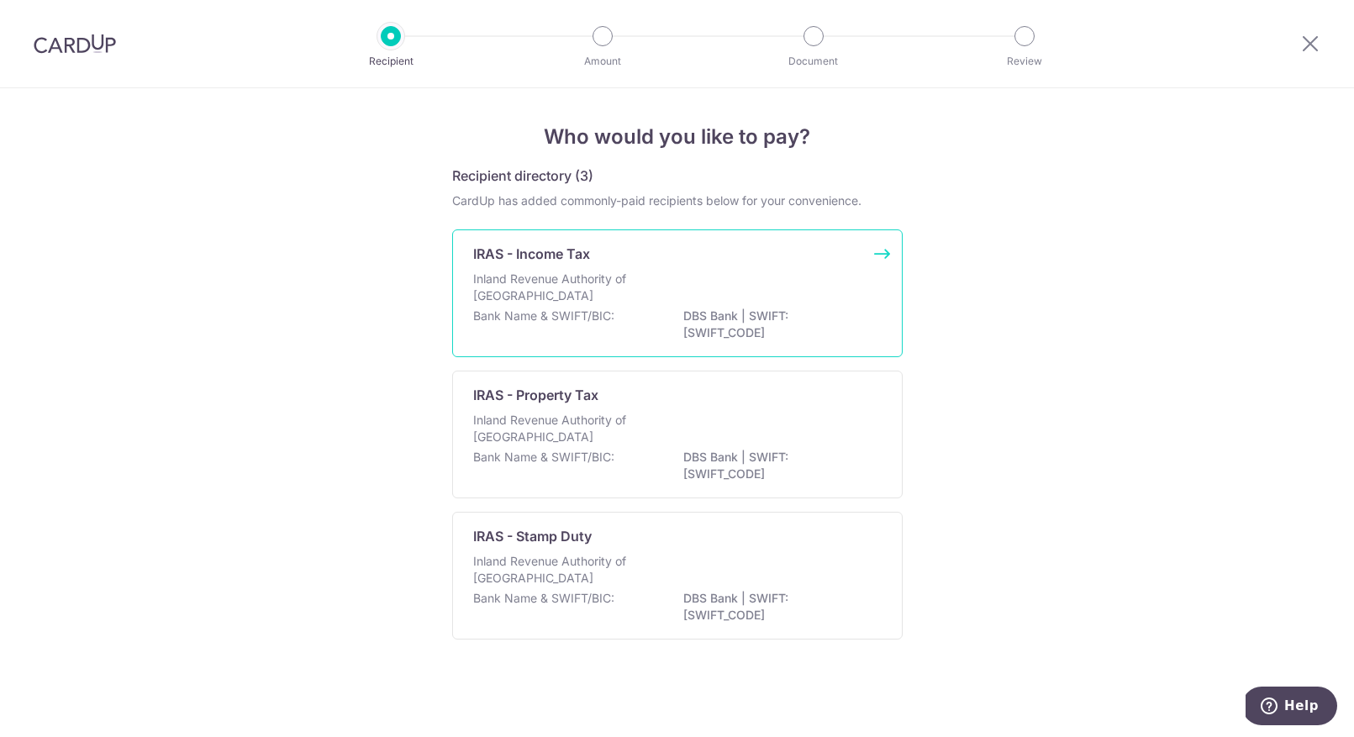
click at [741, 326] on p "DBS Bank | SWIFT: [SWIFT_CODE]" at bounding box center [777, 325] width 188 height 34
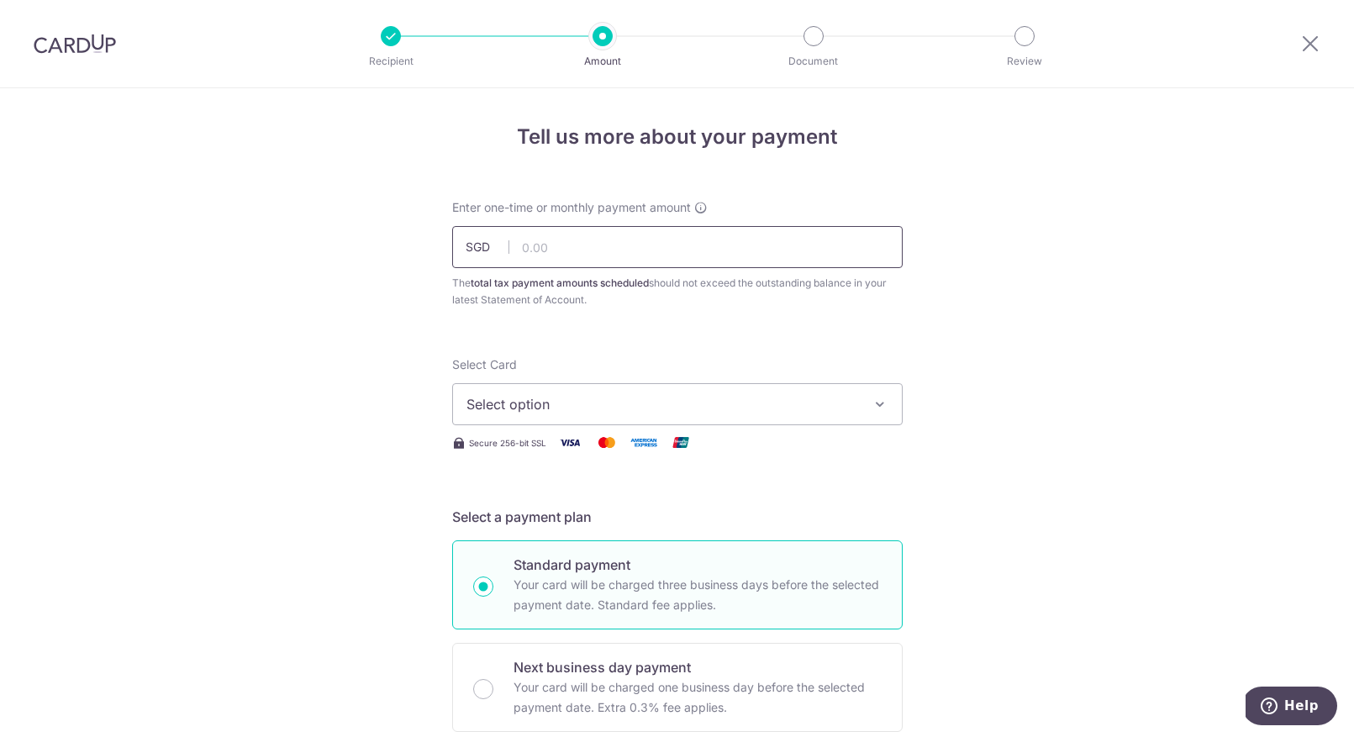
click at [639, 247] on input "text" at bounding box center [677, 247] width 450 height 42
type input "2,584.55"
click at [575, 405] on span "Select option" at bounding box center [662, 404] width 392 height 20
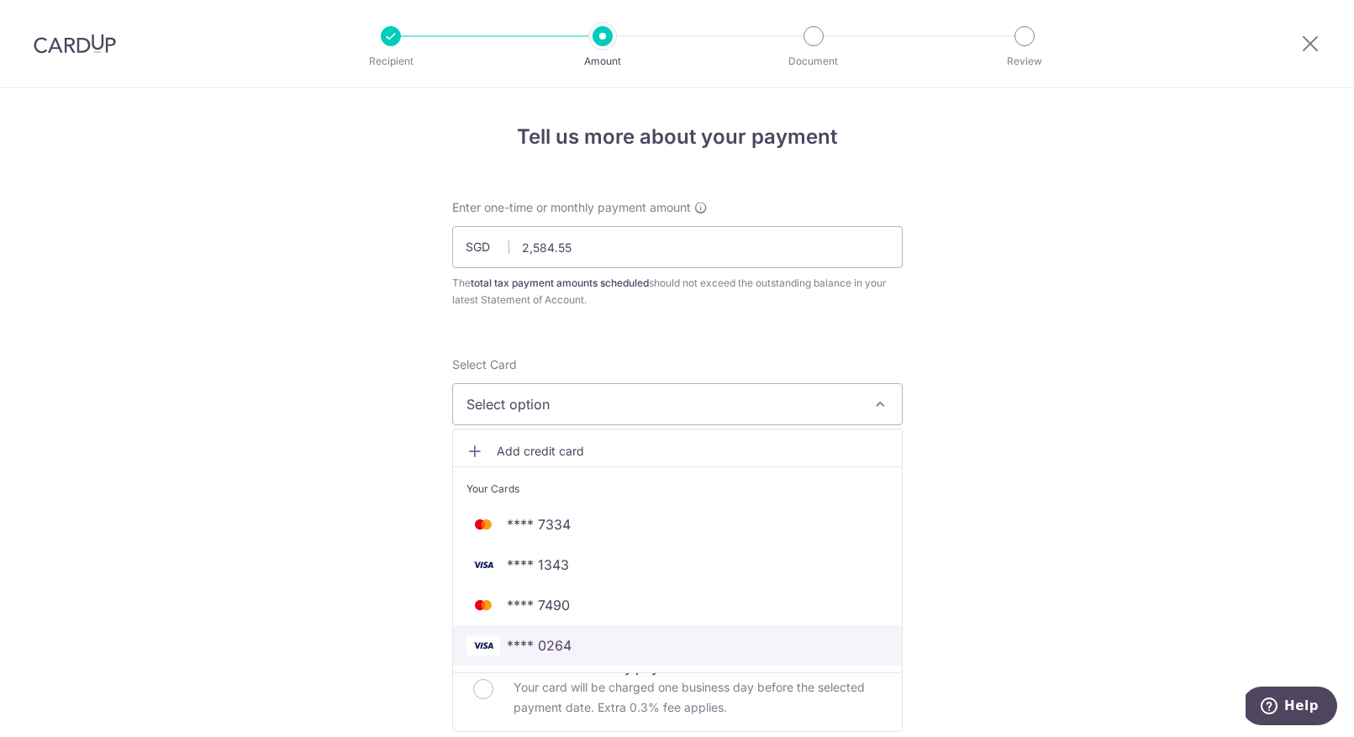
click at [576, 645] on span "**** 0264" at bounding box center [677, 645] width 422 height 20
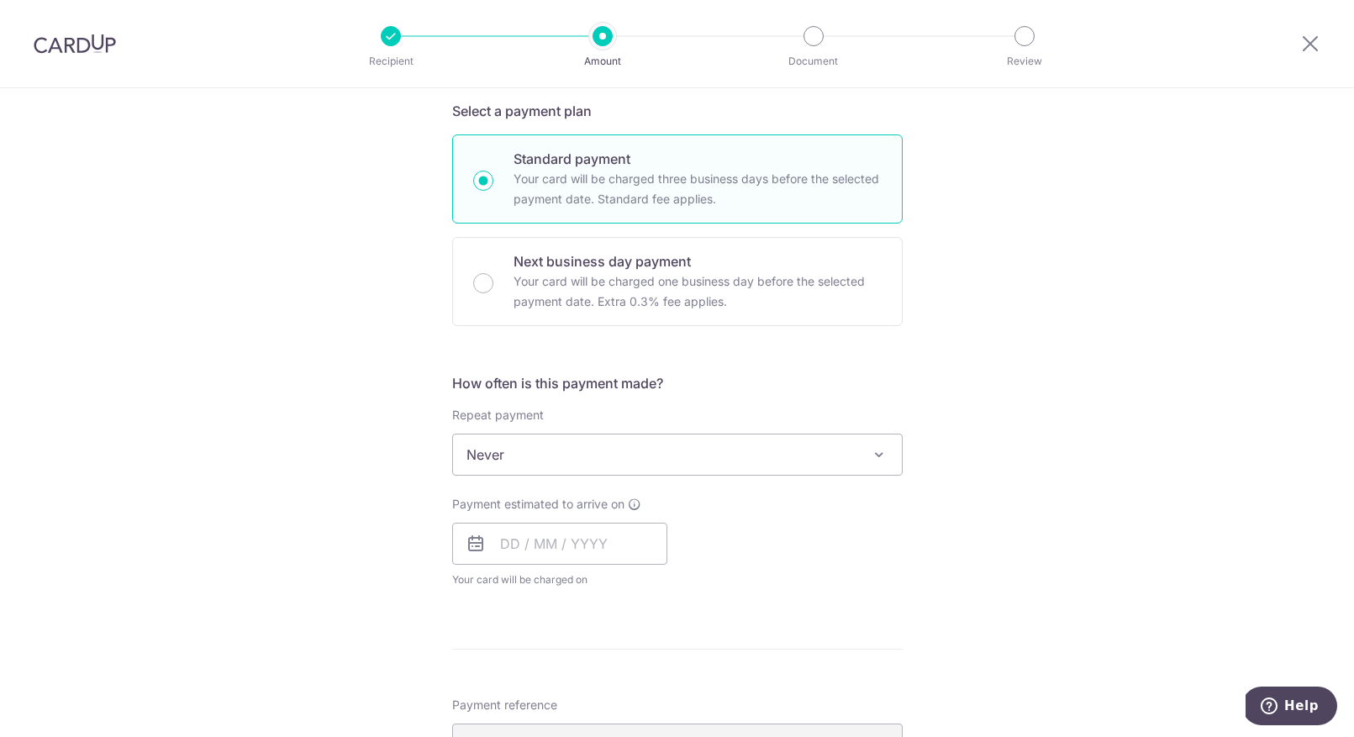
scroll to position [407, 0]
click at [503, 541] on input "text" at bounding box center [559, 543] width 215 height 42
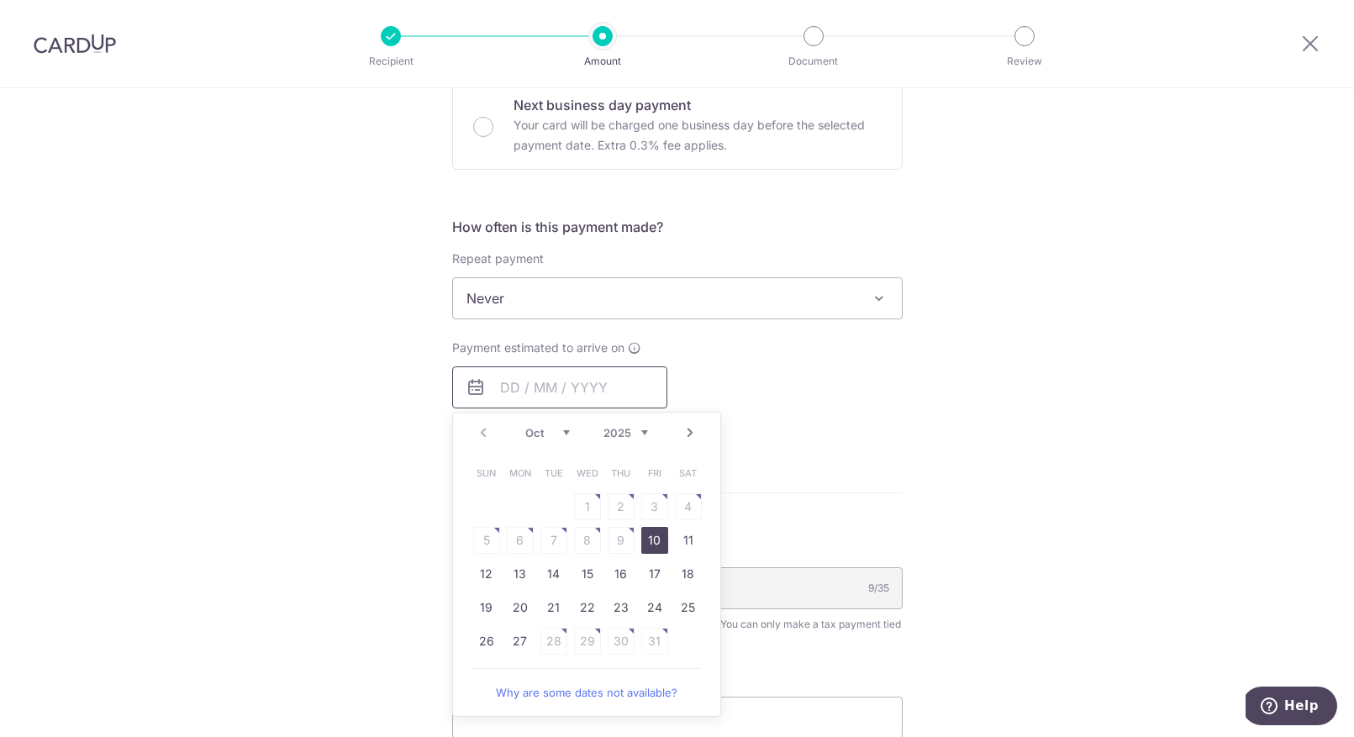
scroll to position [559, 0]
click at [586, 582] on link "15" at bounding box center [587, 577] width 27 height 27
type input "[DATE]"
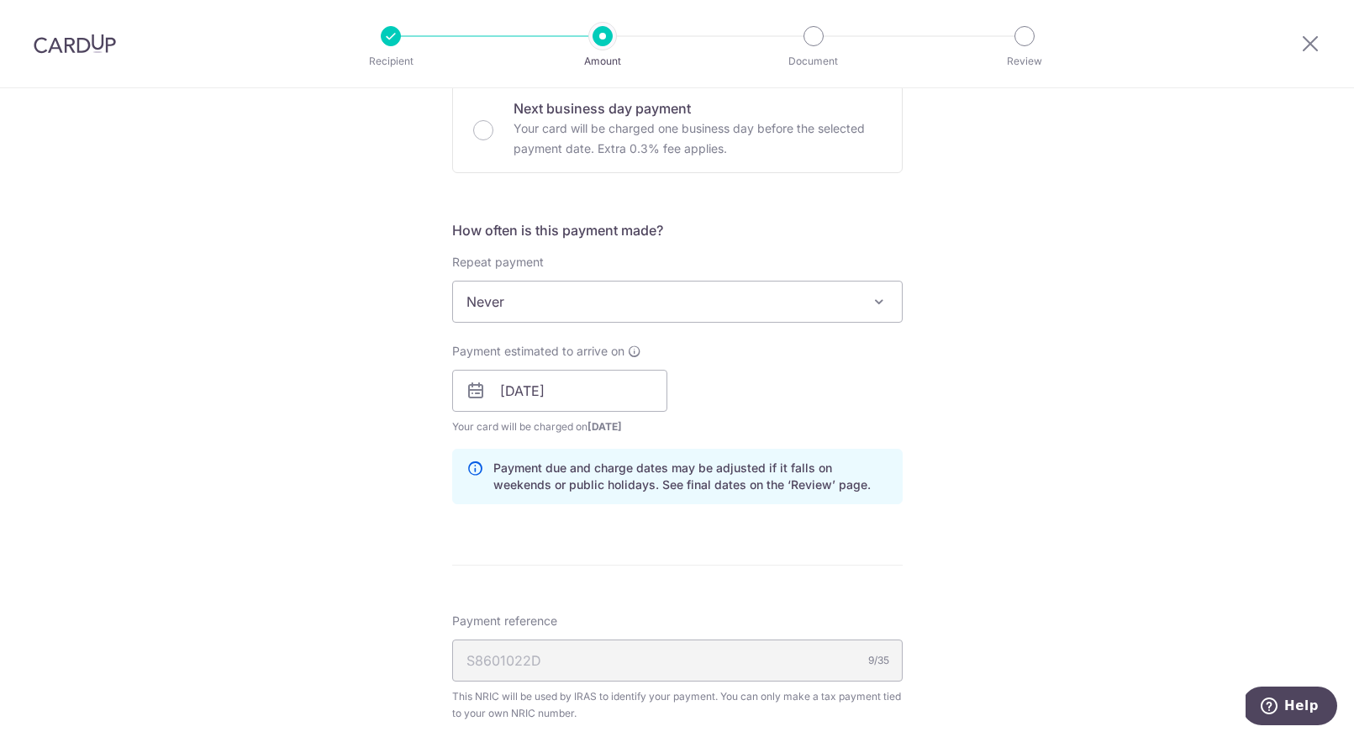
click at [894, 481] on div "Payment due and charge dates may be adjusted if it falls on weekends or public …" at bounding box center [677, 476] width 450 height 55
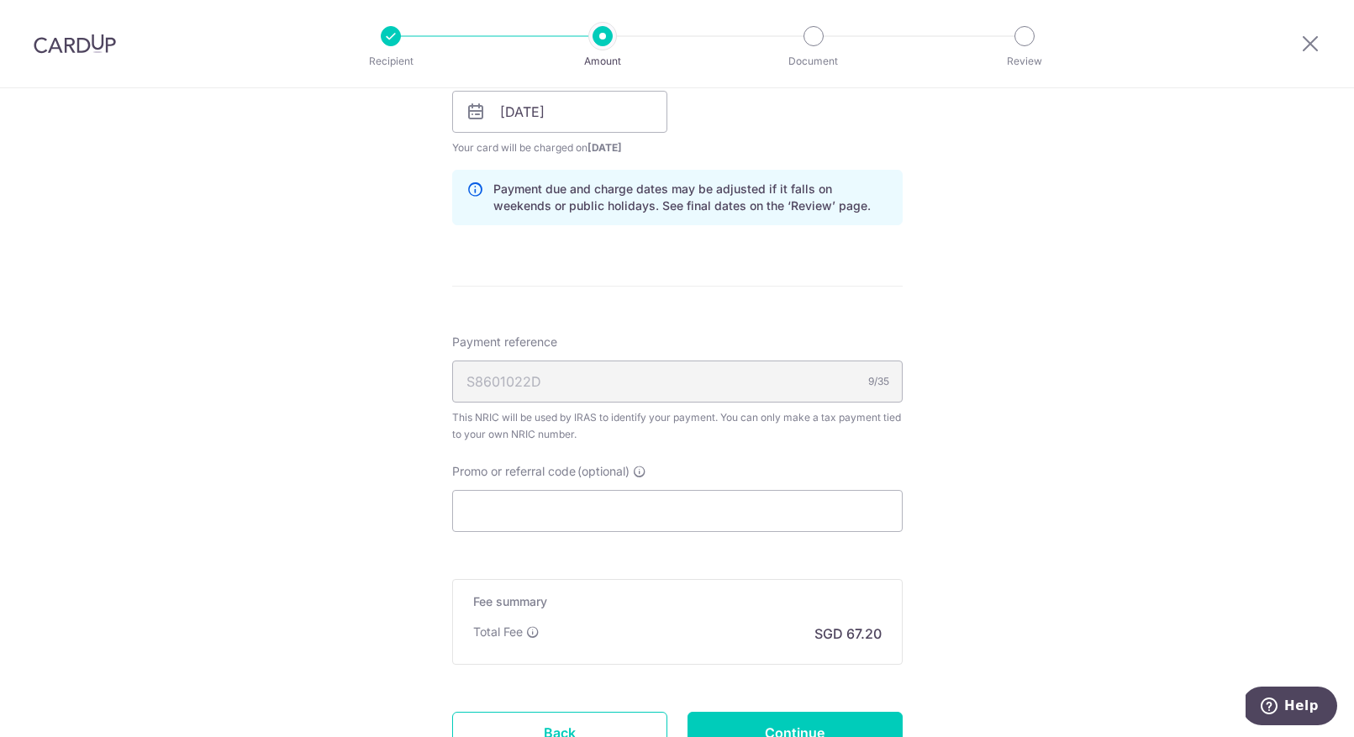
scroll to position [860, 0]
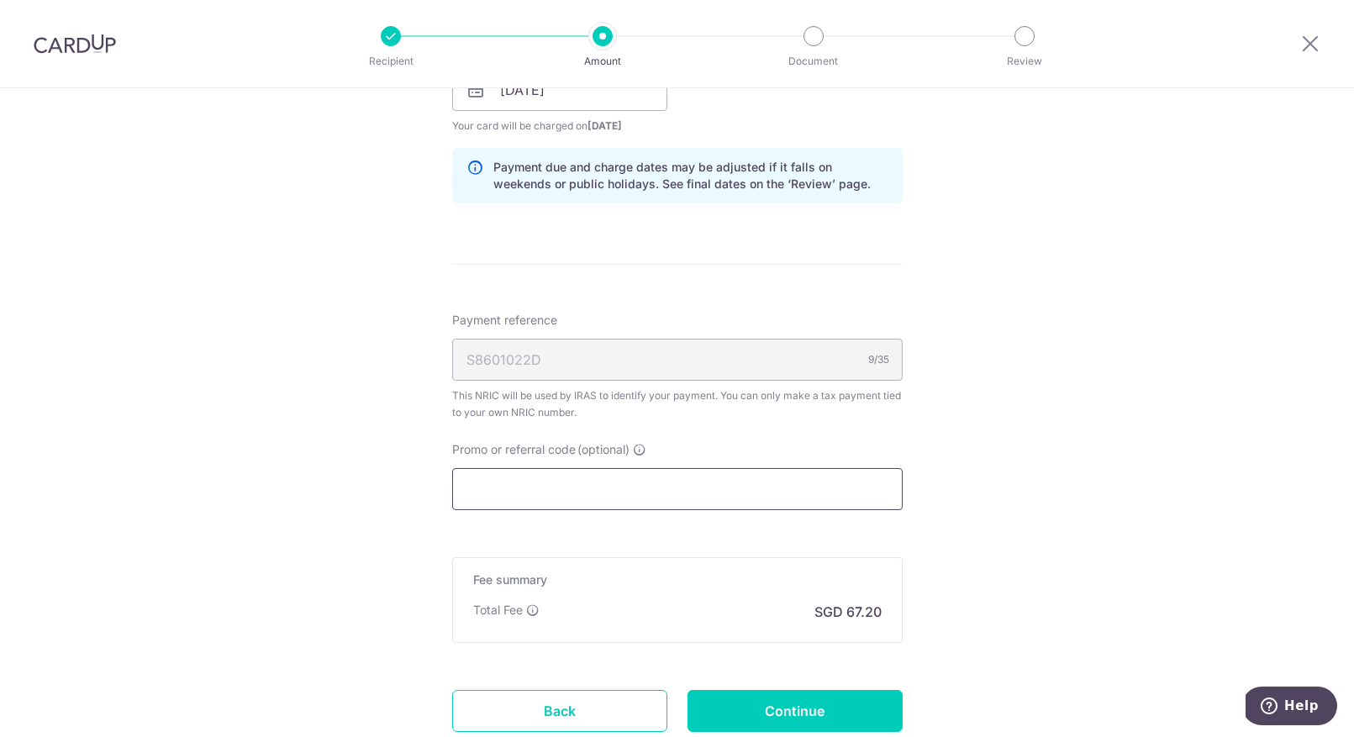
click at [620, 484] on input "Promo or referral code (optional)" at bounding box center [677, 489] width 450 height 42
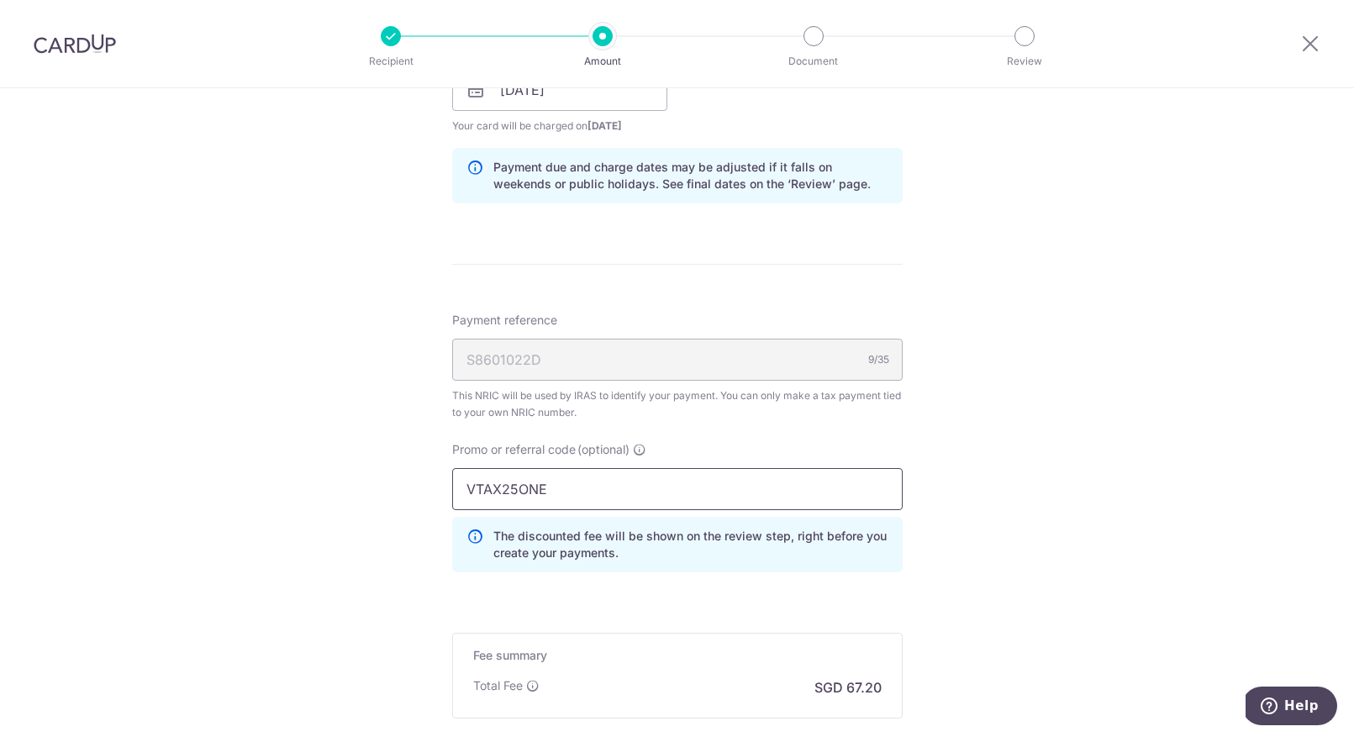
type input "VTAX25ONE"
click at [1020, 457] on div "Tell us more about your payment Enter one-time or monthly payment amount SGD 2,…" at bounding box center [677, 81] width 1354 height 1705
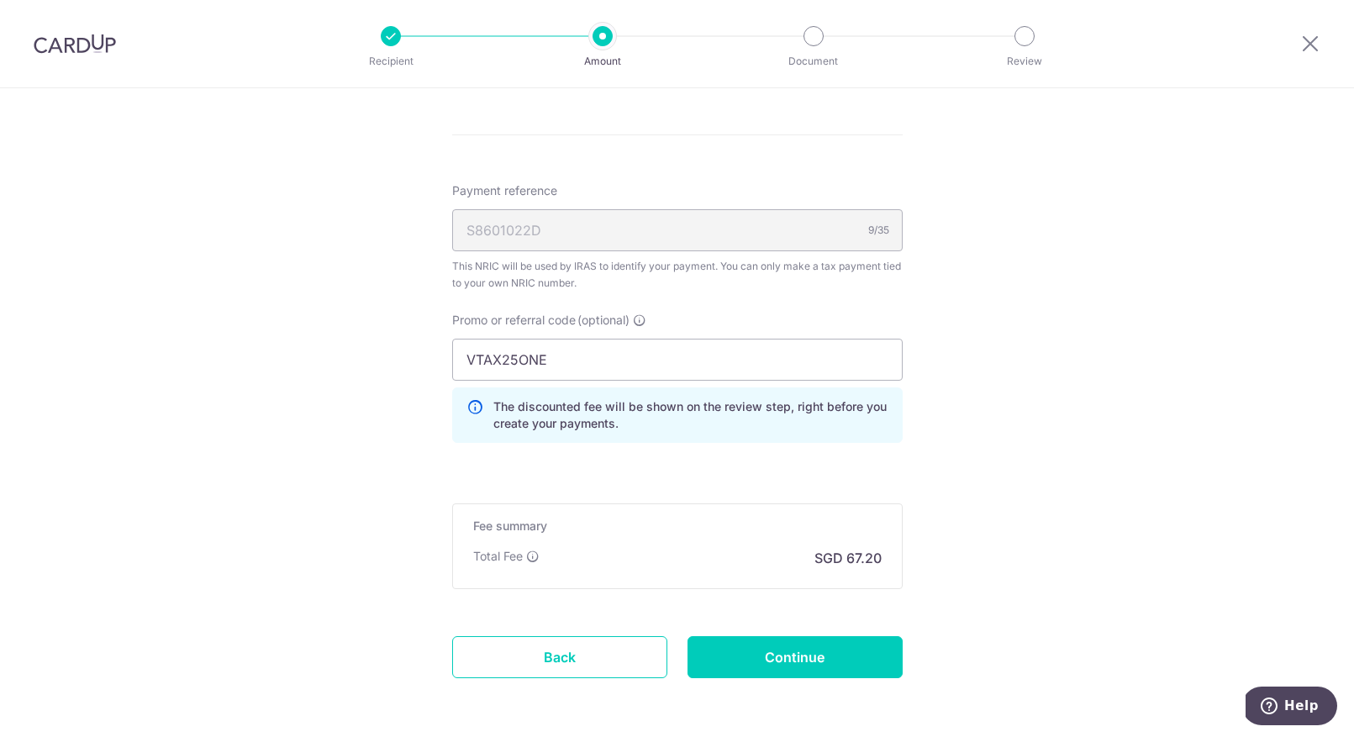
scroll to position [1056, 0]
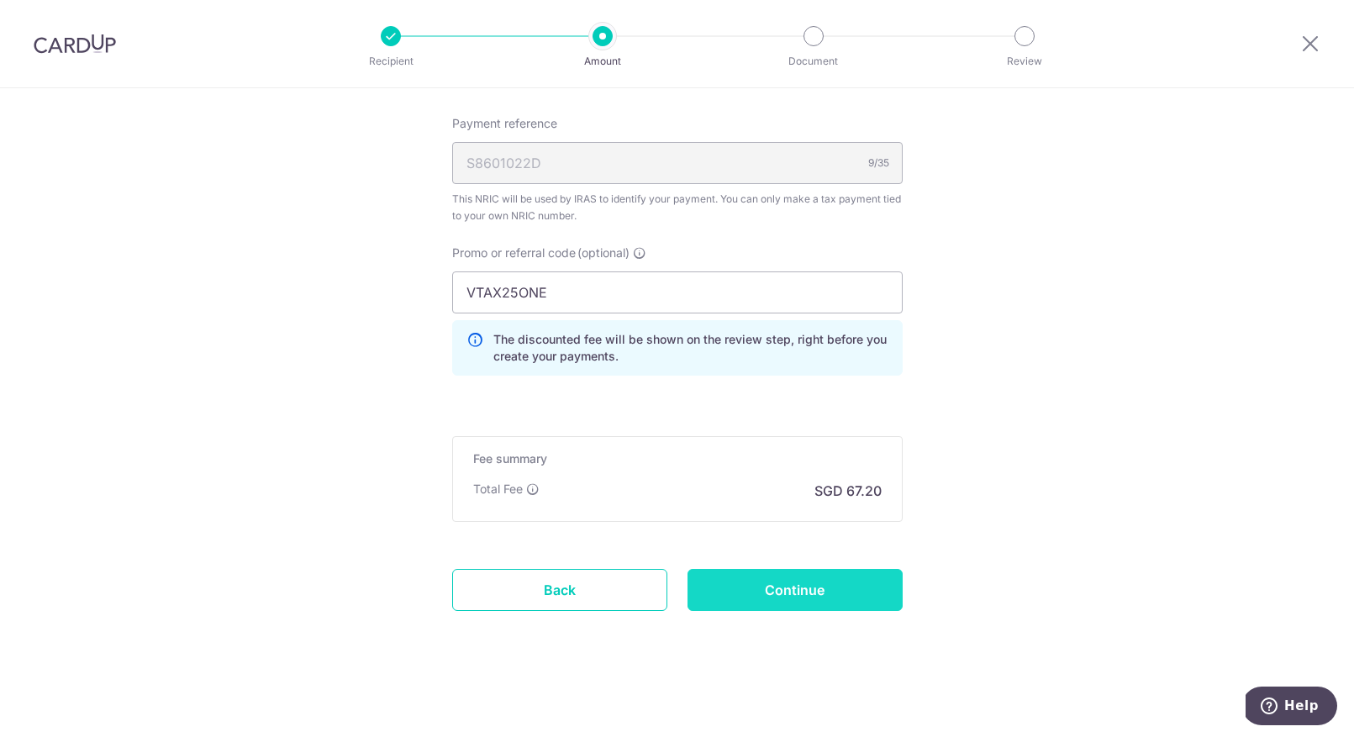
click at [765, 599] on input "Continue" at bounding box center [794, 590] width 215 height 42
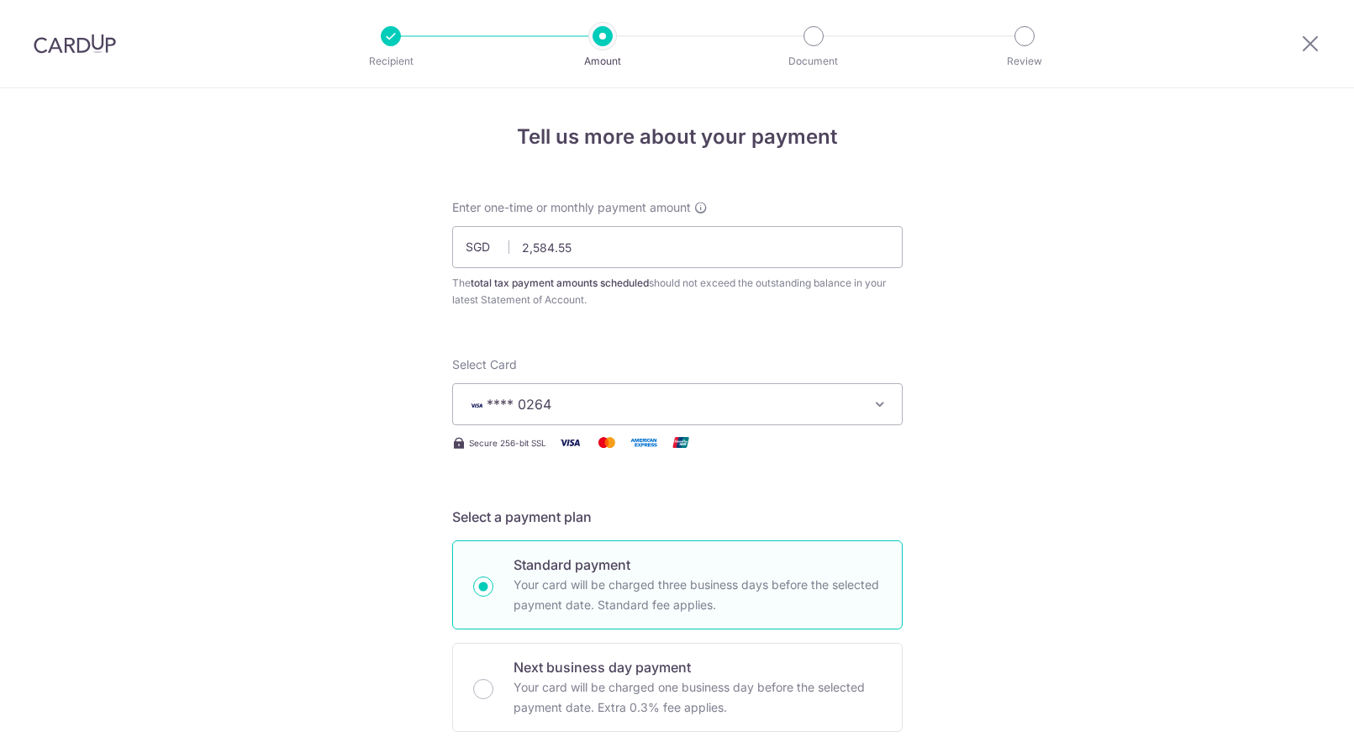
scroll to position [1080, 0]
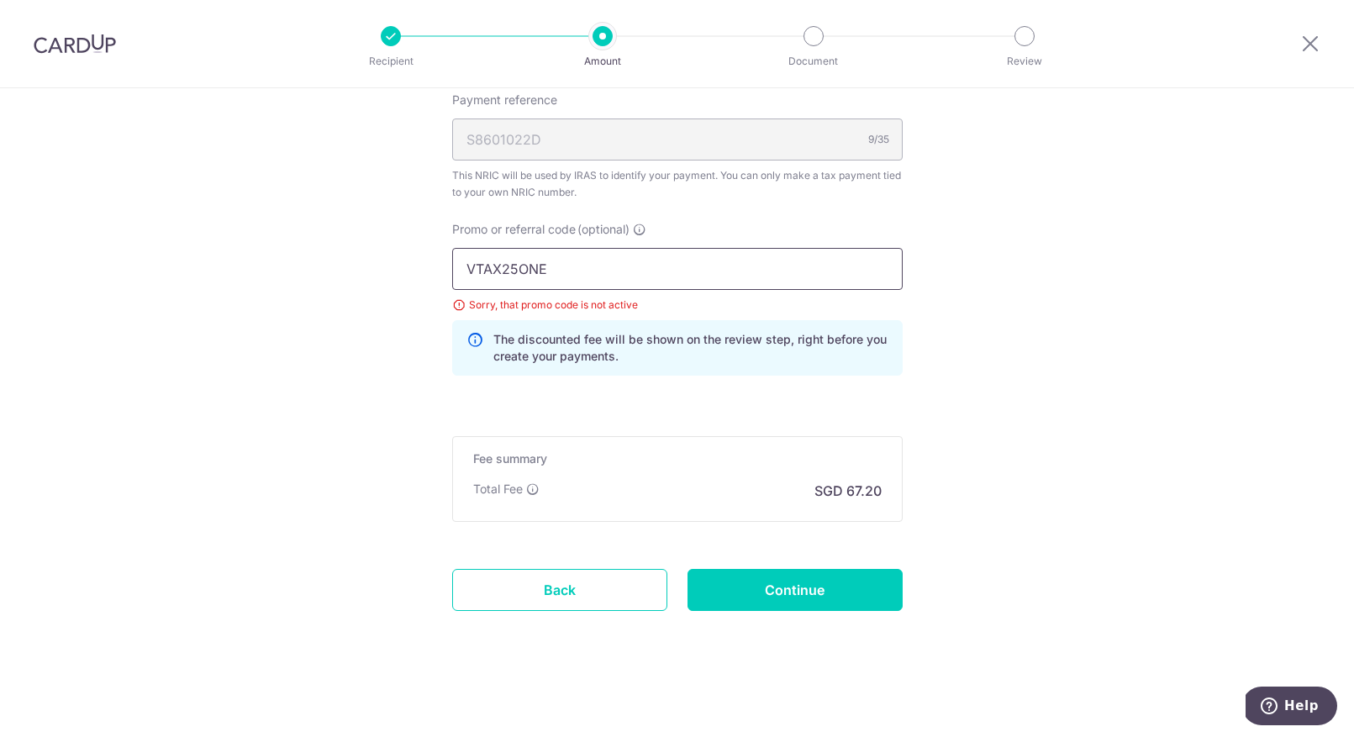
drag, startPoint x: 628, startPoint y: 271, endPoint x: 276, endPoint y: 270, distance: 352.0
type input "VTAX25R"
click at [741, 597] on input "Continue" at bounding box center [794, 590] width 215 height 42
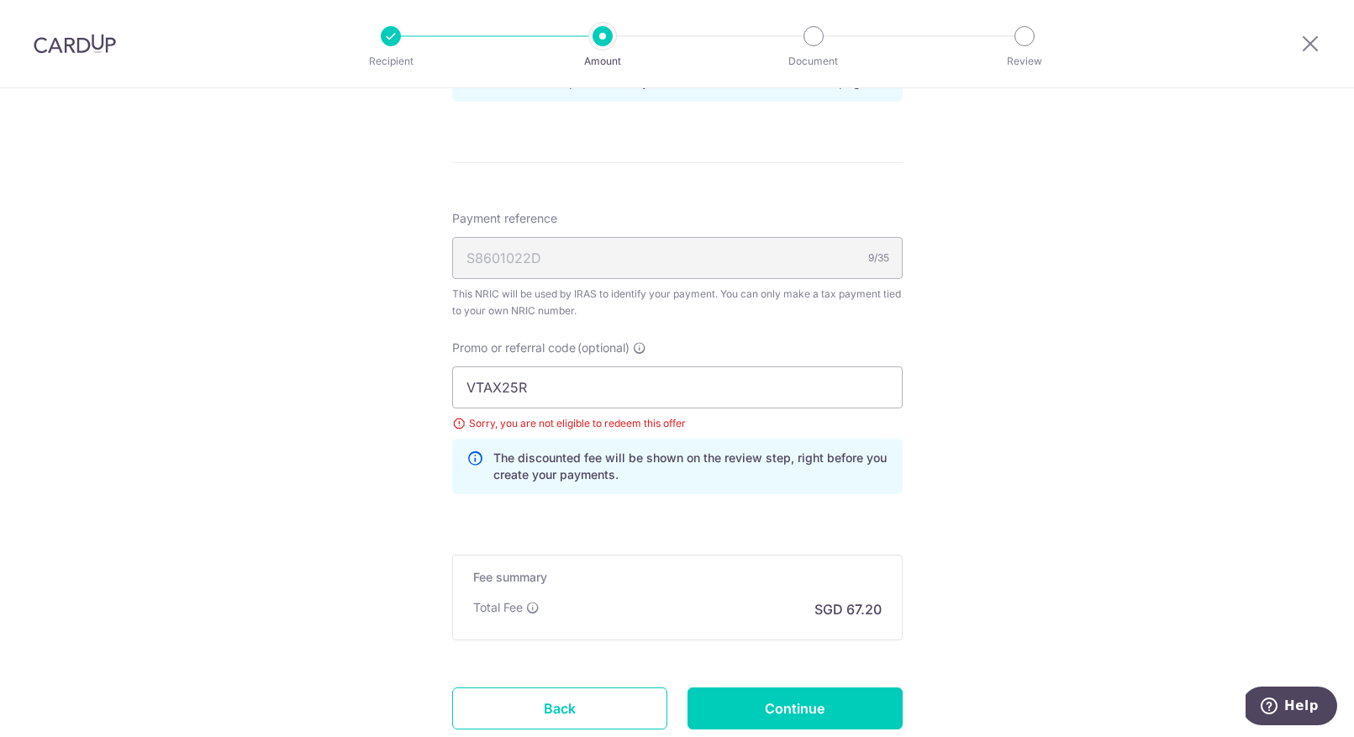
scroll to position [971, 0]
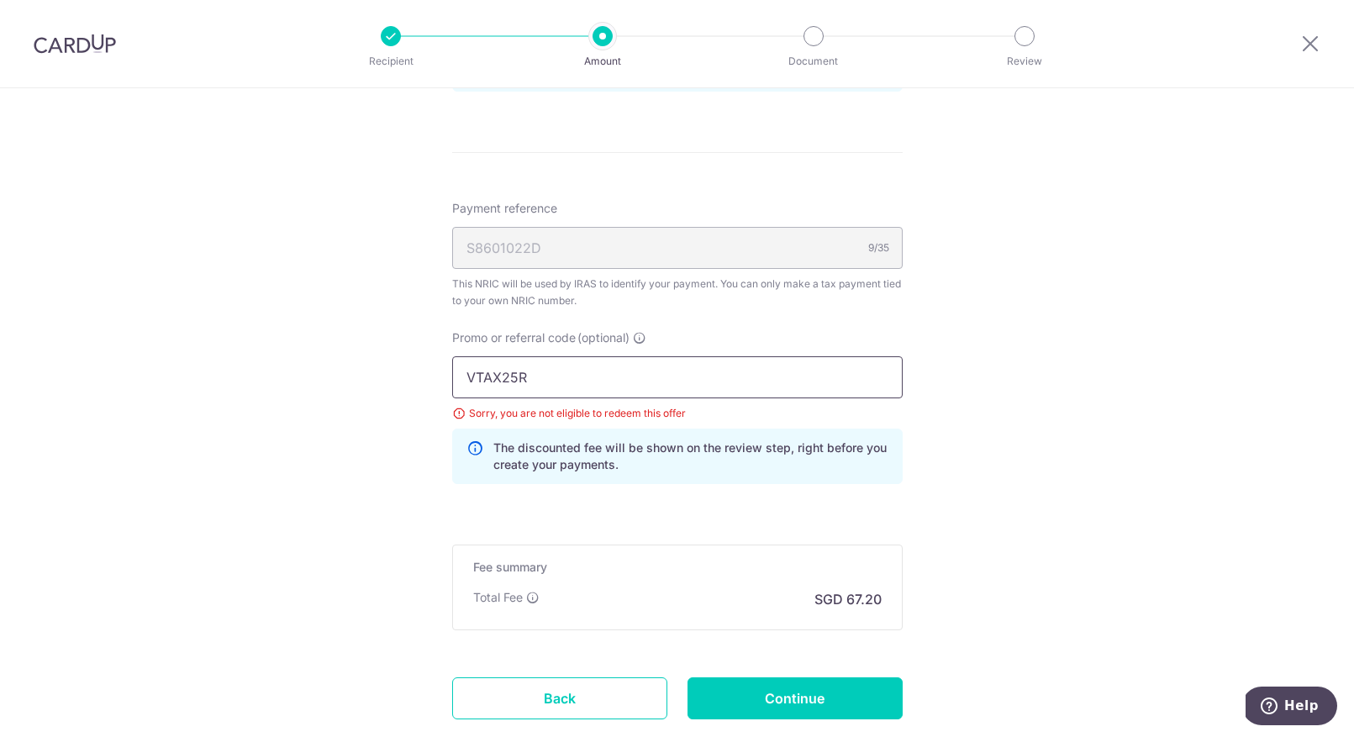
drag, startPoint x: 581, startPoint y: 383, endPoint x: 287, endPoint y: 347, distance: 295.4
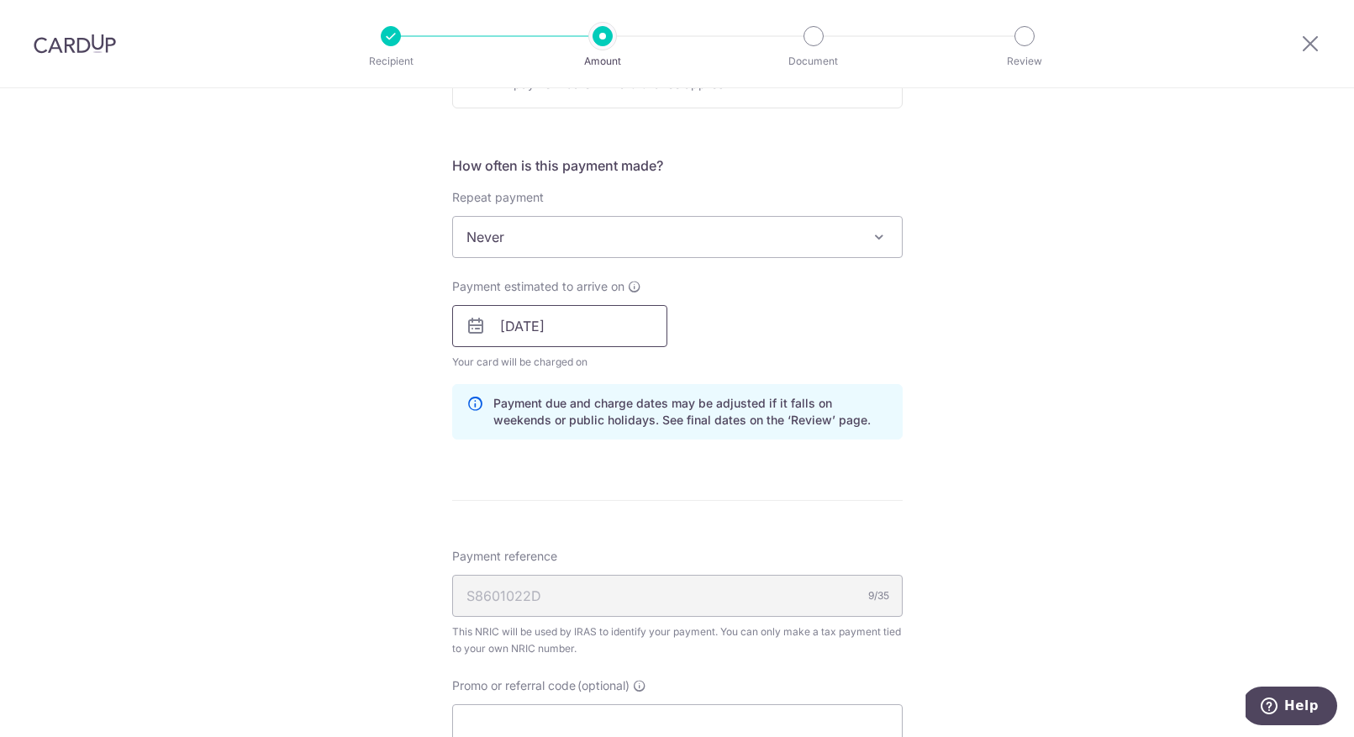
scroll to position [1004, 0]
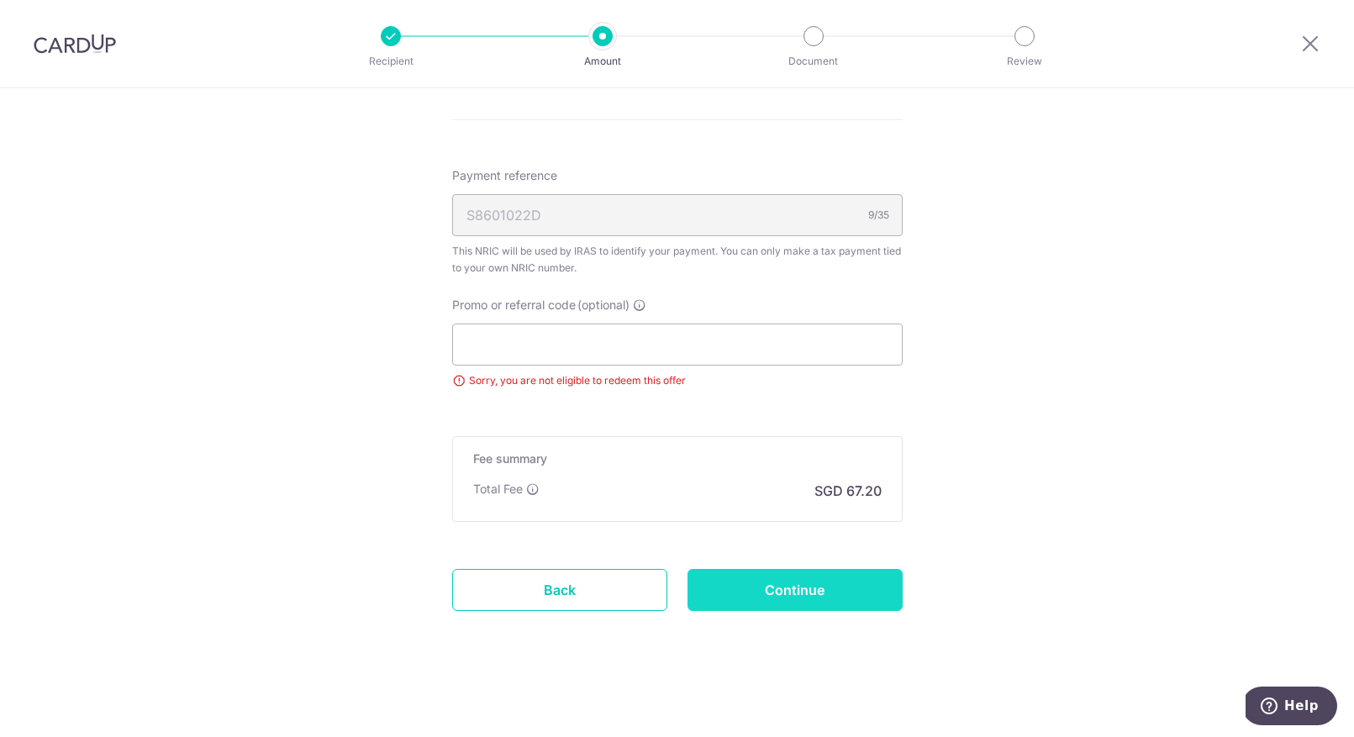
click at [828, 599] on input "Continue" at bounding box center [794, 590] width 215 height 42
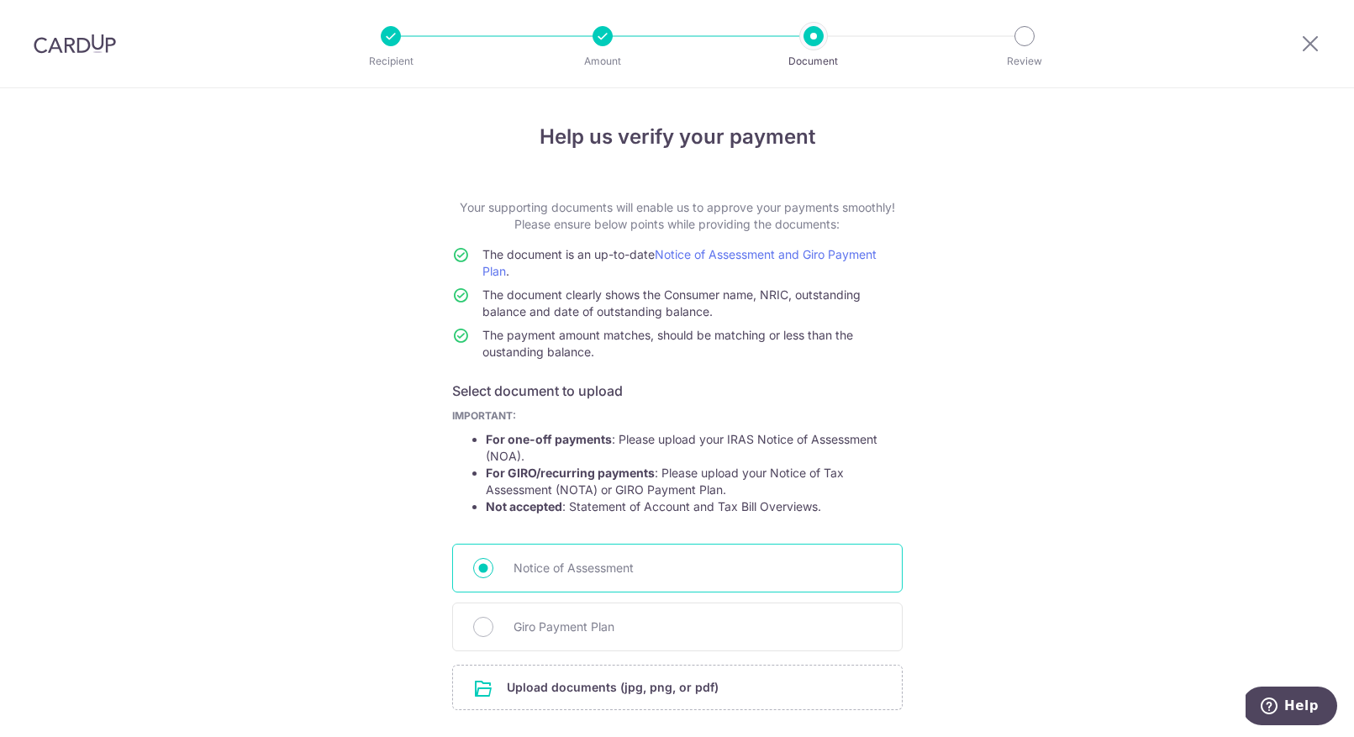
scroll to position [121, 0]
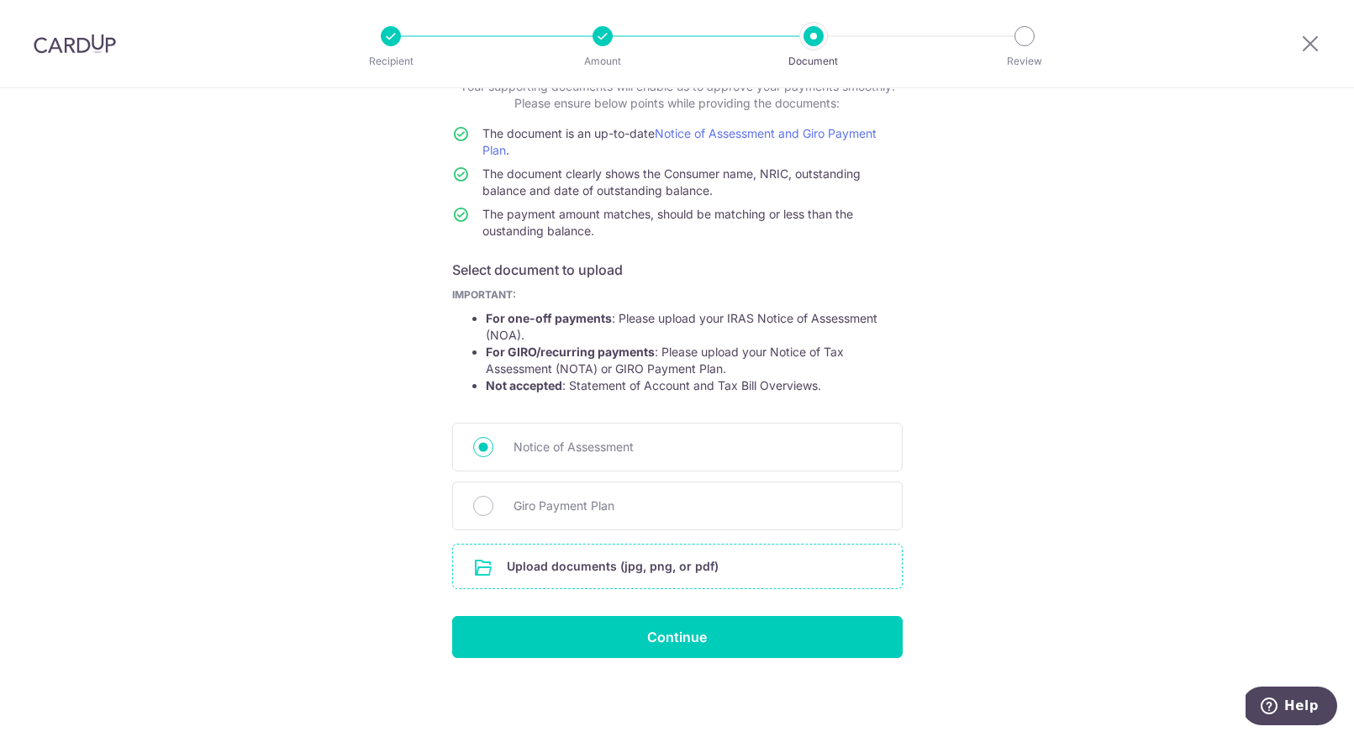
click at [642, 580] on input "file" at bounding box center [677, 566] width 449 height 44
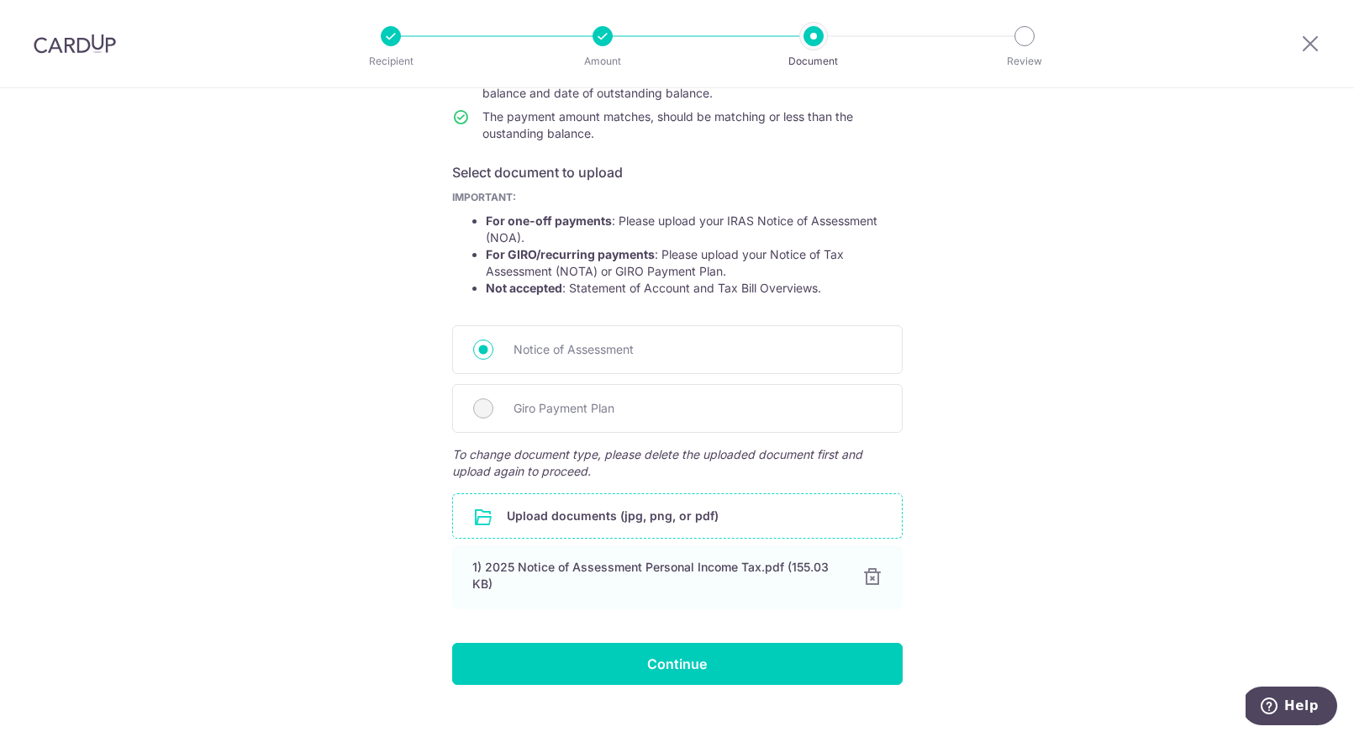
scroll to position [245, 0]
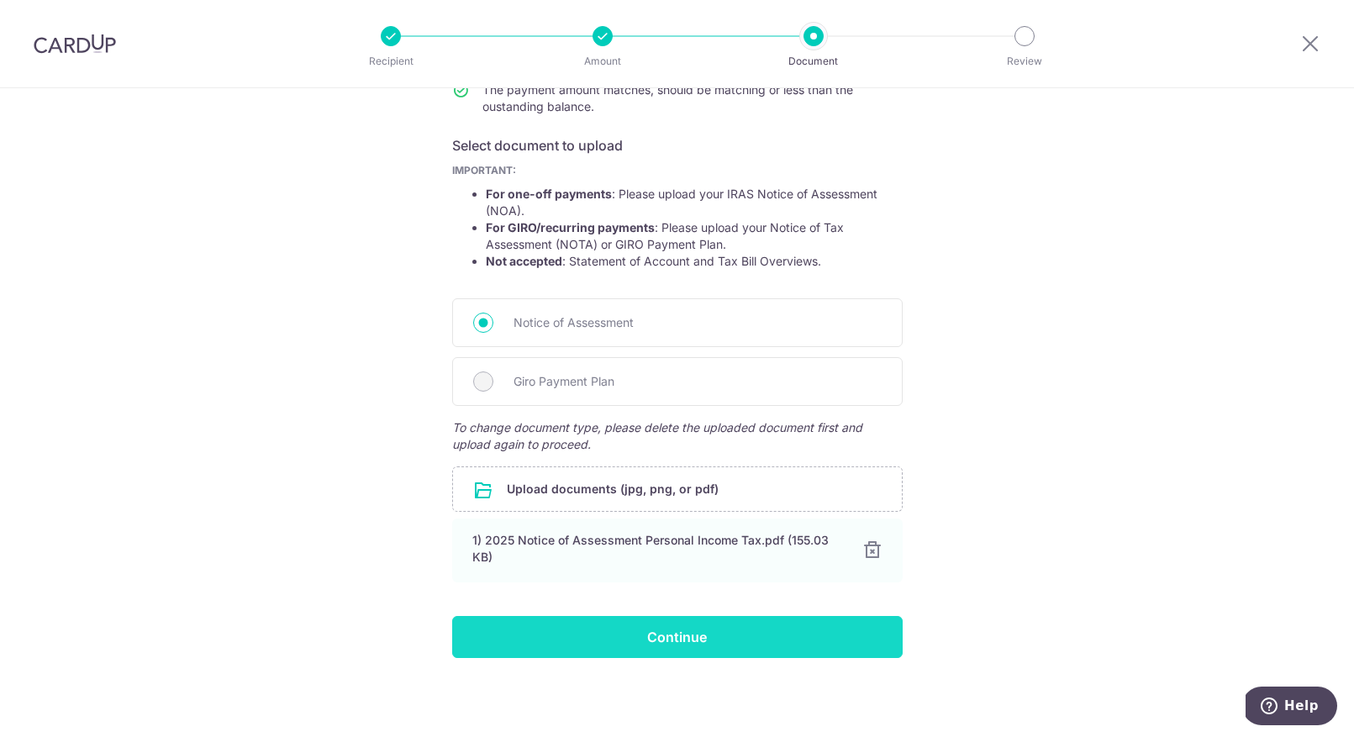
click at [712, 639] on input "Continue" at bounding box center [677, 637] width 450 height 42
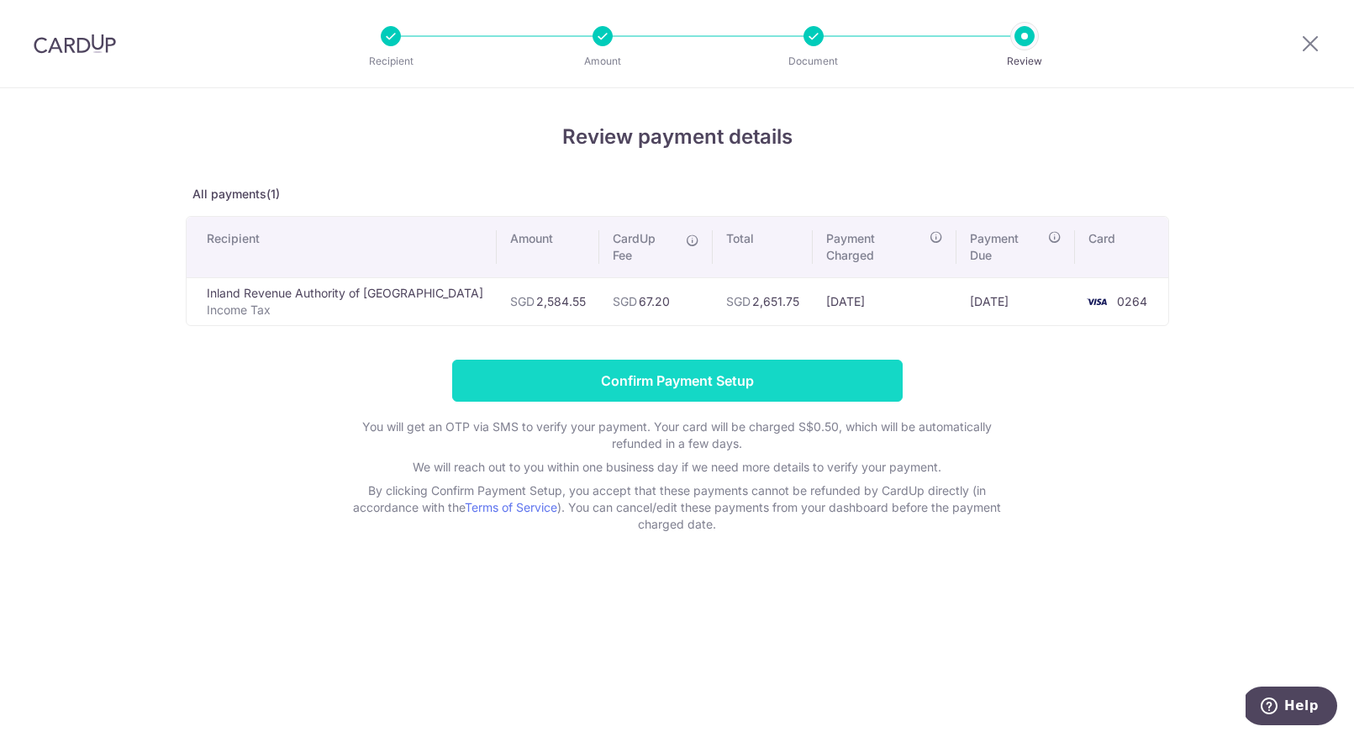
click at [702, 372] on input "Confirm Payment Setup" at bounding box center [677, 381] width 450 height 42
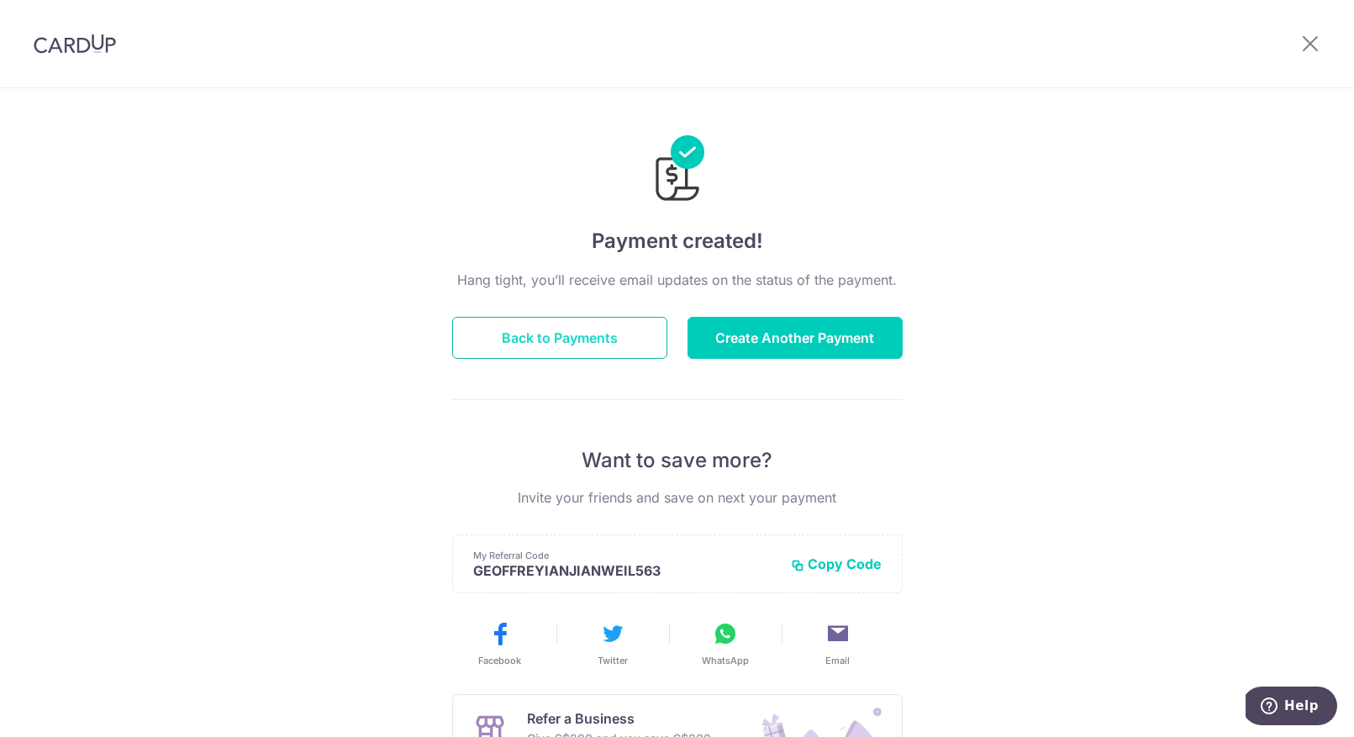
click at [581, 334] on button "Back to Payments" at bounding box center [559, 338] width 215 height 42
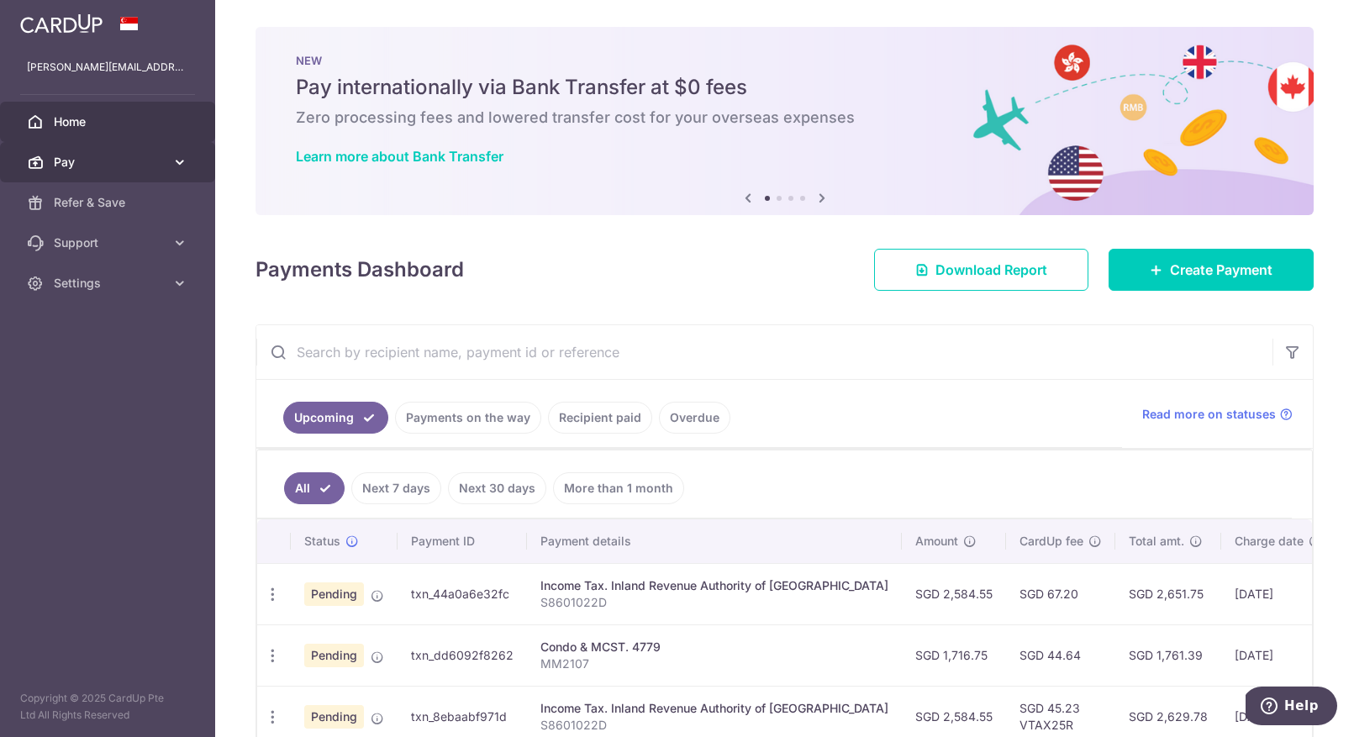
click at [126, 164] on span "Pay" at bounding box center [109, 162] width 111 height 17
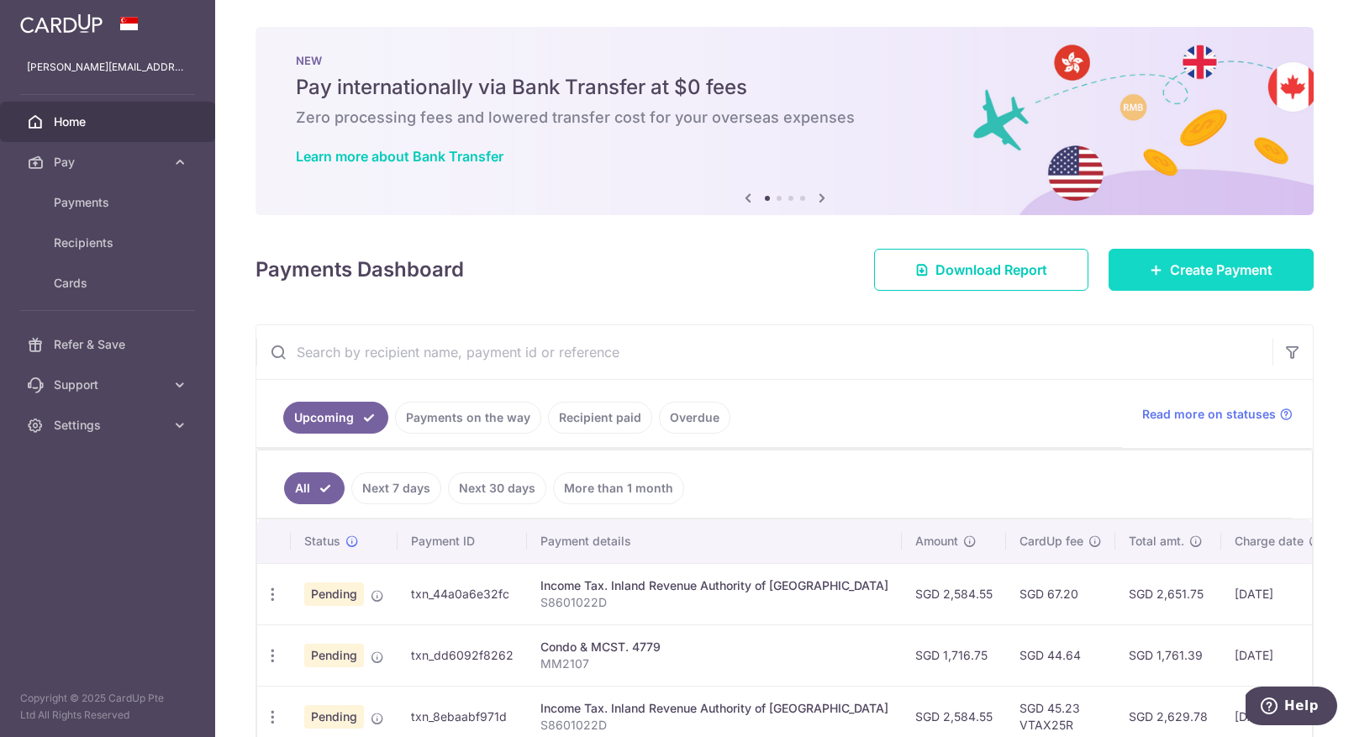
click at [1165, 260] on link "Create Payment" at bounding box center [1210, 270] width 205 height 42
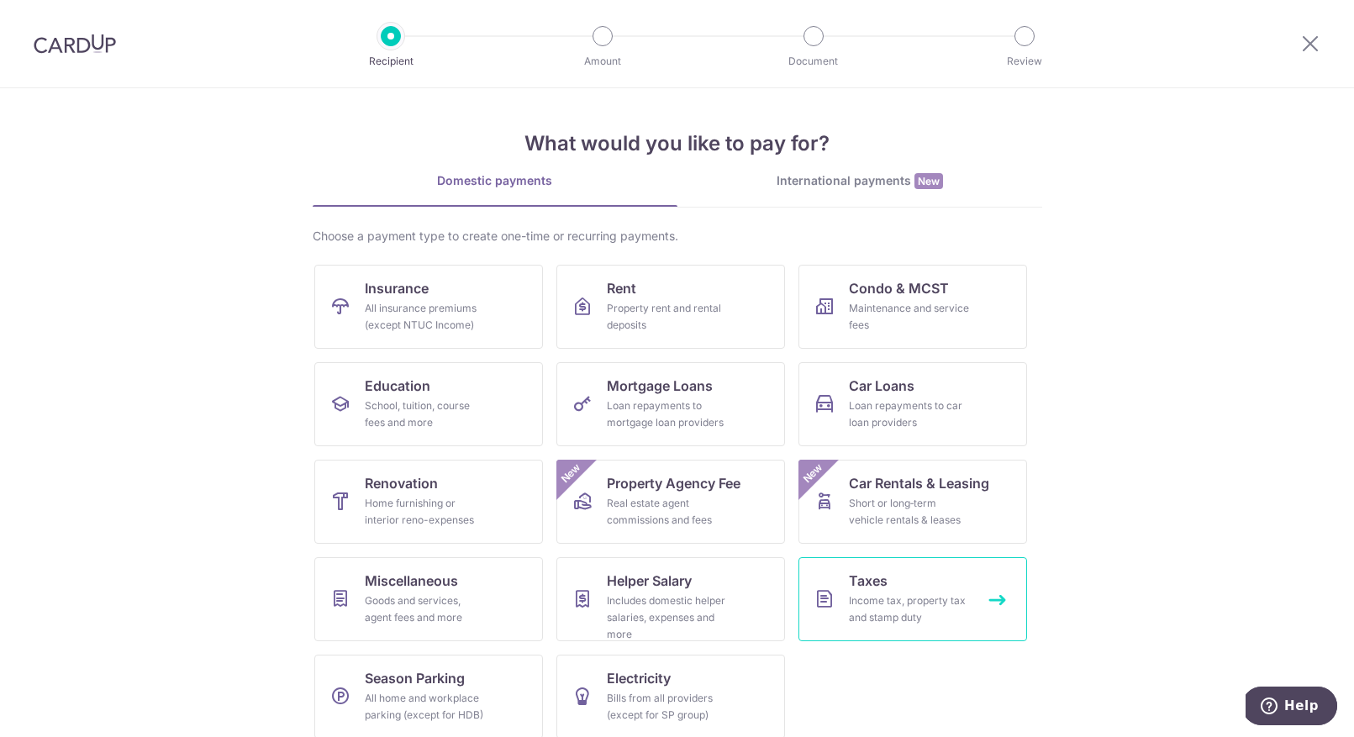
click at [907, 623] on div "Income tax, property tax and stamp duty" at bounding box center [909, 609] width 121 height 34
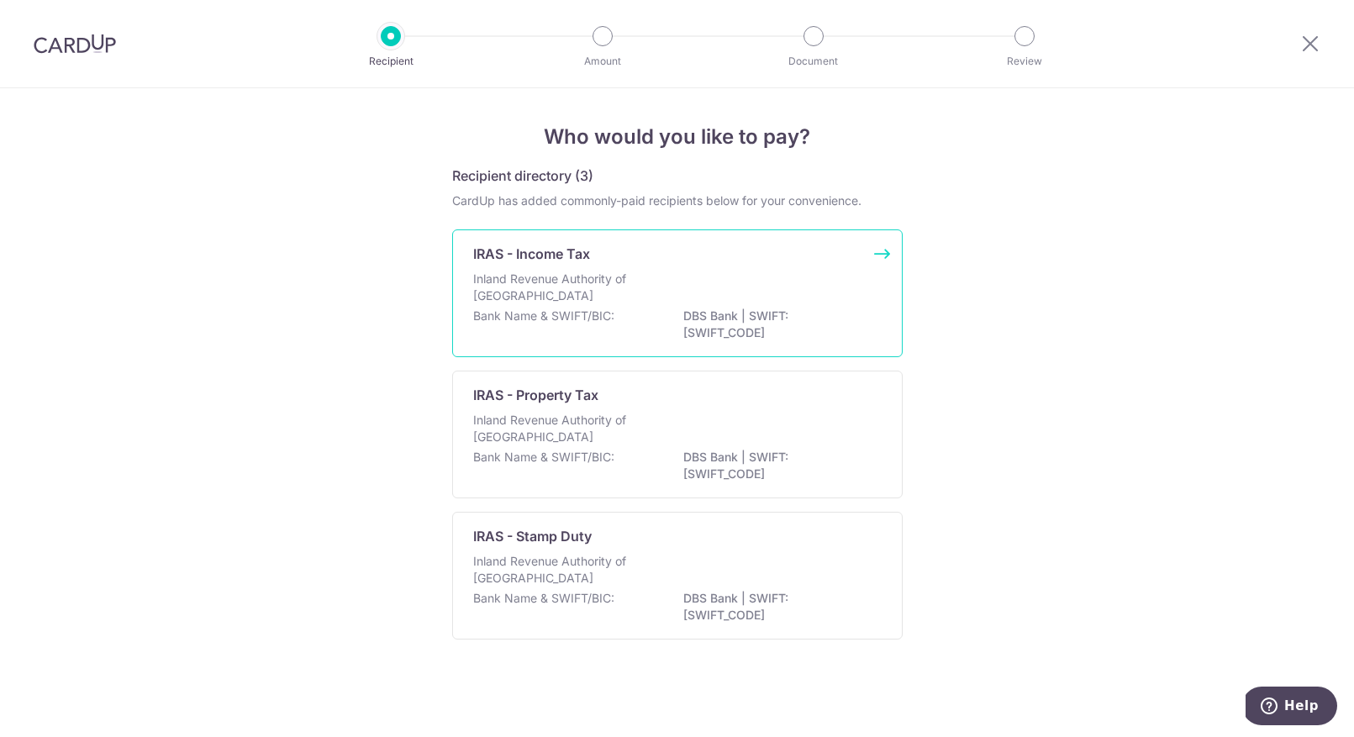
click at [662, 285] on div "Inland Revenue Authority of [GEOGRAPHIC_DATA]" at bounding box center [677, 289] width 408 height 37
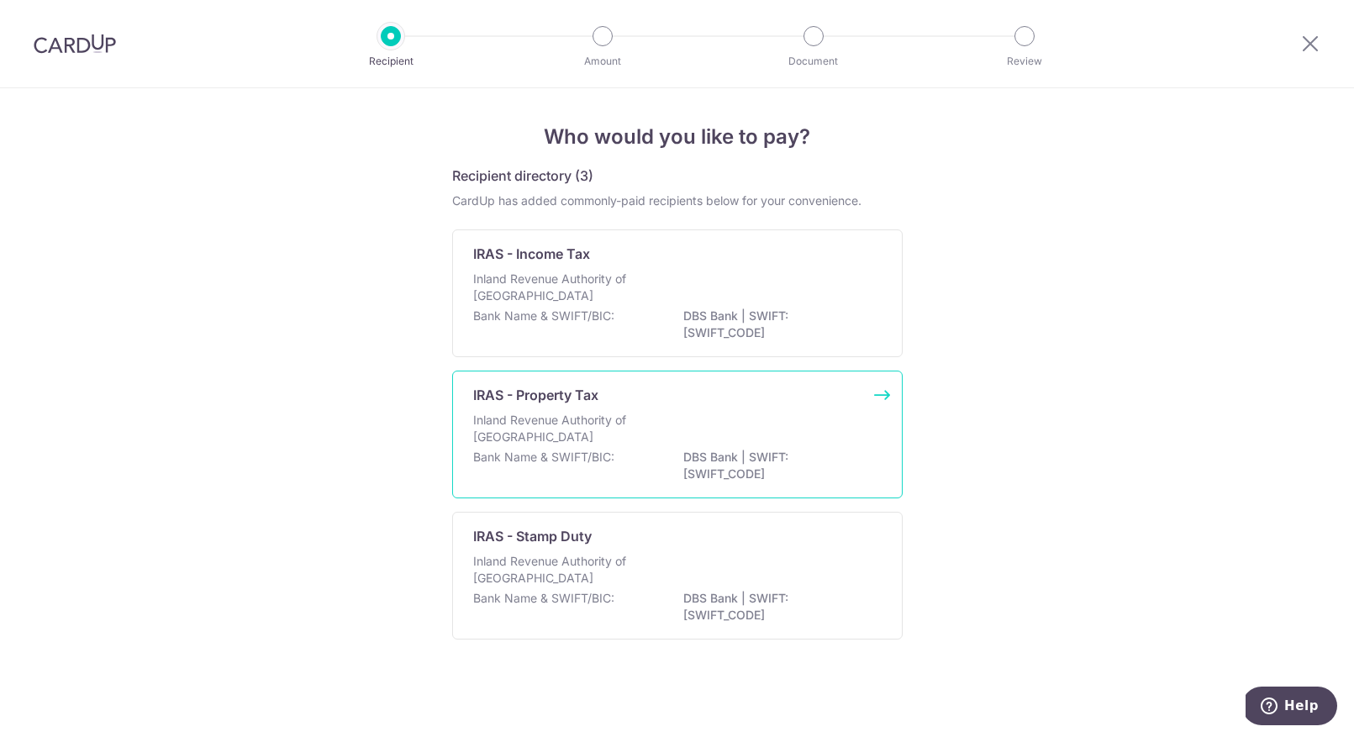
click at [700, 448] on div "Inland Revenue Authority of [GEOGRAPHIC_DATA]" at bounding box center [677, 430] width 408 height 37
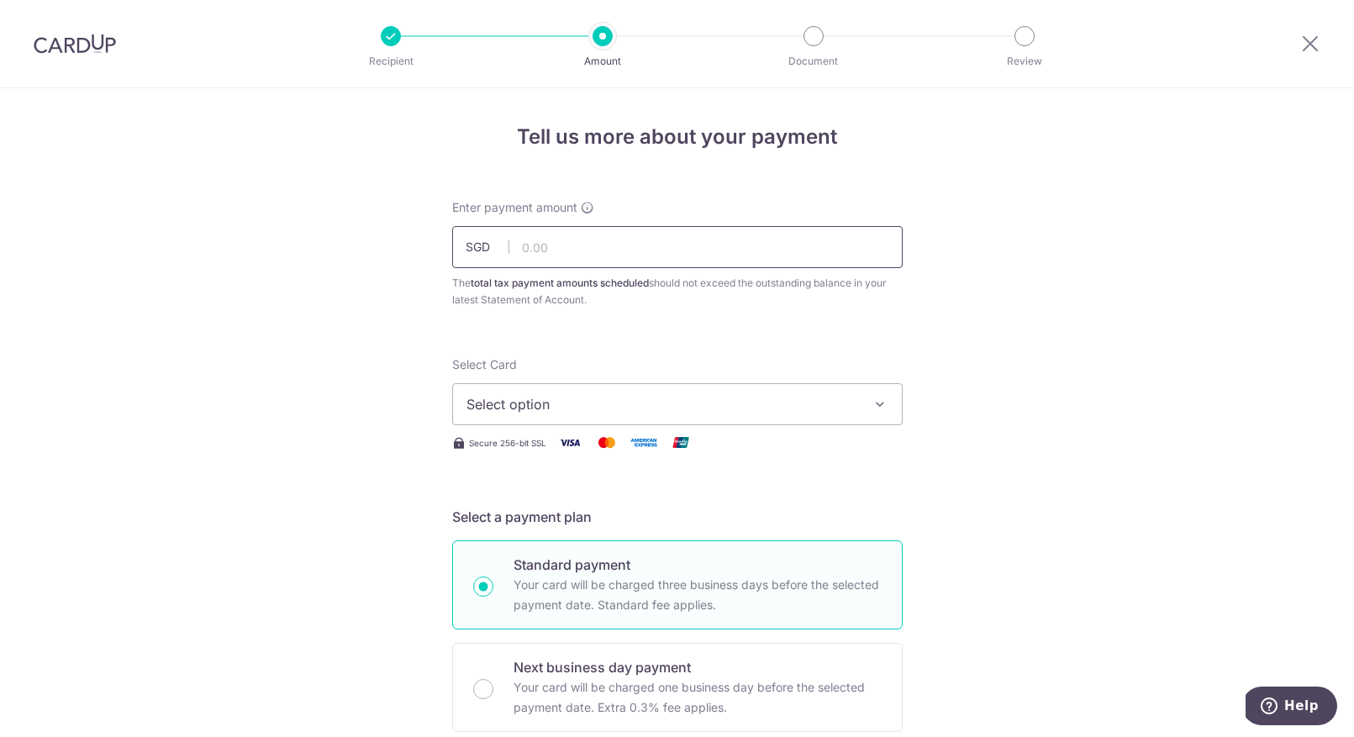
click at [675, 238] on input "text" at bounding box center [677, 247] width 450 height 42
type input "294.67"
click at [790, 402] on span "Select option" at bounding box center [662, 404] width 392 height 20
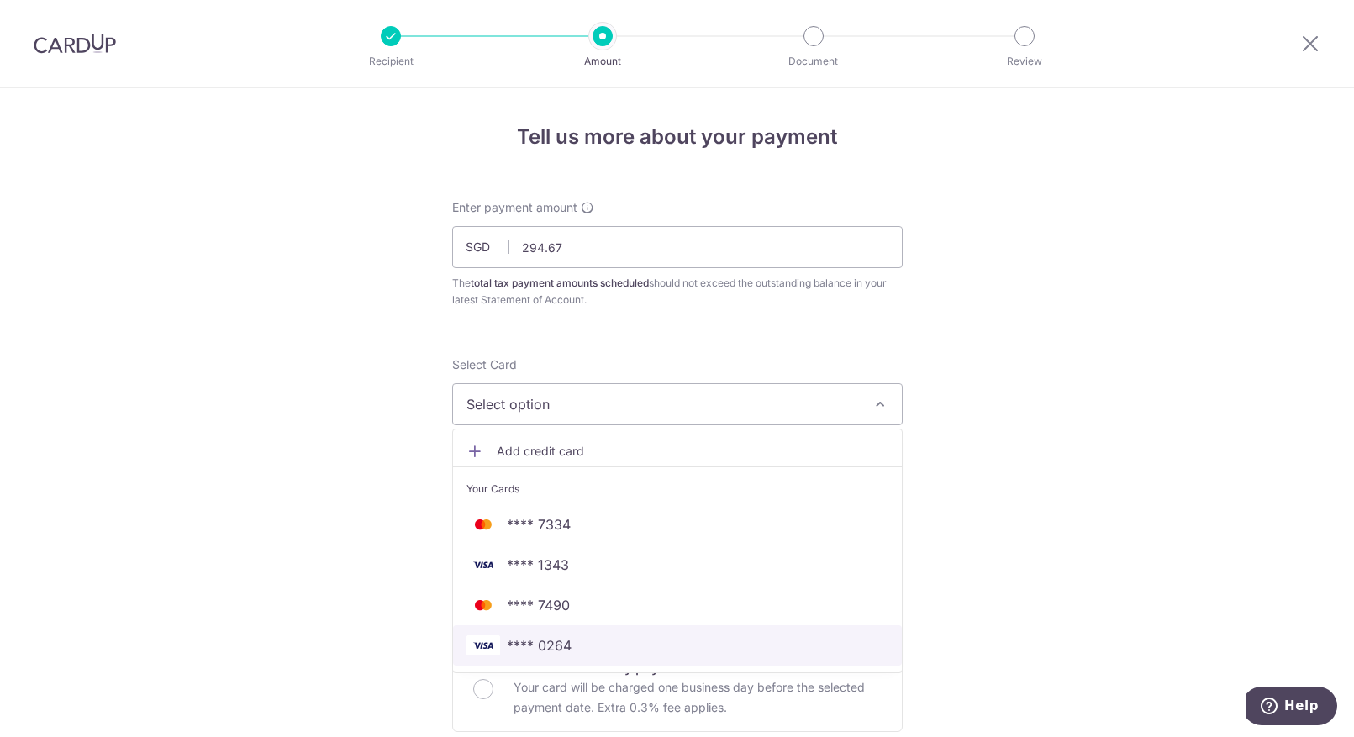
click at [577, 634] on link "**** 0264" at bounding box center [677, 645] width 449 height 40
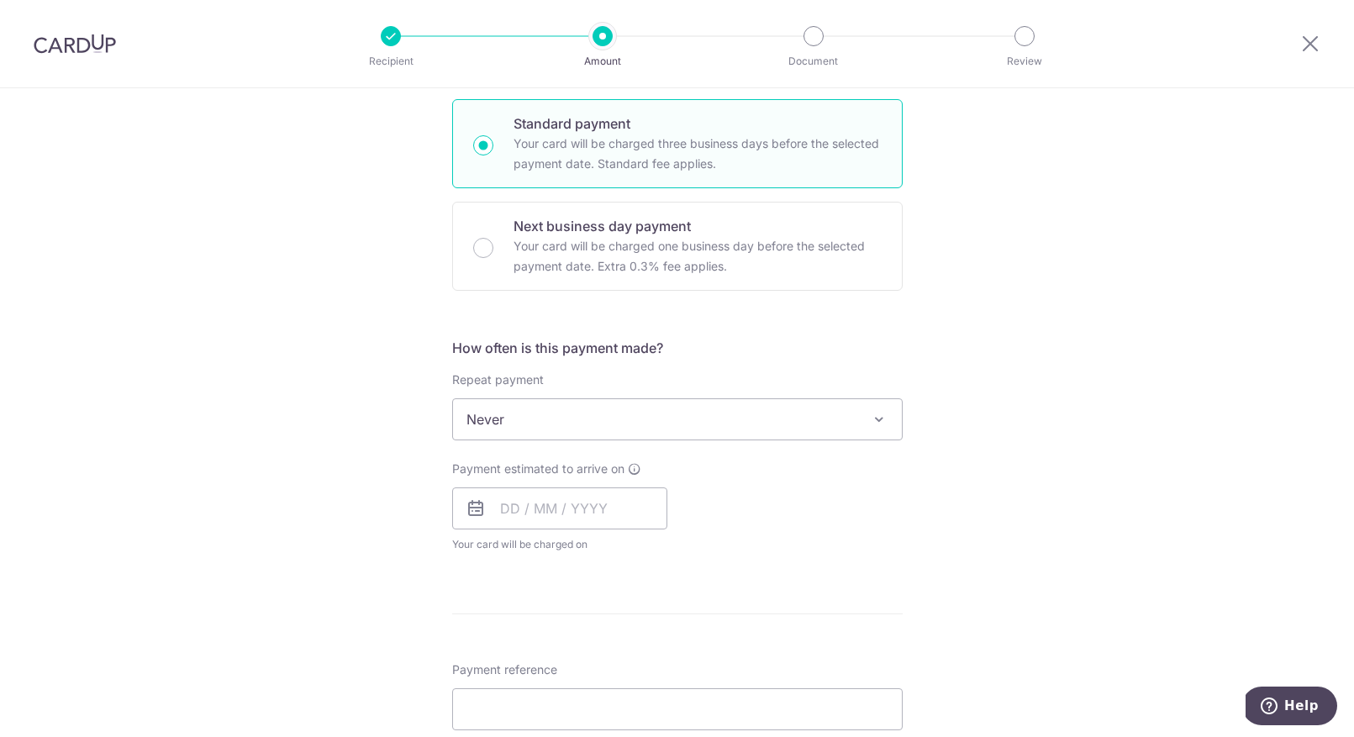
scroll to position [443, 0]
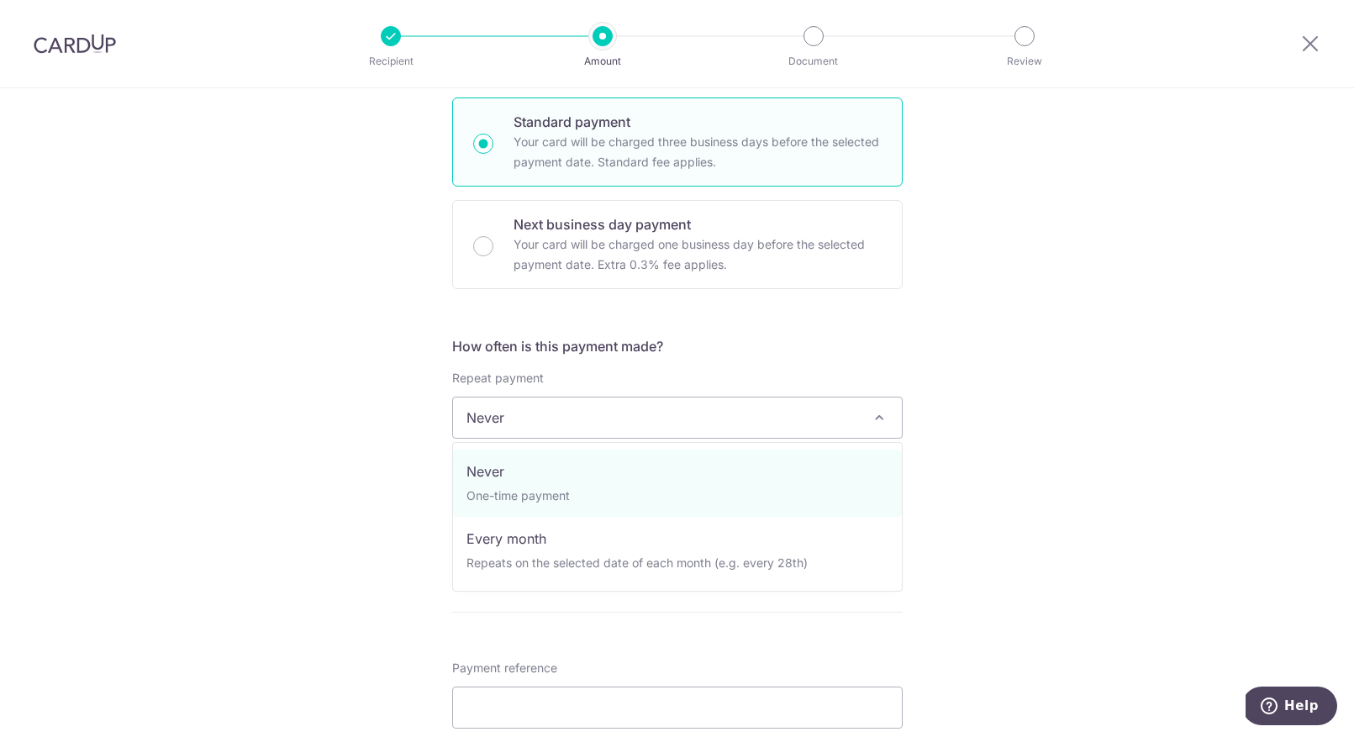
click at [647, 421] on span "Never" at bounding box center [677, 417] width 449 height 40
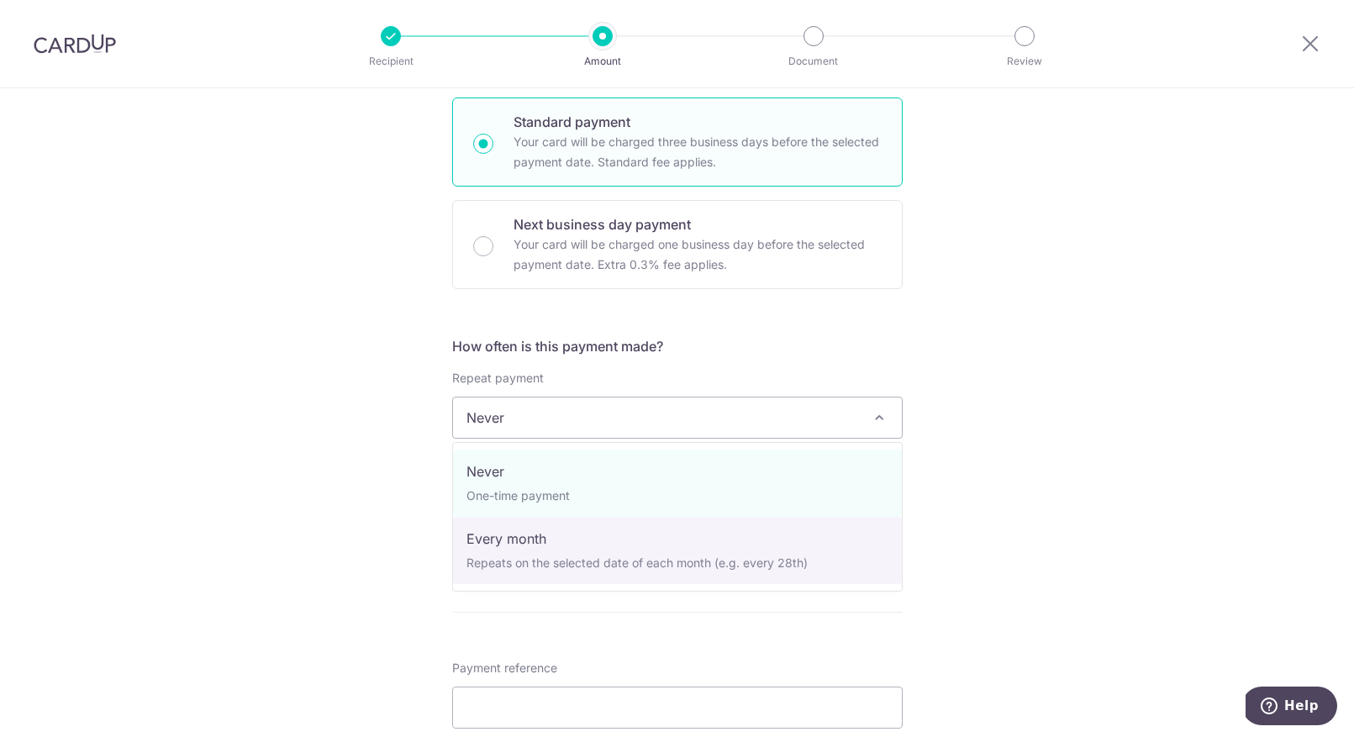
select select "3"
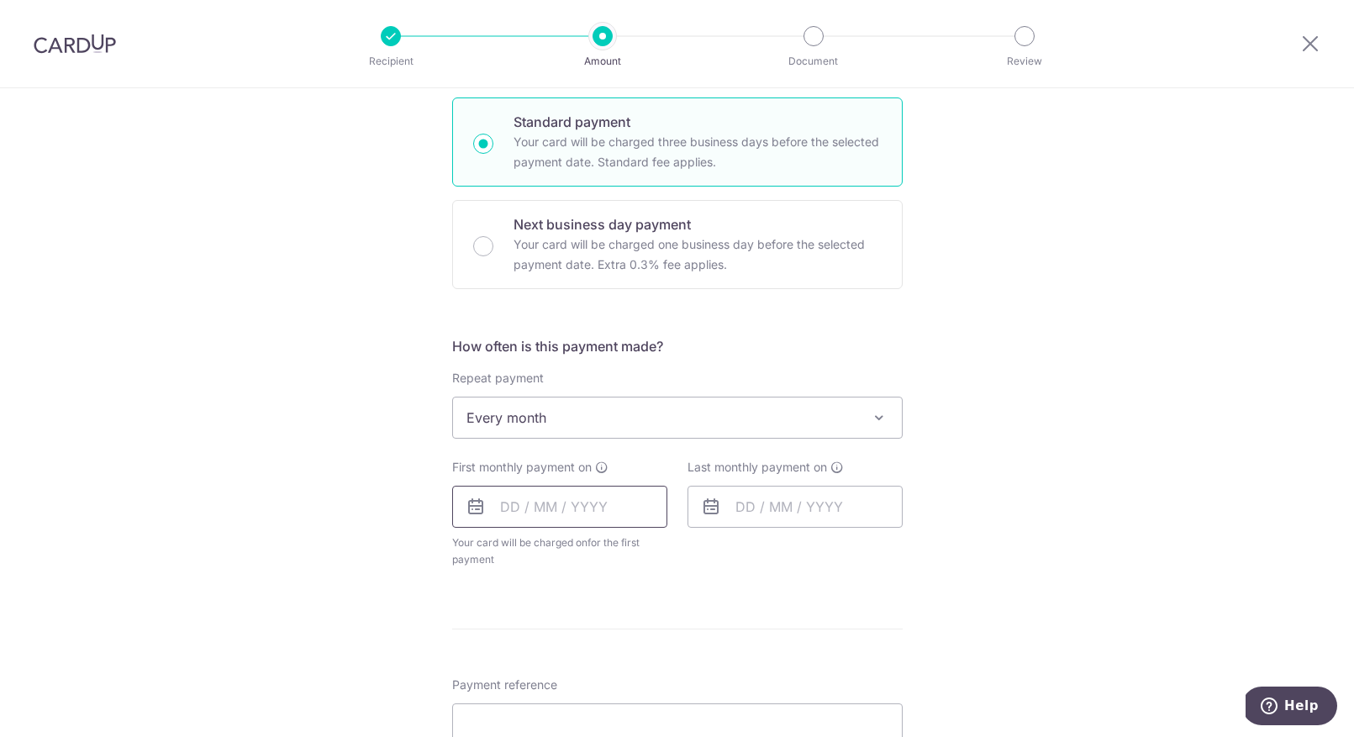
click at [569, 507] on input "text" at bounding box center [559, 507] width 215 height 42
click at [1070, 495] on div "Tell us more about your payment Enter payment amount SGD 294.67 294.67 The tota…" at bounding box center [677, 433] width 1354 height 1577
click at [539, 500] on input "text" at bounding box center [559, 507] width 215 height 42
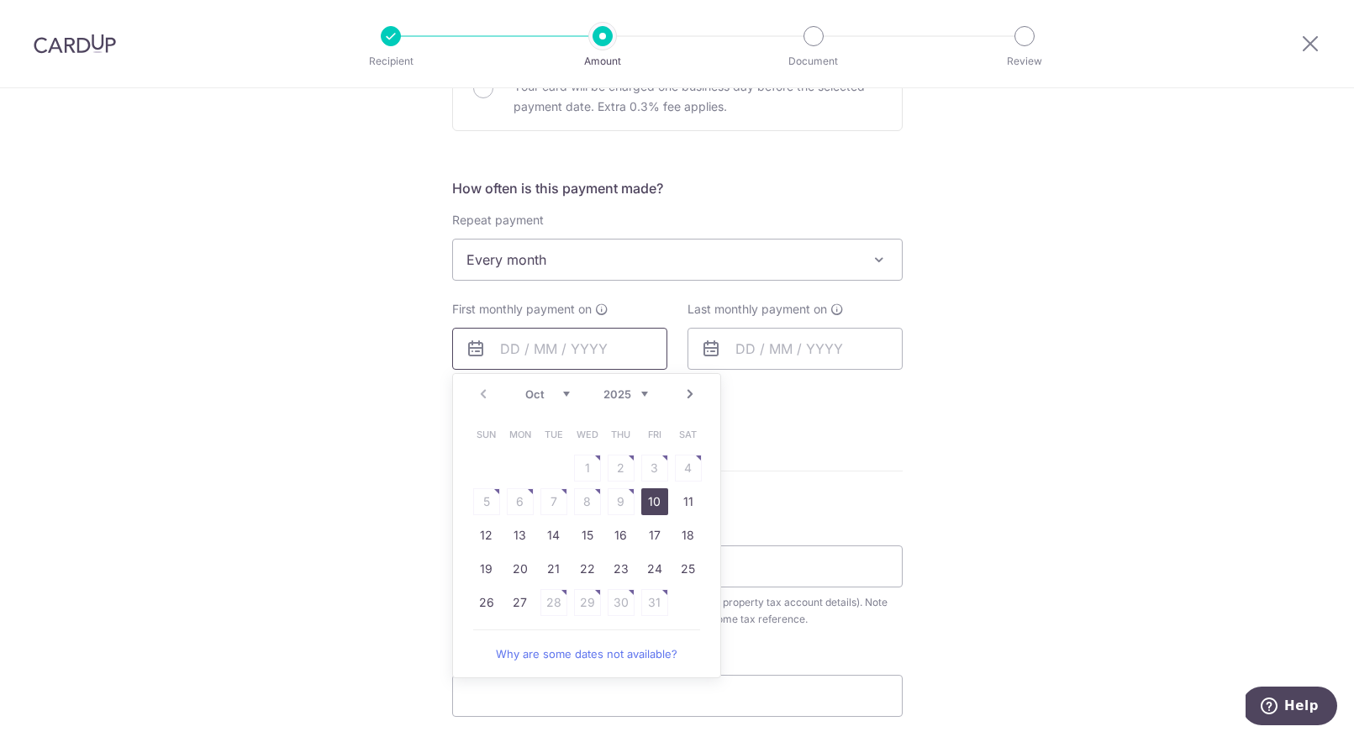
scroll to position [636, 0]
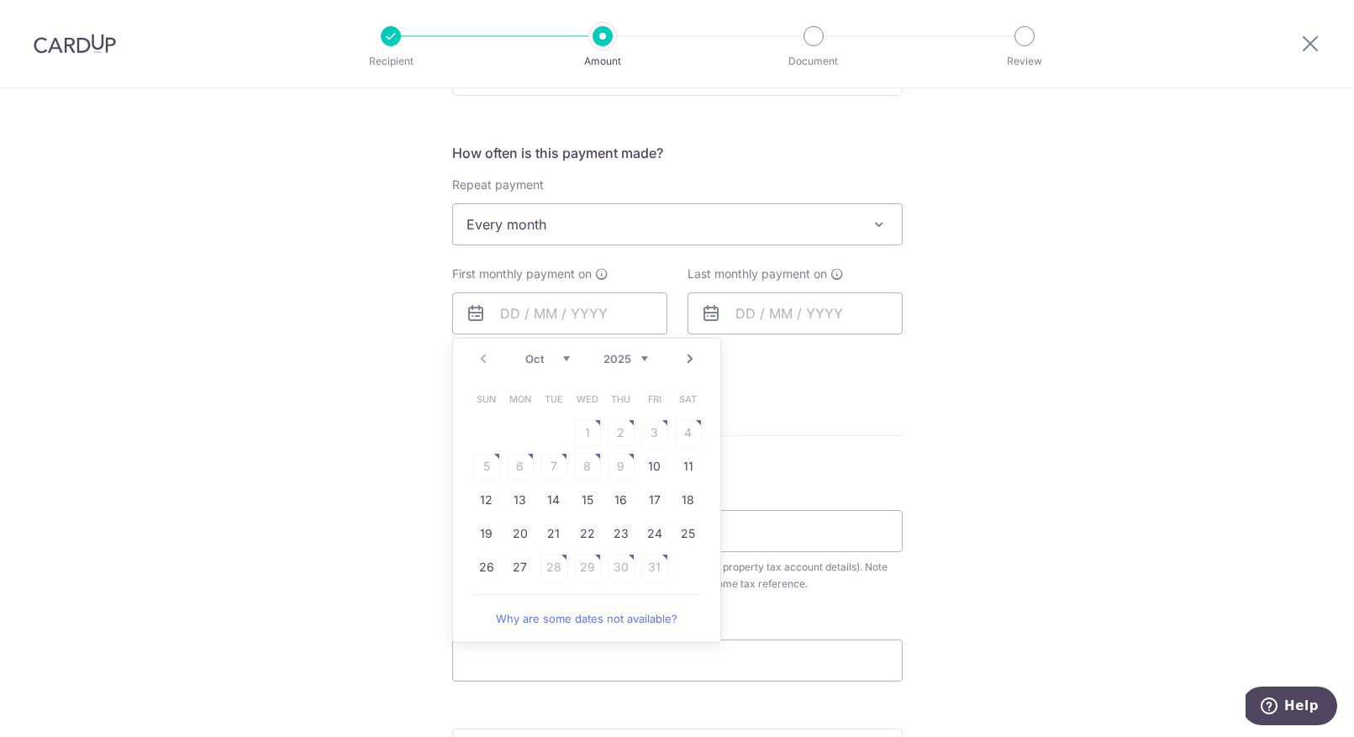
click at [691, 358] on link "Next" at bounding box center [690, 359] width 20 height 20
click at [659, 465] on link "7" at bounding box center [654, 466] width 27 height 27
type input "[DATE]"
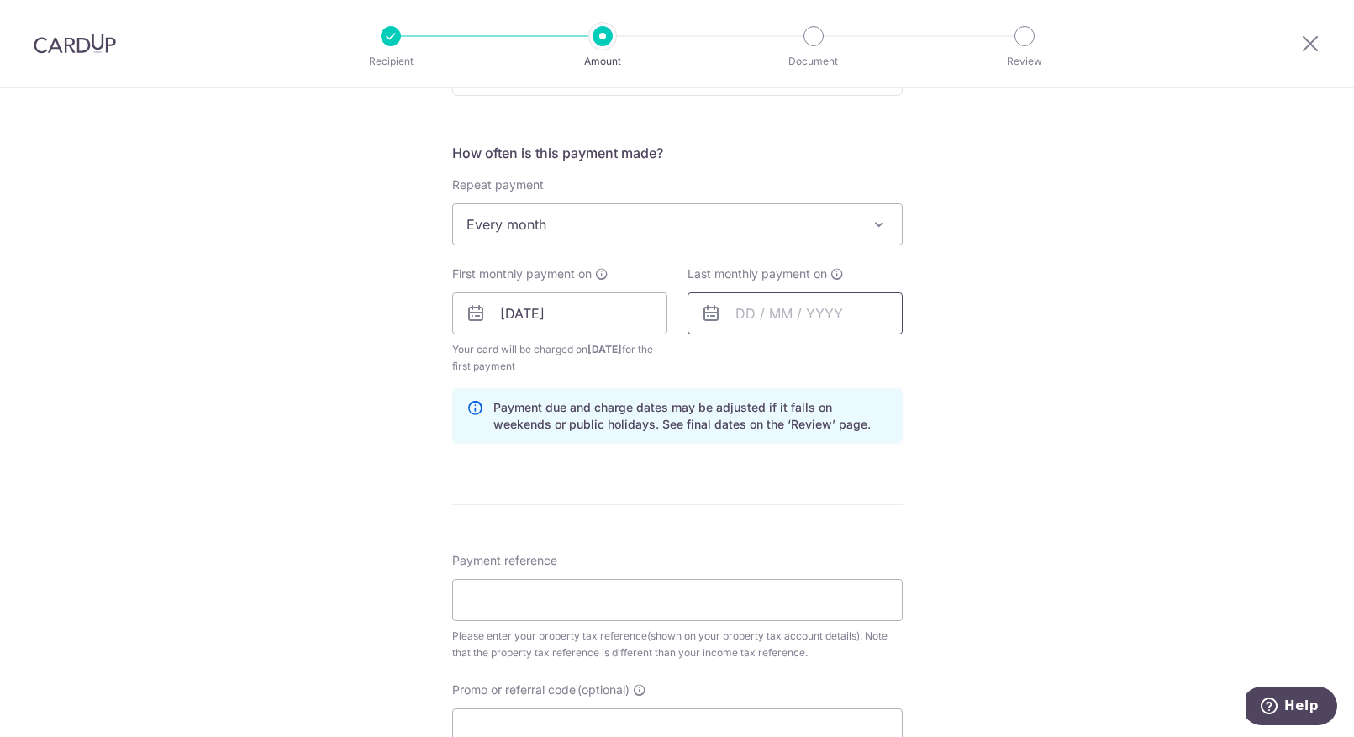
click at [737, 314] on input "text" at bounding box center [794, 313] width 215 height 42
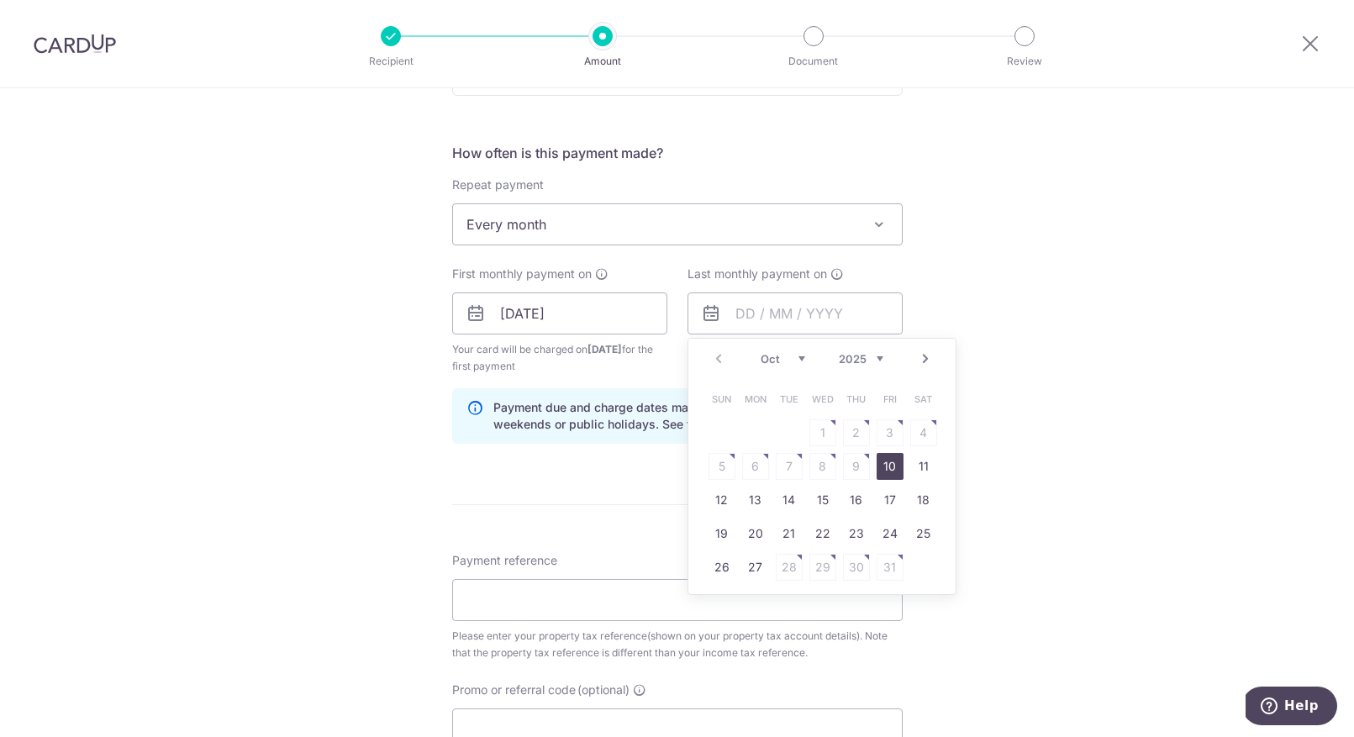
click at [923, 358] on link "Next" at bounding box center [925, 359] width 20 height 20
click at [923, 360] on link "Next" at bounding box center [925, 359] width 20 height 20
click at [750, 466] on link "8" at bounding box center [755, 466] width 27 height 27
type input "[DATE]"
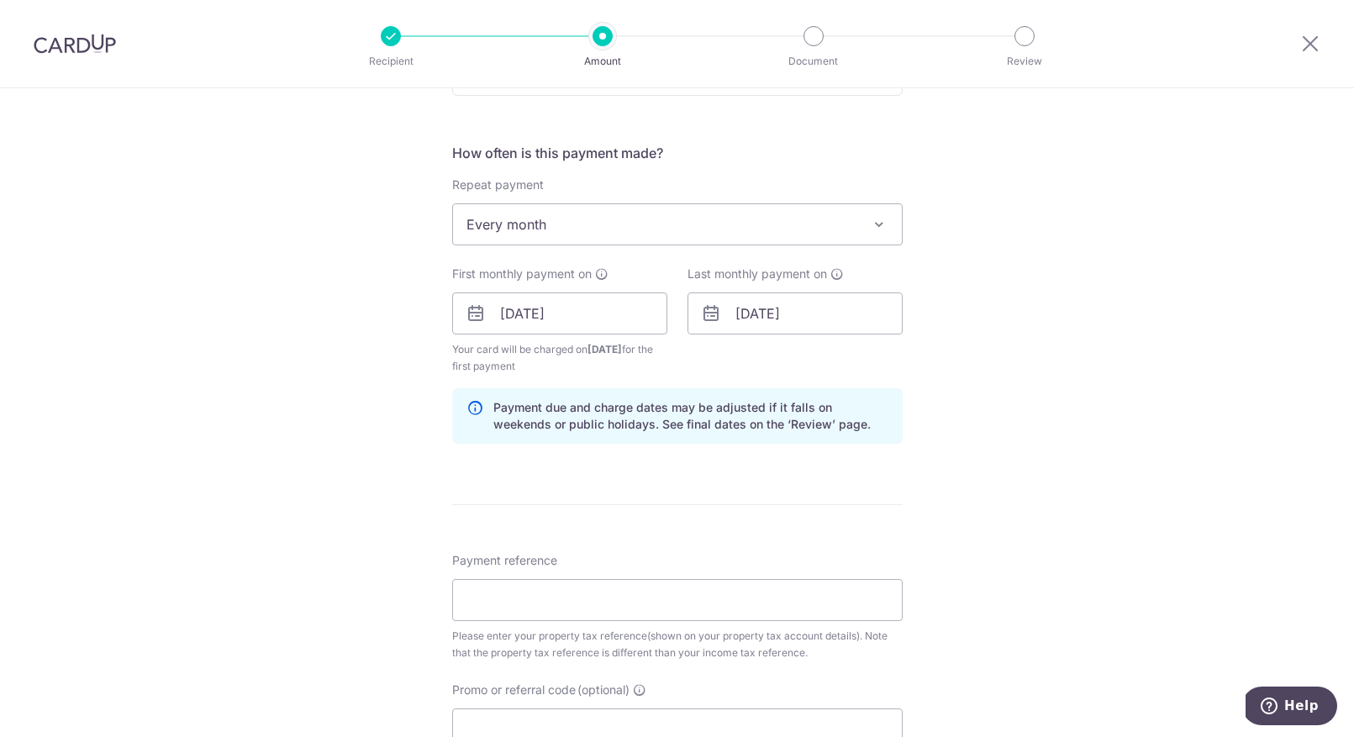
click at [1128, 380] on div "Tell us more about your payment Enter payment amount SGD 294.67 294.67 The tota…" at bounding box center [677, 275] width 1354 height 1646
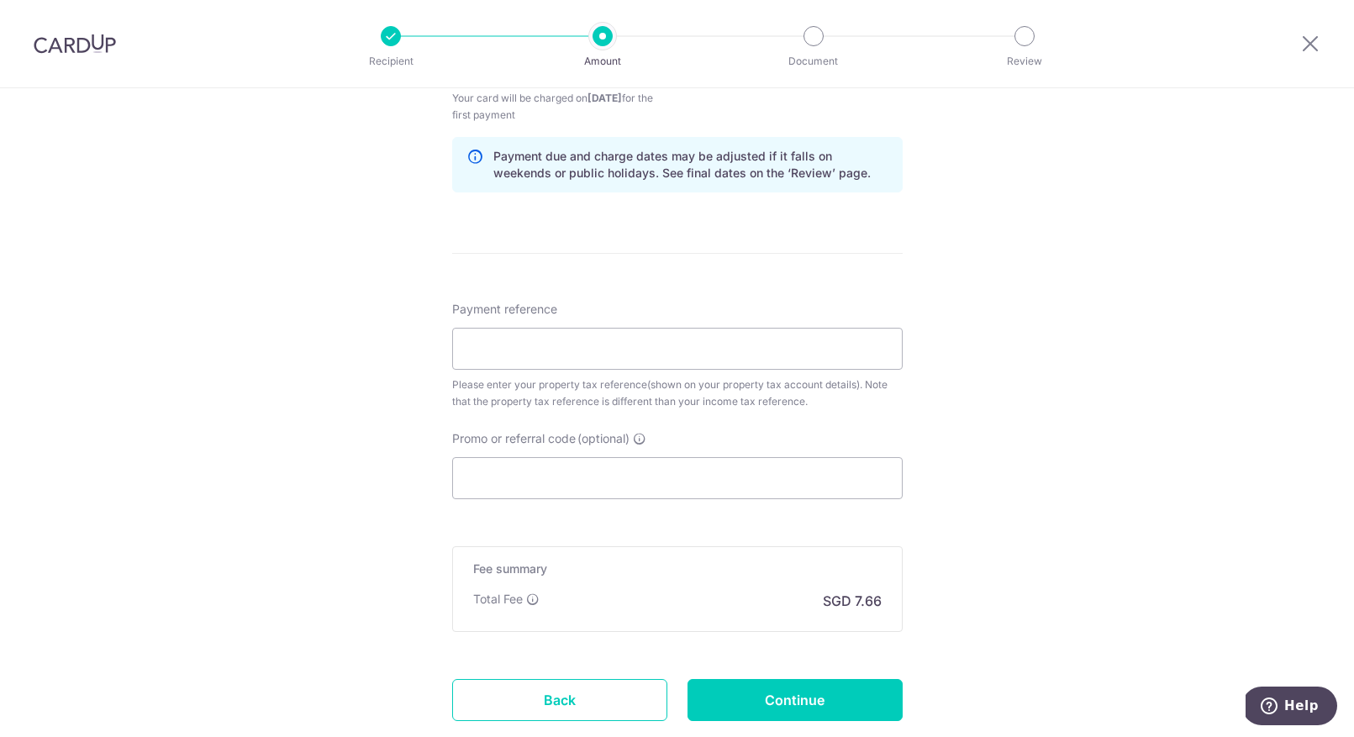
scroll to position [911, 0]
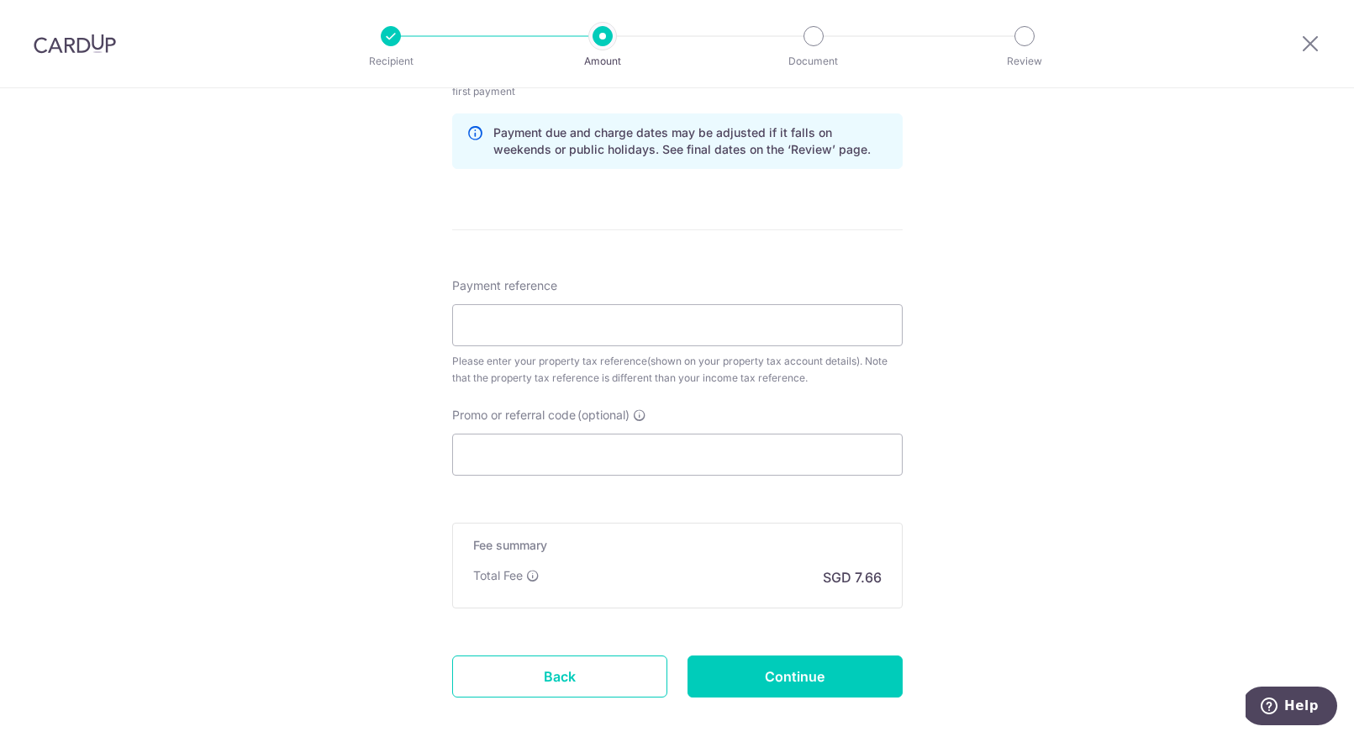
click at [978, 512] on div "Tell us more about your payment Enter payment amount SGD 294.67 294.67 The tota…" at bounding box center [677, 0] width 1354 height 1646
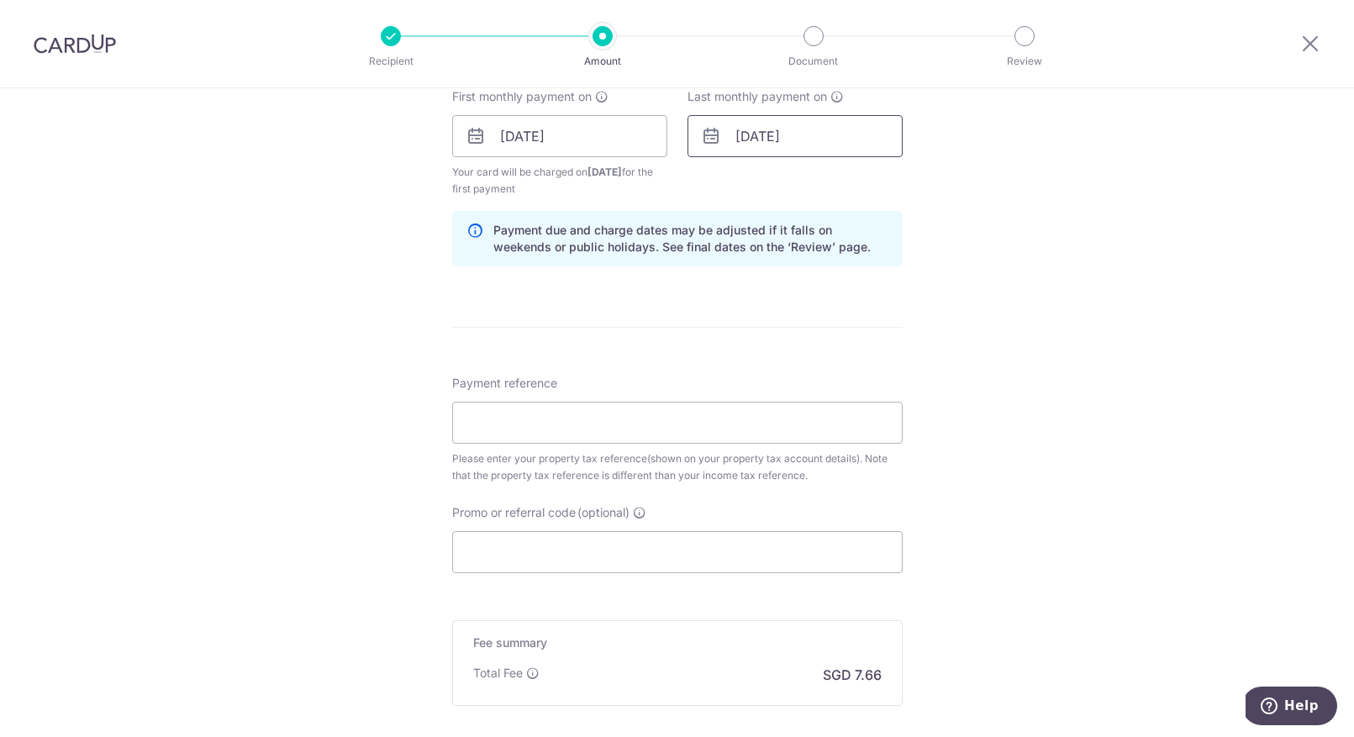
scroll to position [0, 0]
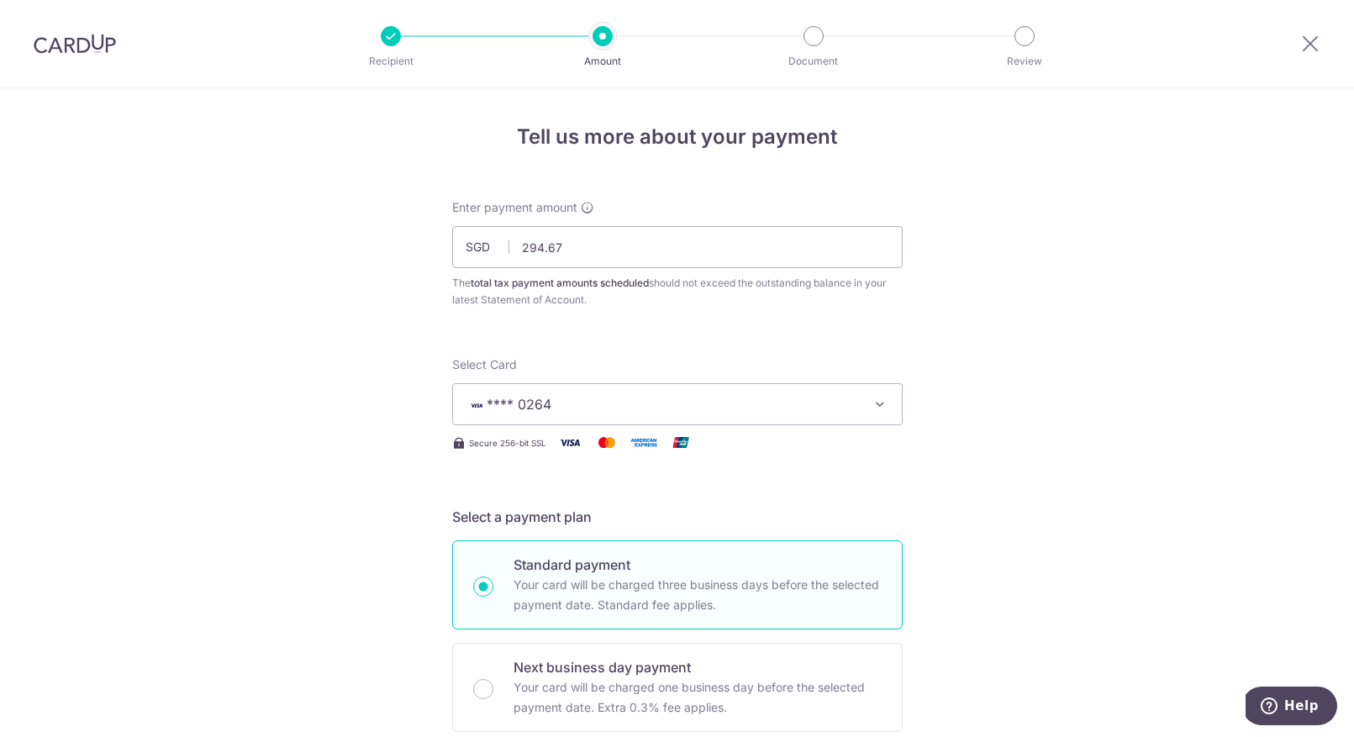
click at [85, 49] on img at bounding box center [75, 44] width 82 height 20
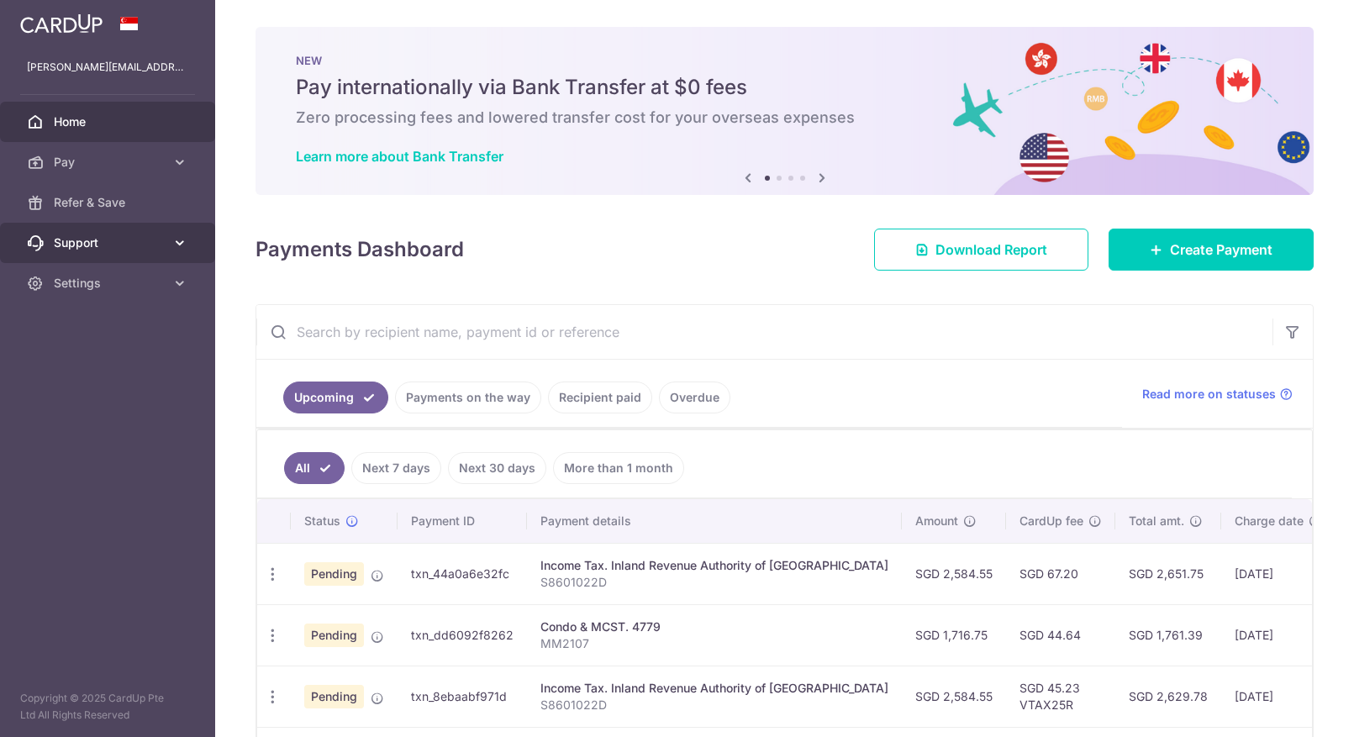
click at [157, 249] on span "Support" at bounding box center [109, 242] width 111 height 17
click at [88, 291] on span "FAQ" at bounding box center [109, 283] width 111 height 17
